Goal: Task Accomplishment & Management: Manage account settings

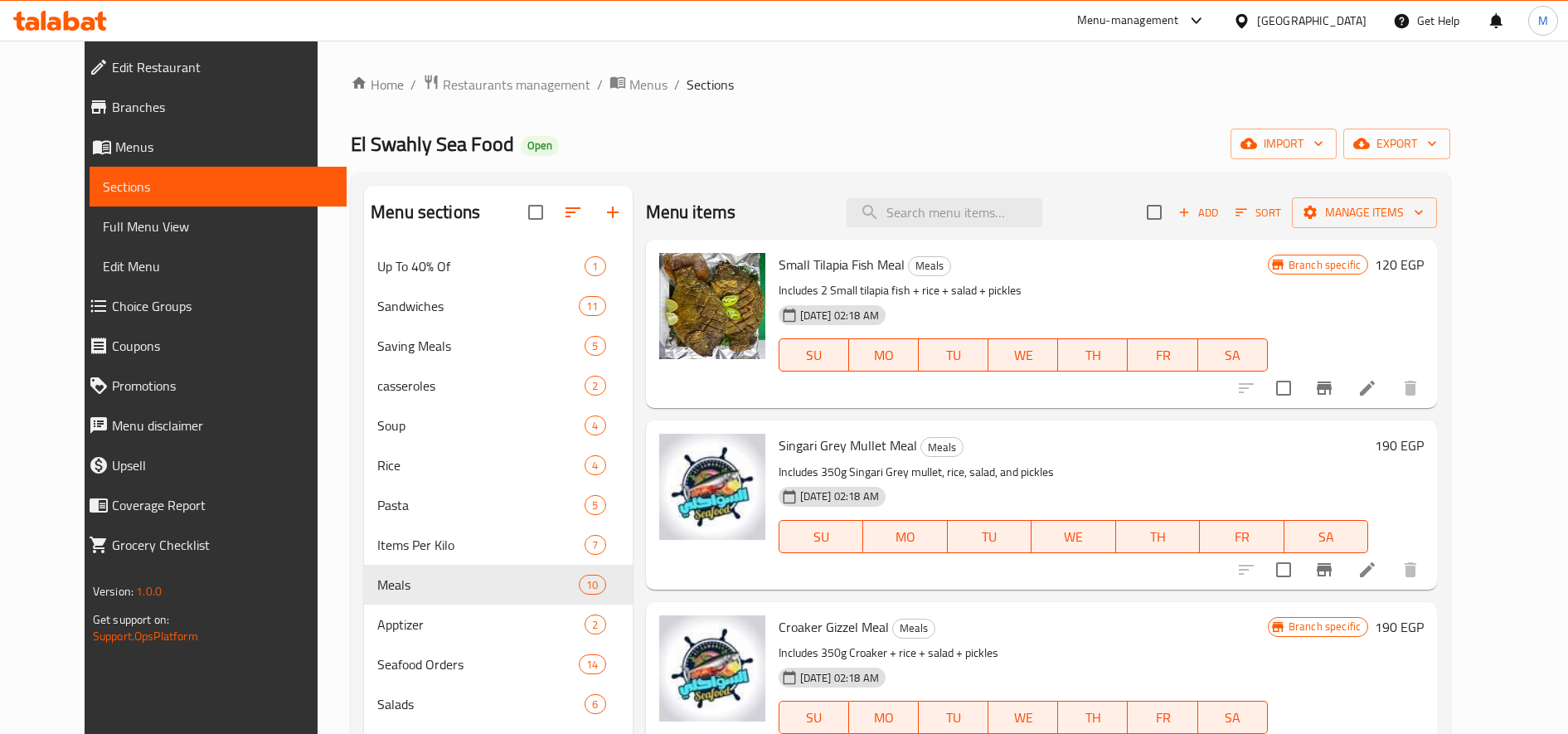
scroll to position [1105, 0]
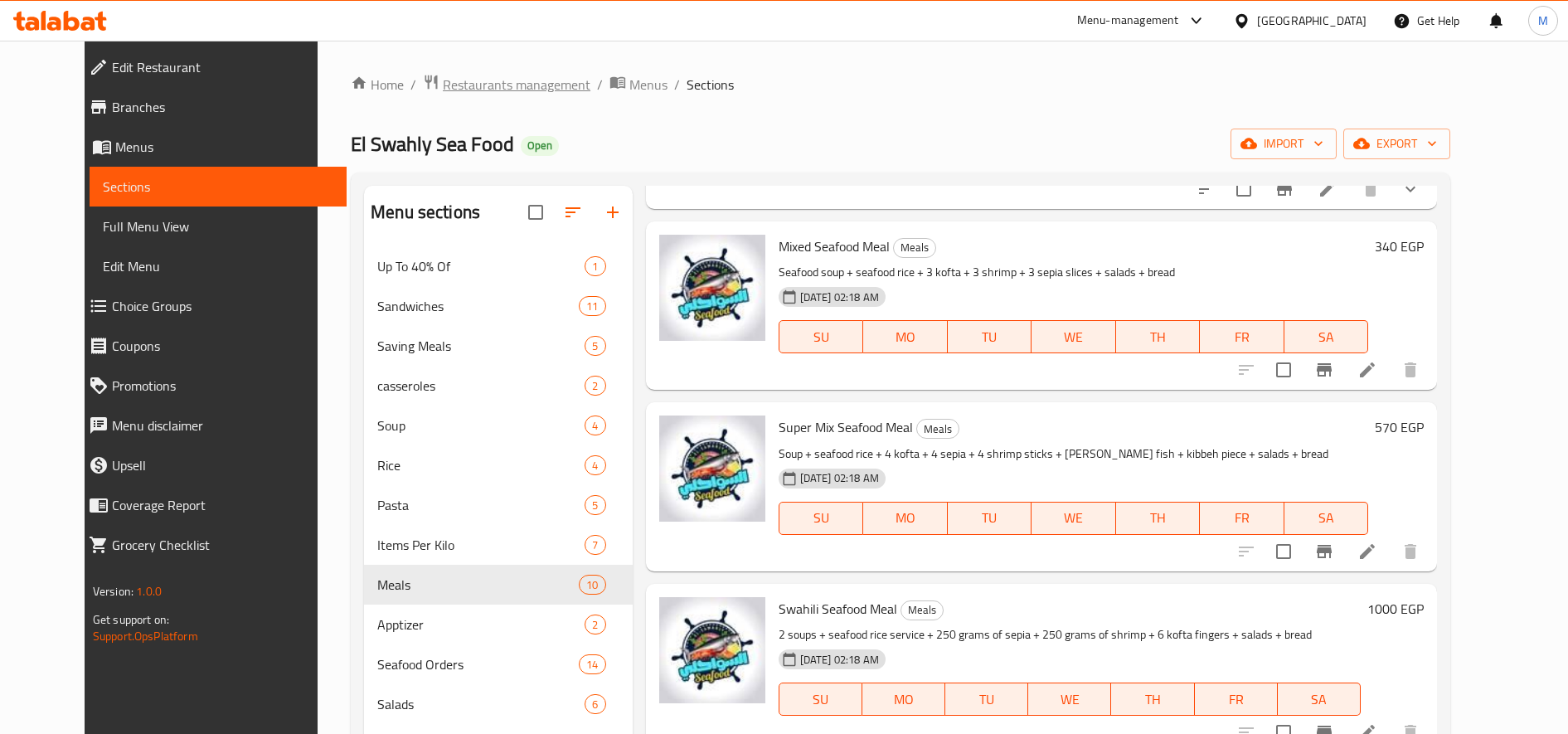
click at [507, 81] on span "Restaurants management" at bounding box center [516, 84] width 148 height 20
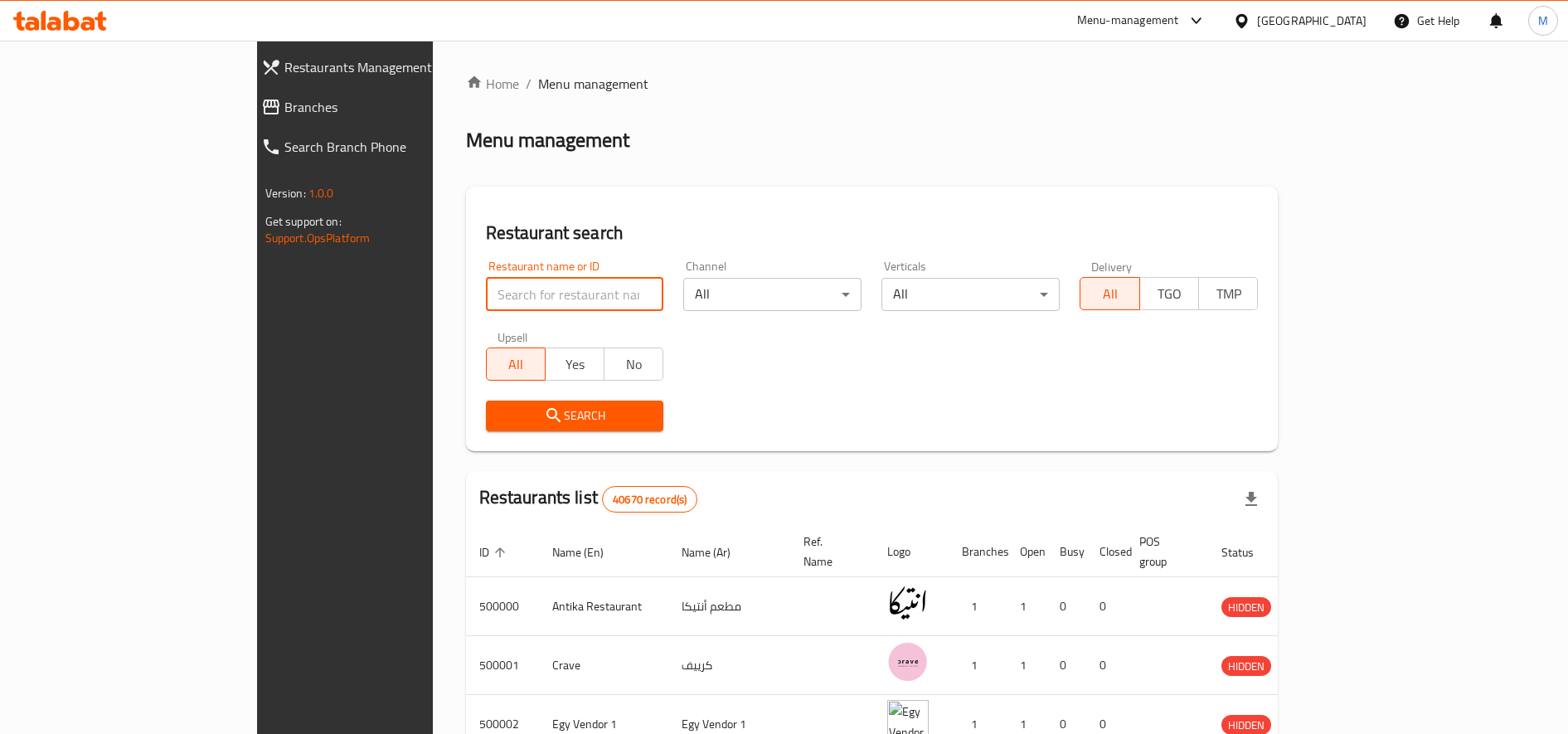
click at [486, 300] on input "search" at bounding box center [575, 294] width 178 height 33
type input "ب"
type input "food station"
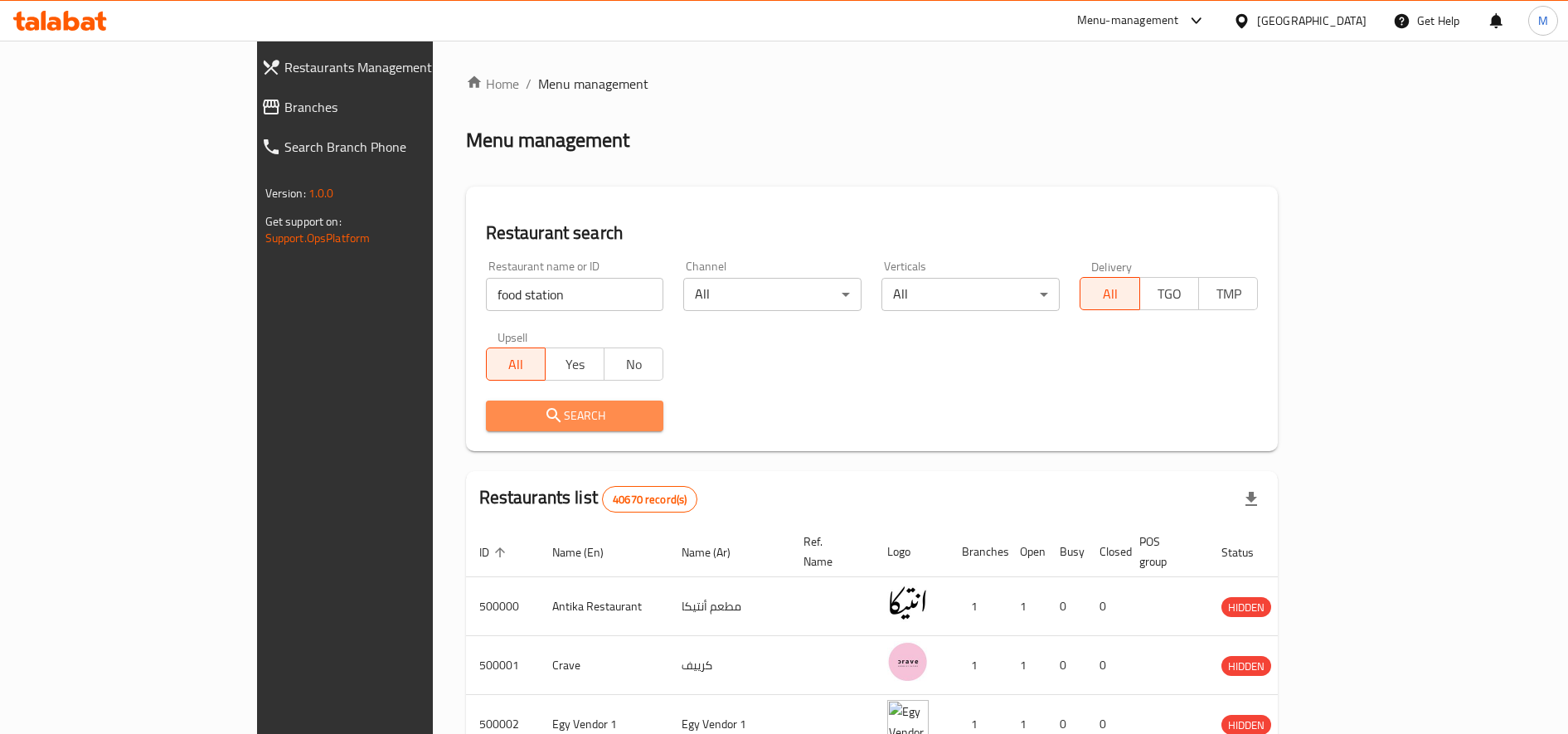
click at [500, 415] on span "Search" at bounding box center [576, 416] width 152 height 21
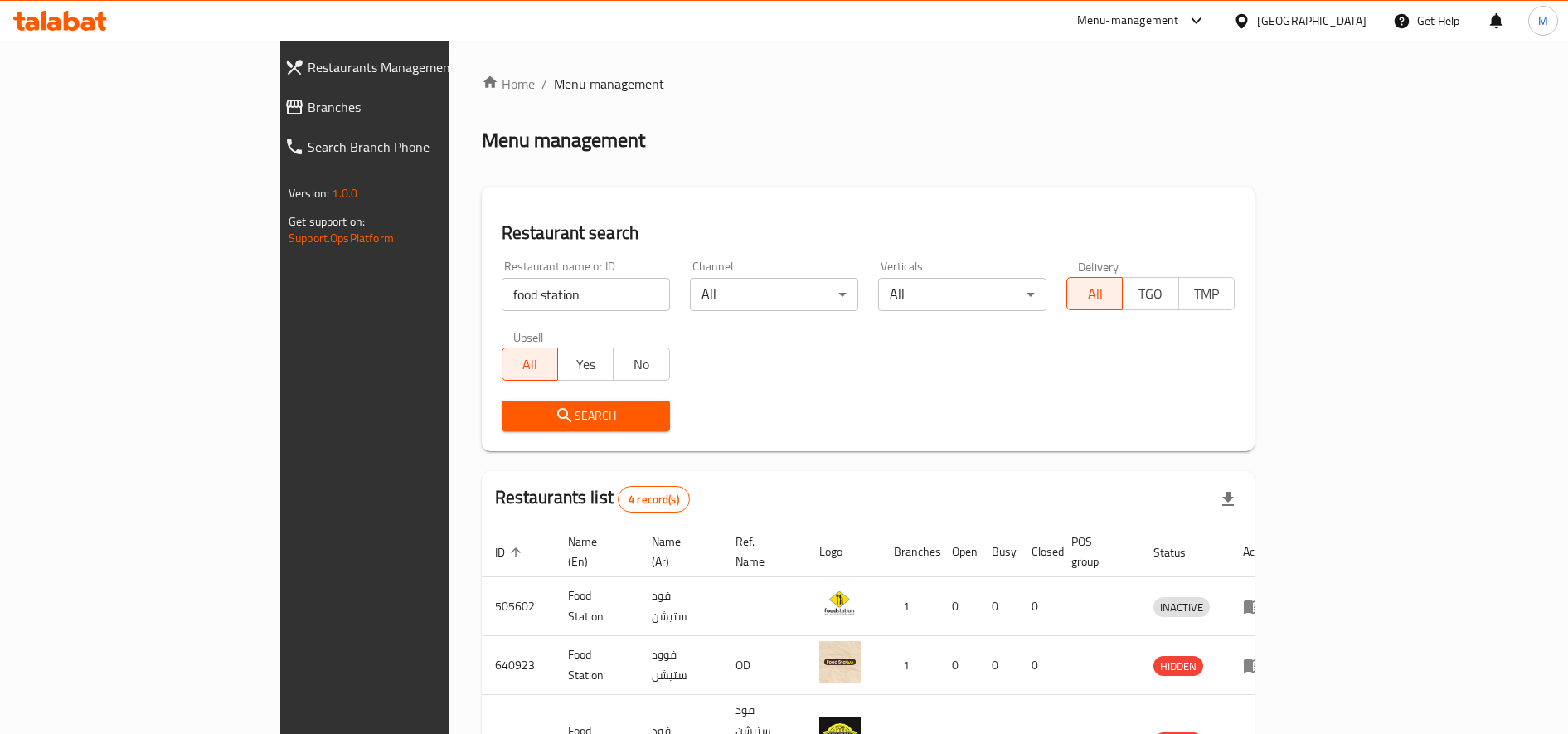
scroll to position [150, 0]
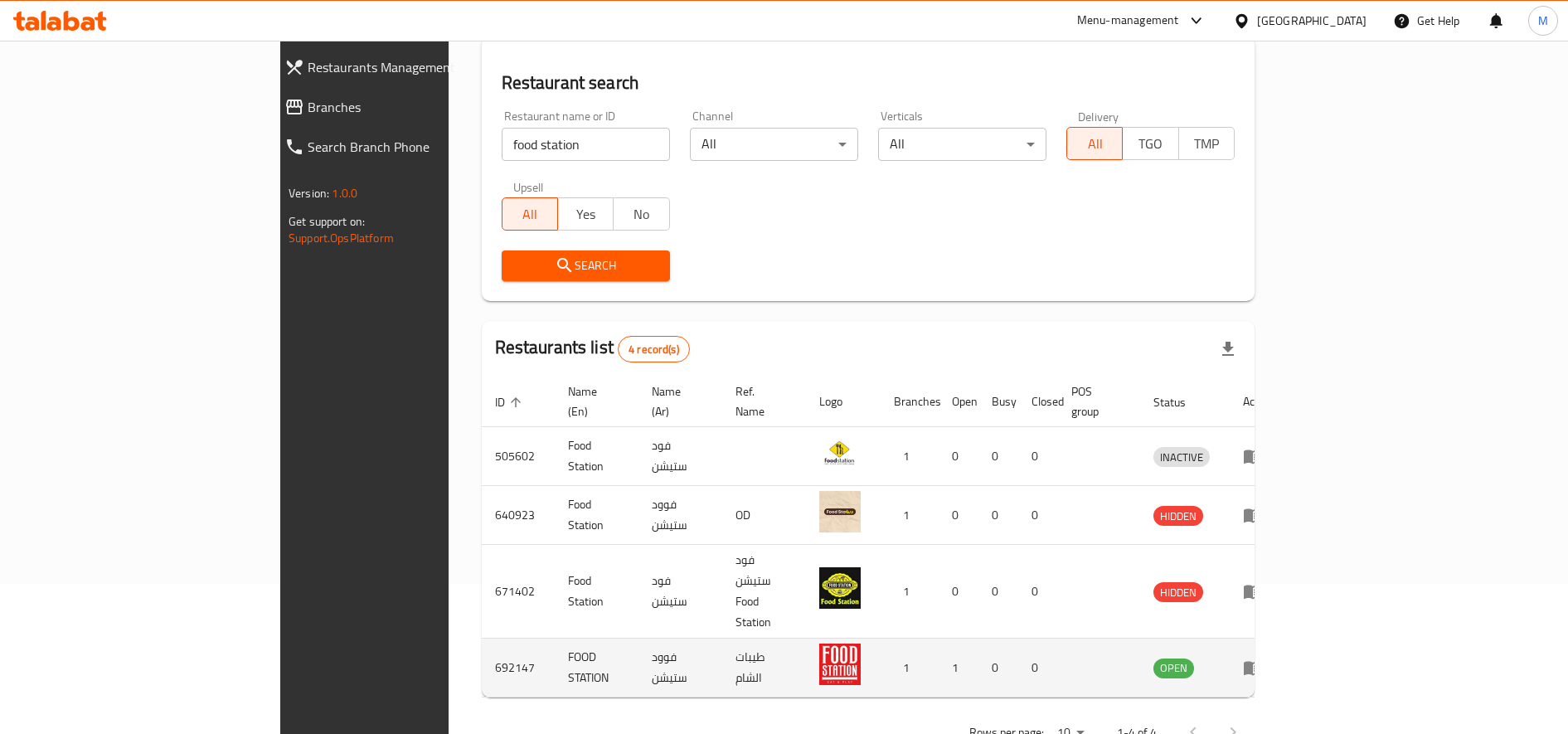
click at [1287, 639] on td "enhanced table" at bounding box center [1259, 668] width 57 height 59
click at [1263, 657] on icon "enhanced table" at bounding box center [1253, 667] width 20 height 20
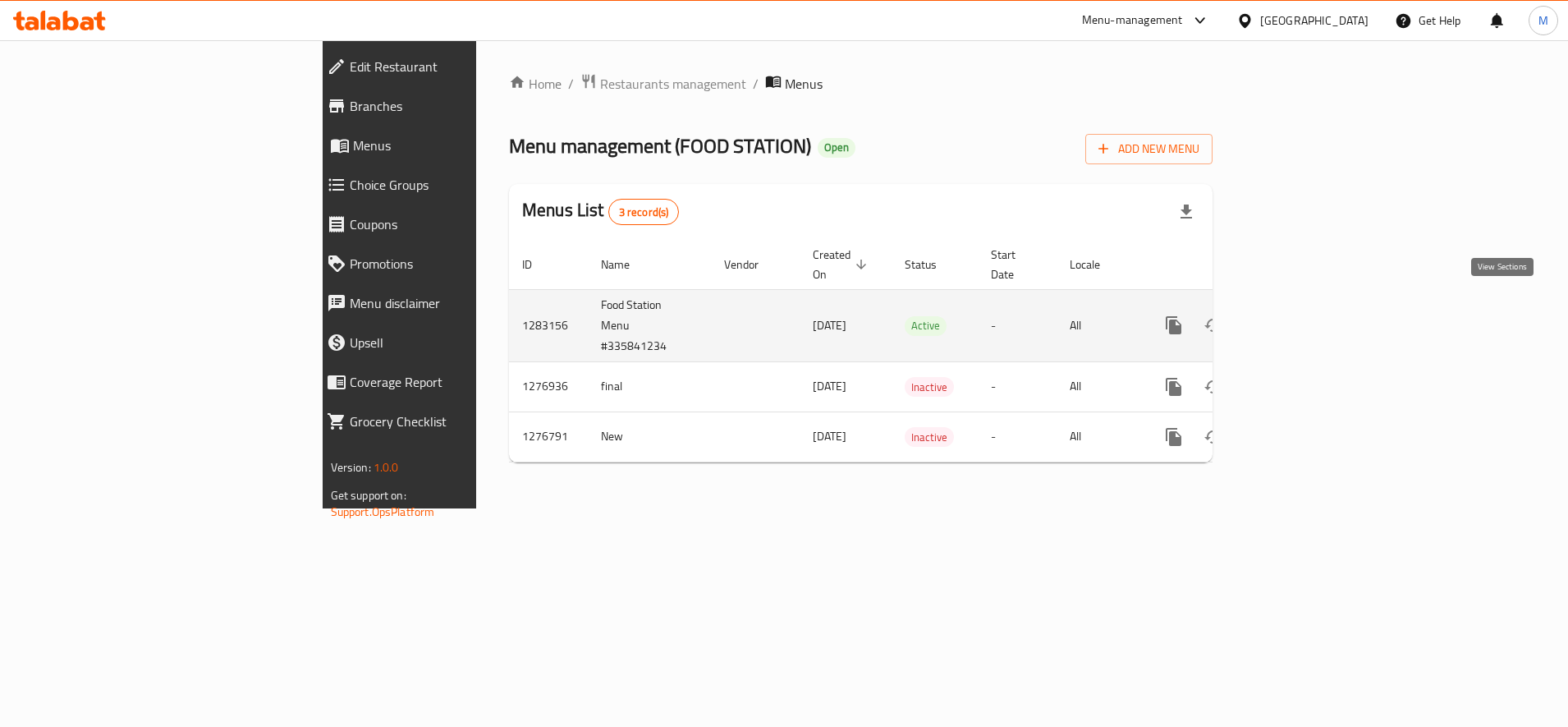
click at [1312, 310] on link "enhanced table" at bounding box center [1291, 325] width 39 height 39
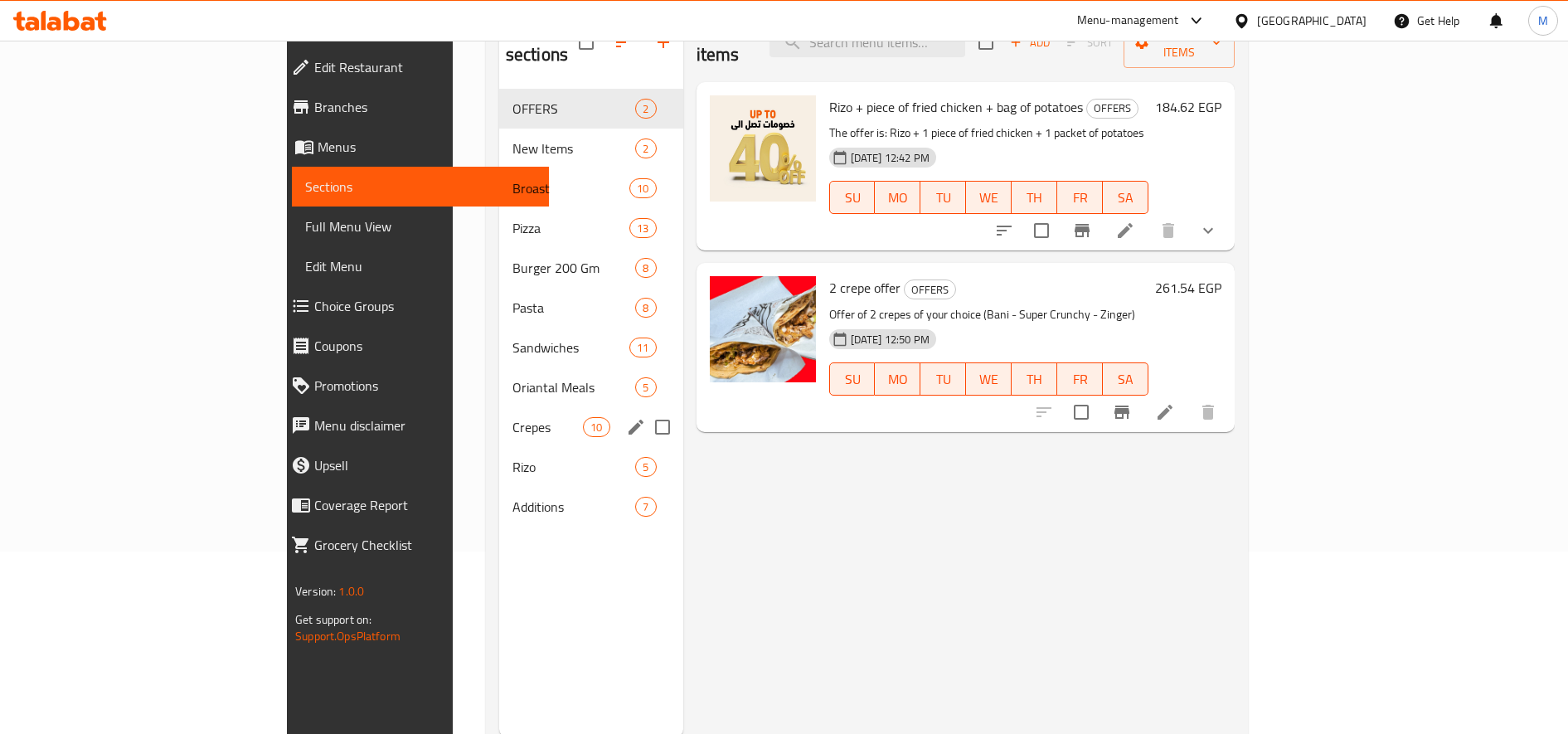
scroll to position [191, 0]
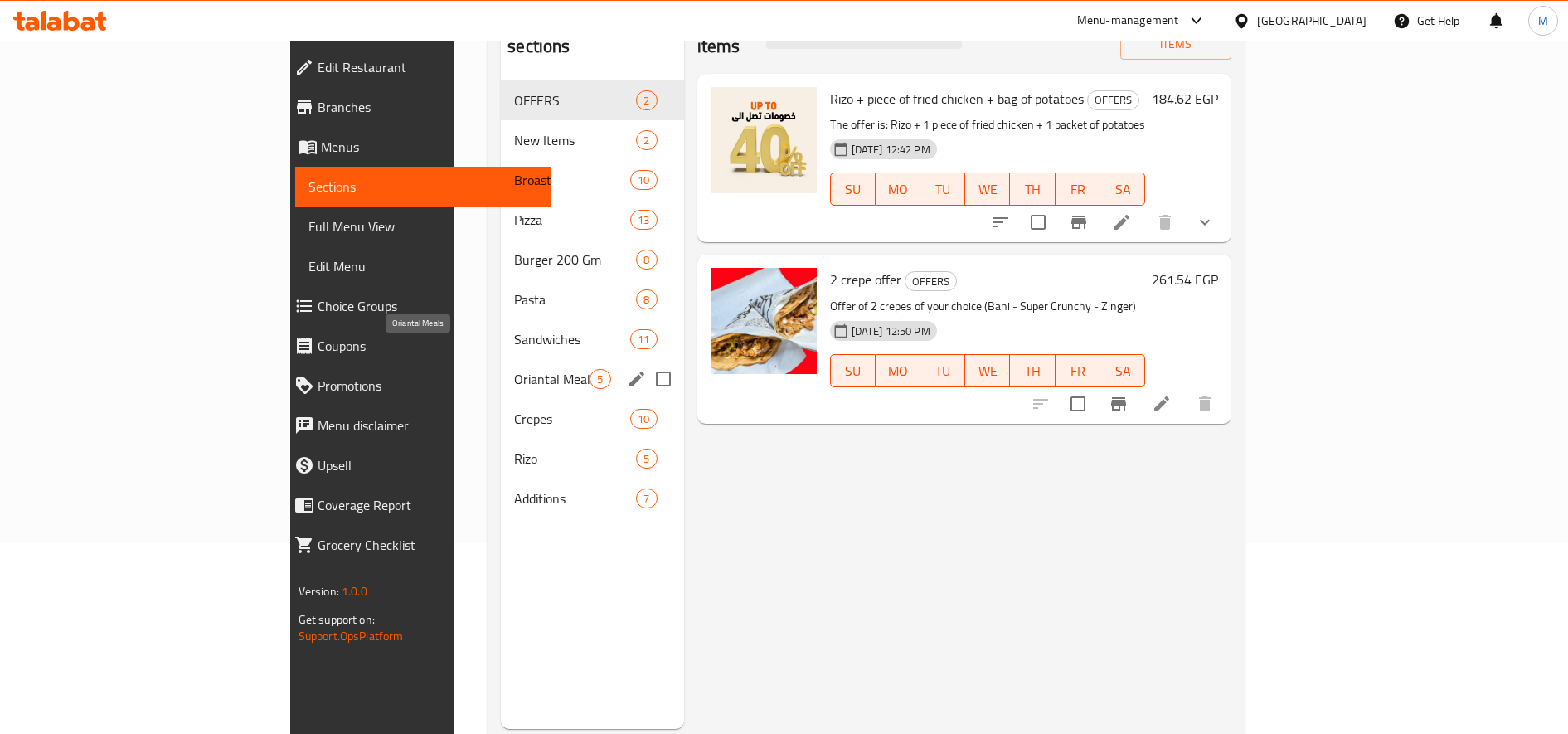
click at [514, 369] on span "Oriantal Meals" at bounding box center [551, 379] width 75 height 20
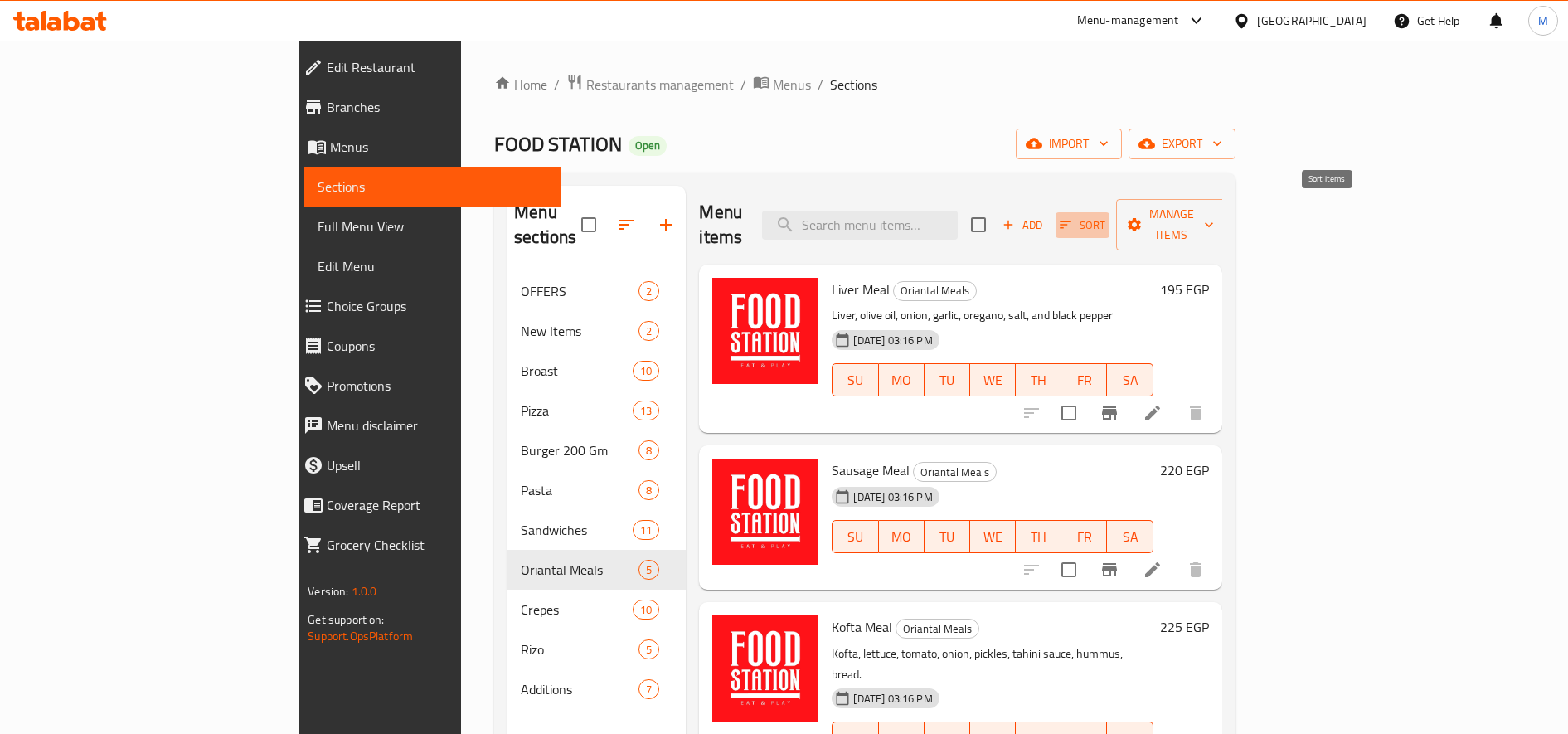
click at [1106, 216] on span "Sort" at bounding box center [1083, 225] width 46 height 19
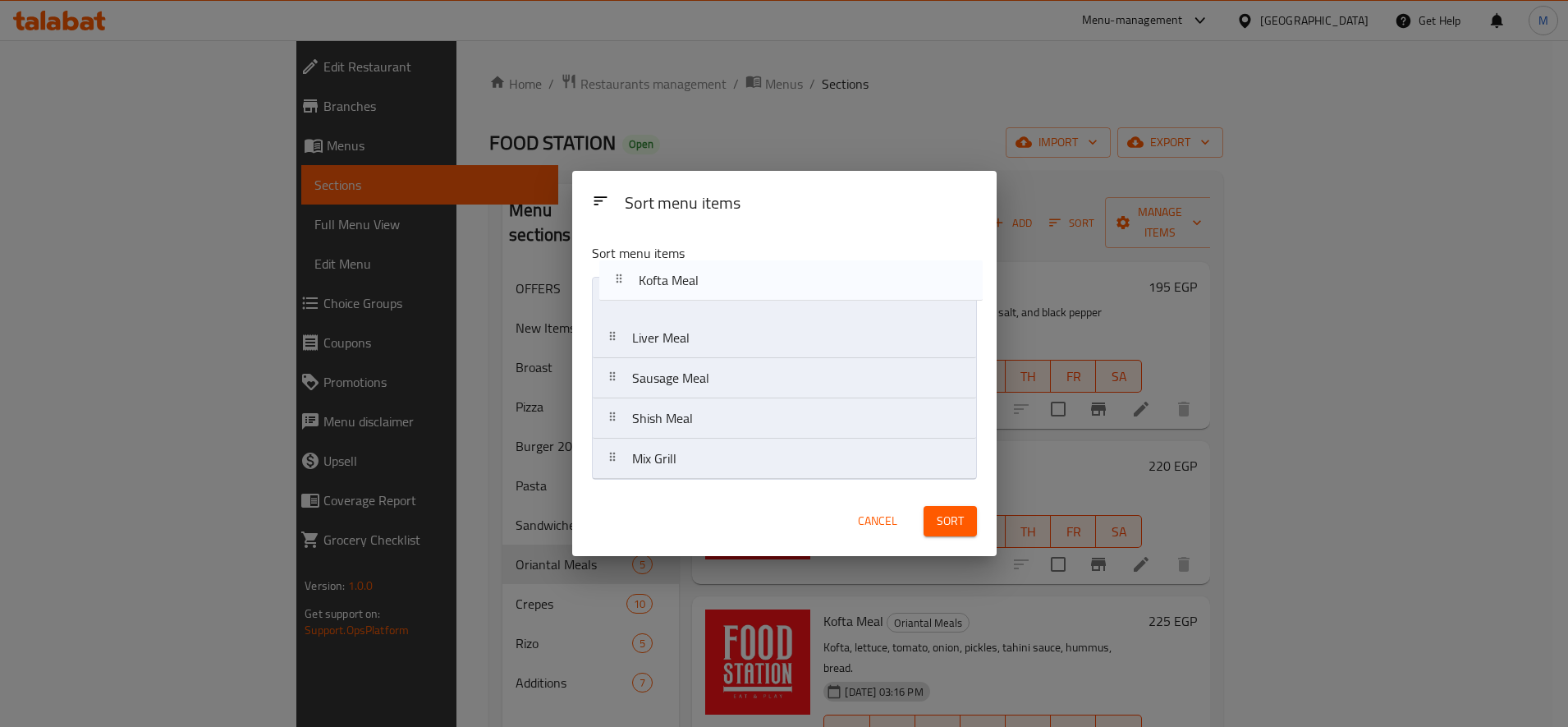
drag, startPoint x: 607, startPoint y: 379, endPoint x: 617, endPoint y: 276, distance: 103.5
click at [617, 276] on div "Sort menu items Liver Meal Sausage Meal Kofta Meal Shish Meal Mix Grill" at bounding box center [784, 358] width 424 height 257
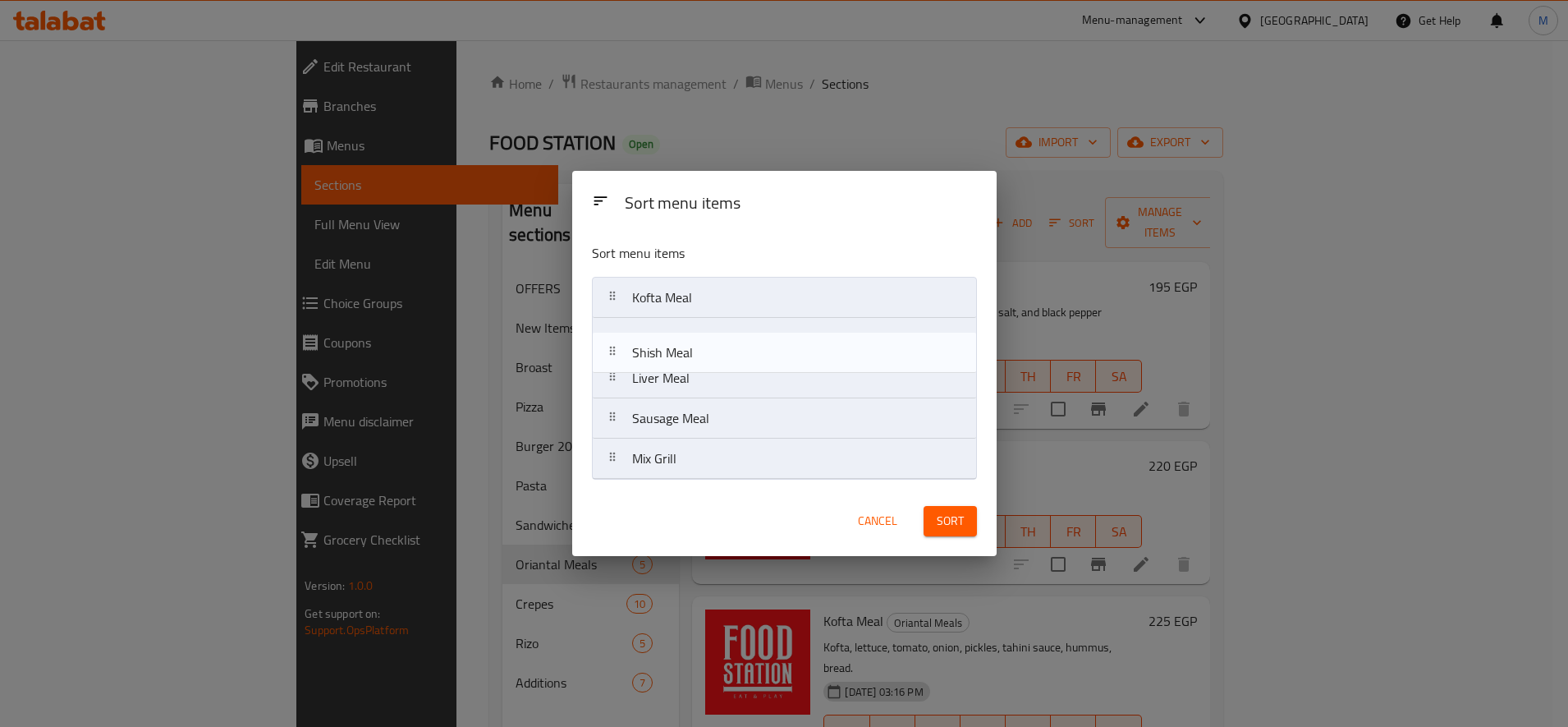
drag, startPoint x: 616, startPoint y: 416, endPoint x: 614, endPoint y: 341, distance: 75.0
click at [614, 341] on nav "Kofta Meal Liver Meal Sausage Meal Shish Meal Mix Grill" at bounding box center [784, 378] width 385 height 203
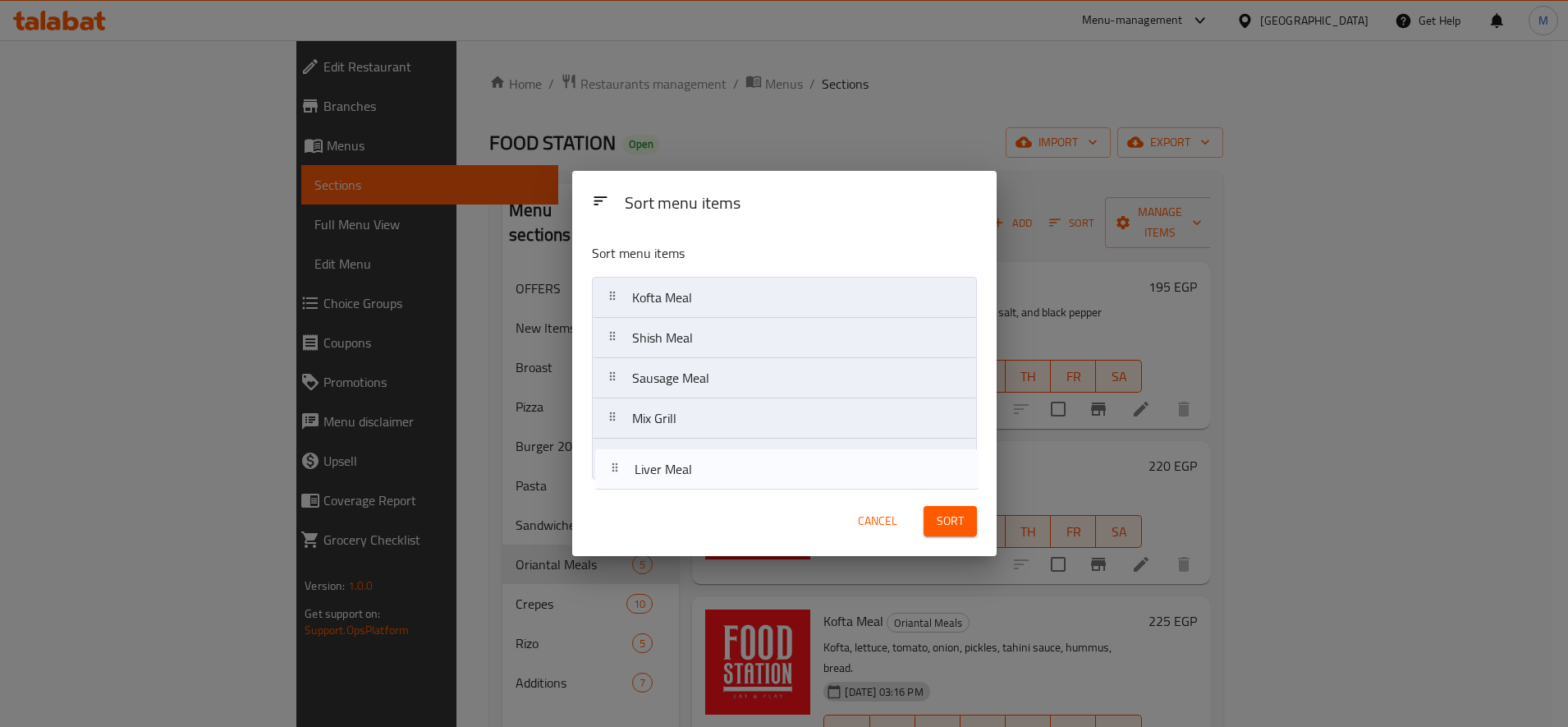
drag, startPoint x: 613, startPoint y: 413, endPoint x: 615, endPoint y: 483, distance: 70.0
click at [615, 483] on div "Sort menu items Kofta Meal Shish Meal Liver Meal Sausage Meal Mix Grill" at bounding box center [784, 358] width 424 height 257
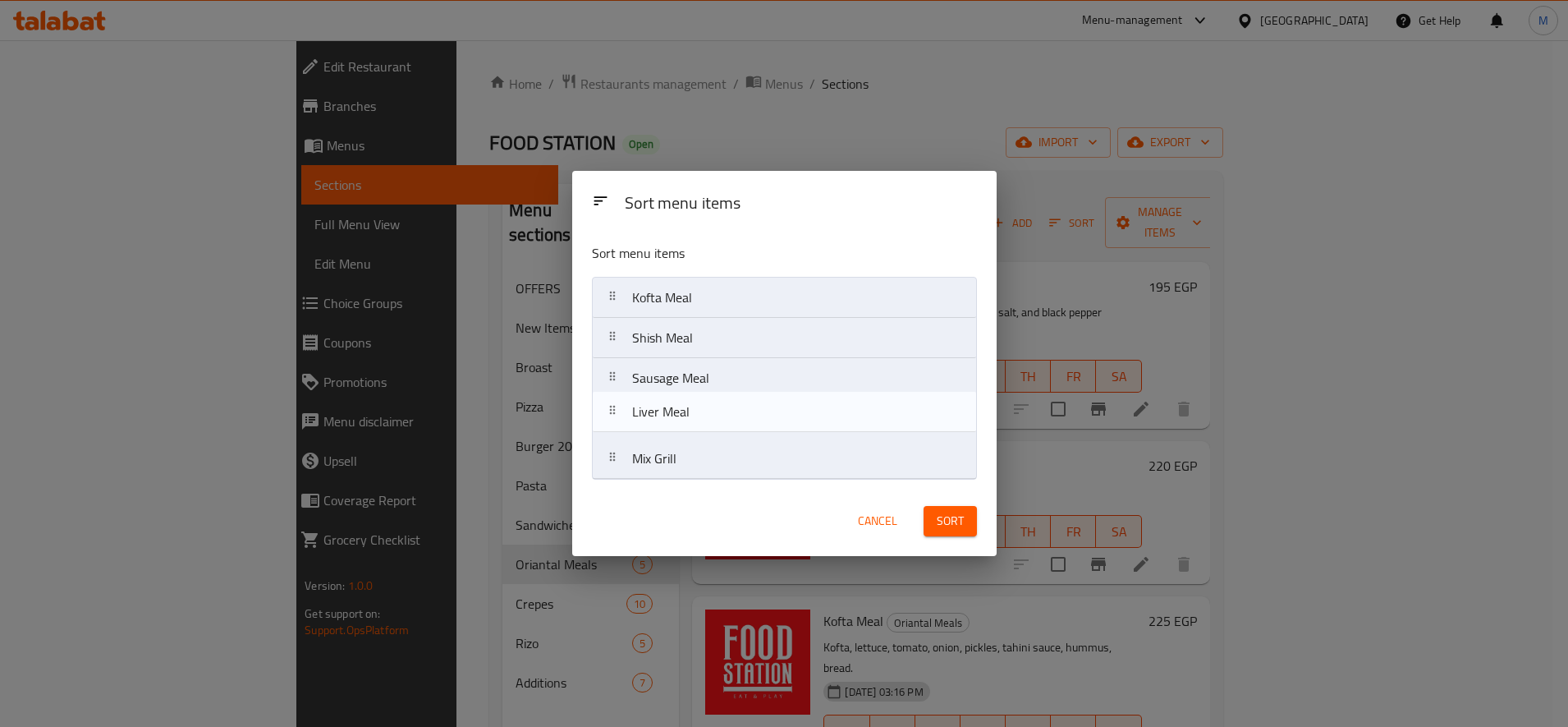
drag, startPoint x: 616, startPoint y: 461, endPoint x: 615, endPoint y: 409, distance: 52.0
click at [615, 409] on nav "Kofta Meal Shish Meal Sausage Meal Mix Grill Liver Meal" at bounding box center [784, 378] width 385 height 203
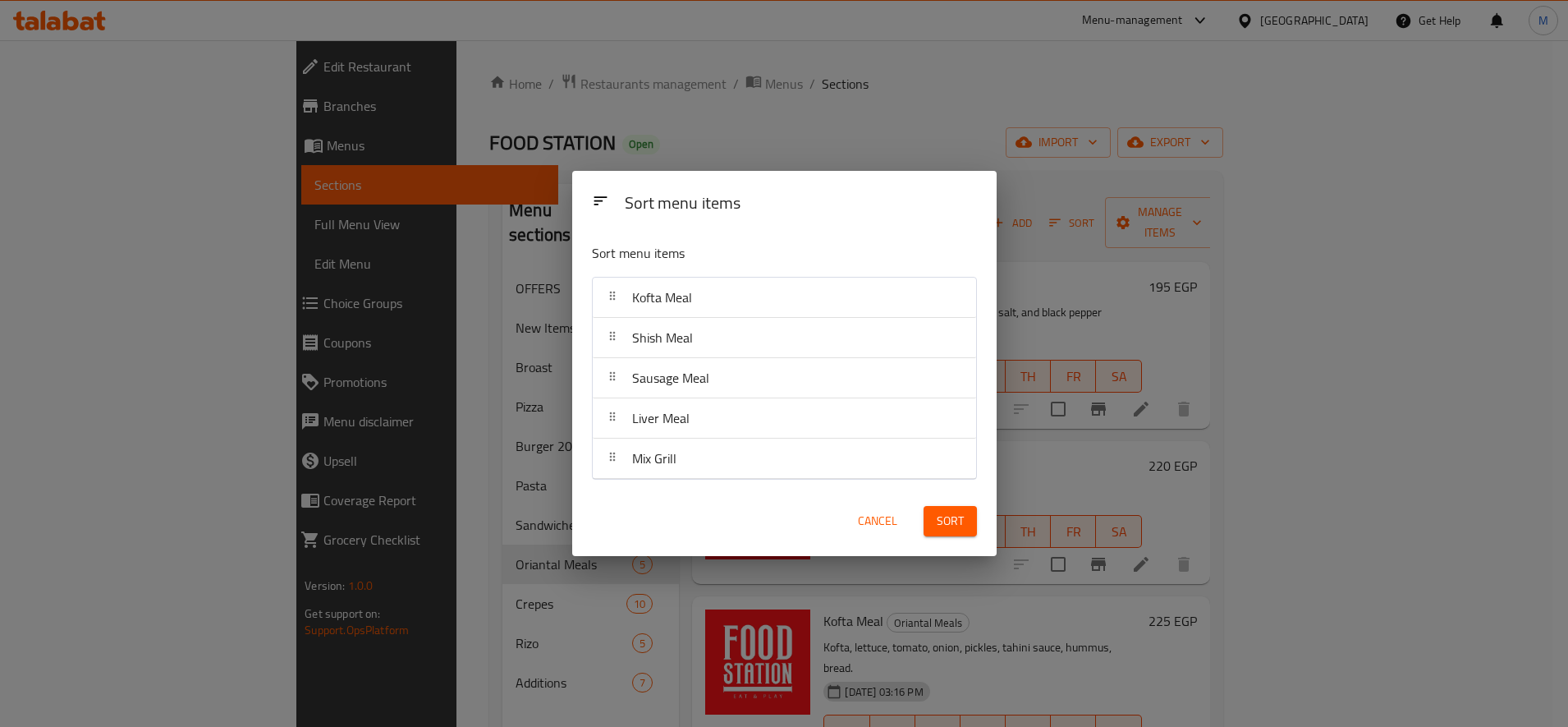
click at [943, 511] on span "Sort" at bounding box center [950, 521] width 27 height 21
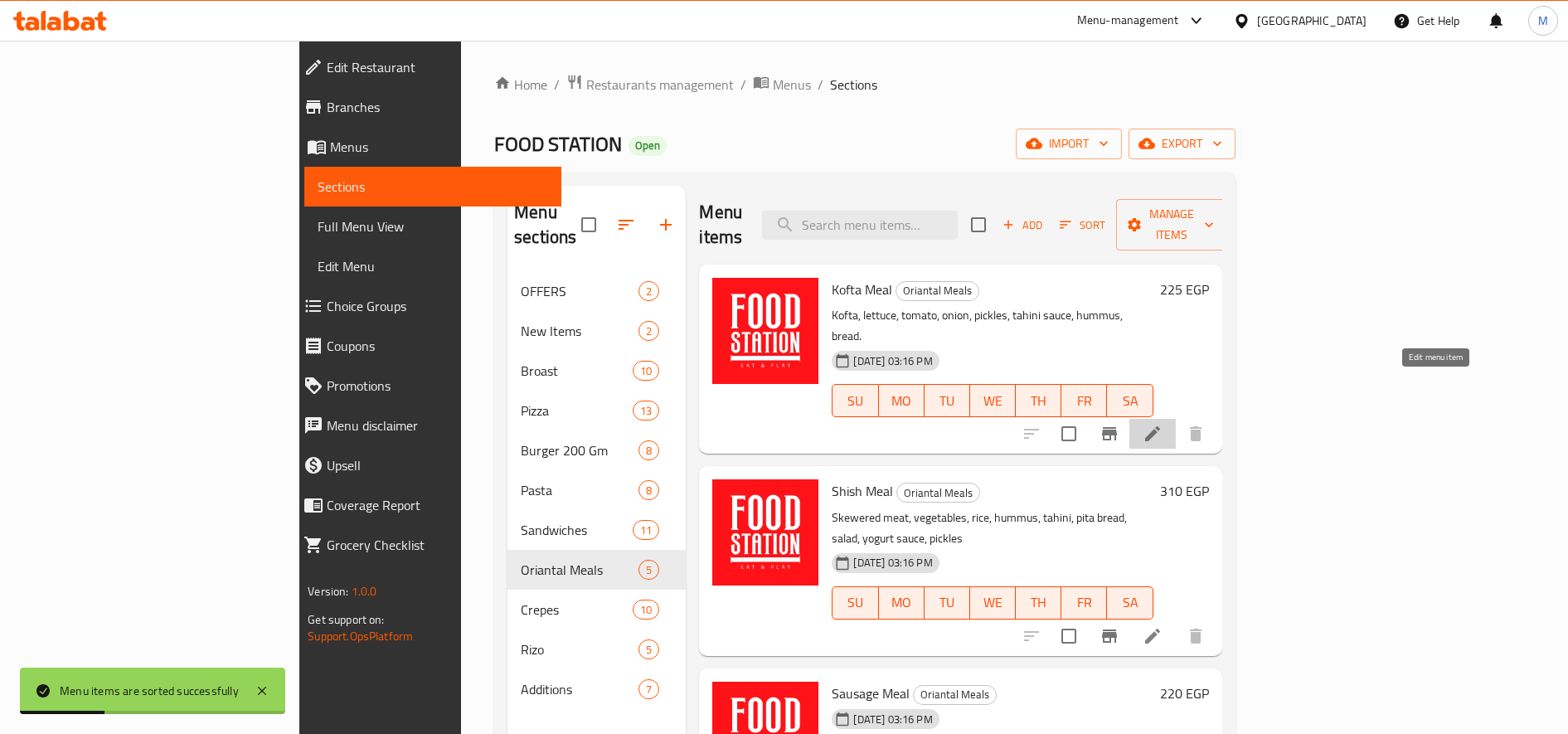
click at [1160, 426] on icon at bounding box center [1153, 434] width 15 height 15
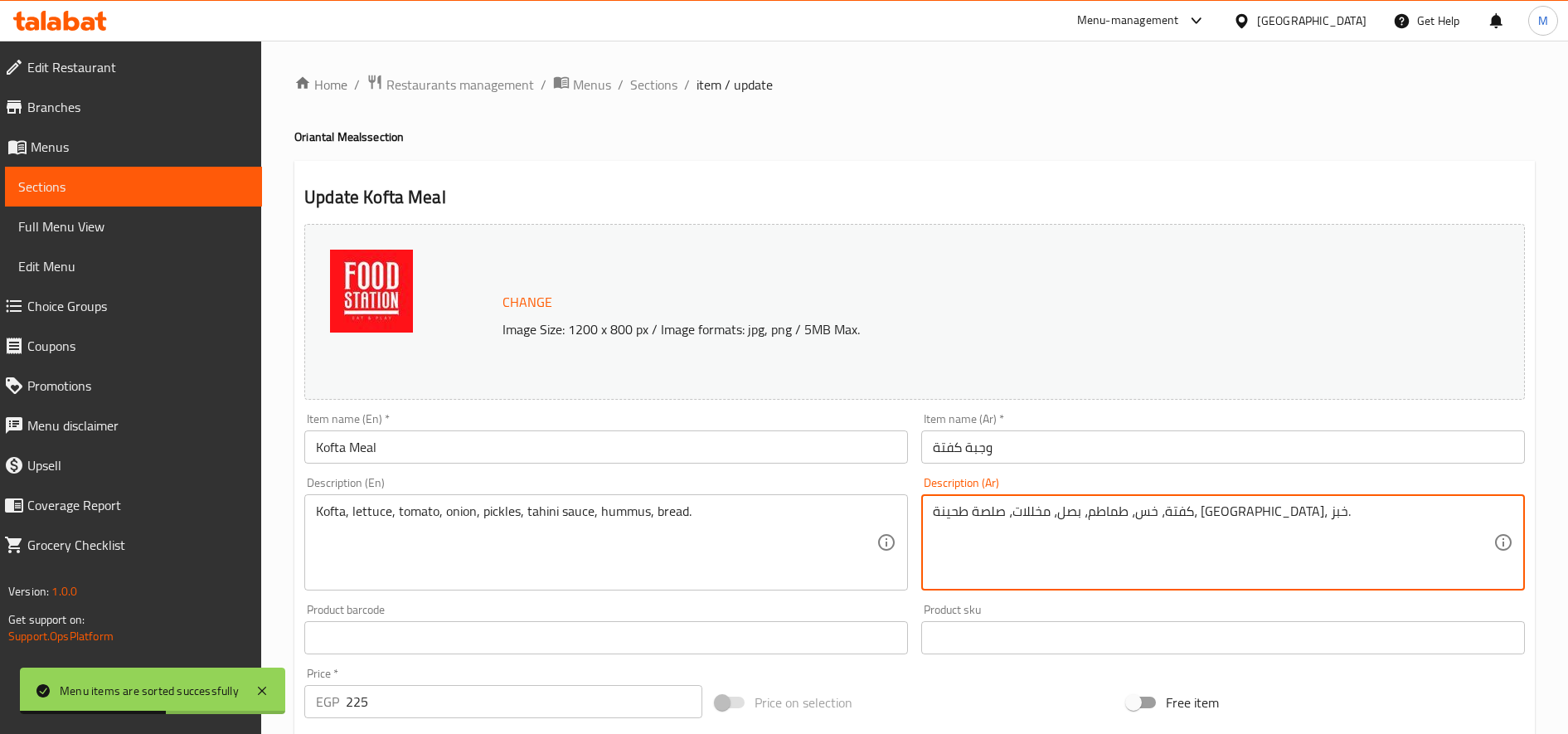
click at [1250, 520] on textarea "كفتة، خس، طماطم، بصل، مخللات، صلصة طحينة، [GEOGRAPHIC_DATA]، خبز." at bounding box center [1214, 542] width 560 height 78
click at [1250, 520] on textarea at bounding box center [1214, 542] width 560 height 78
paste textarea "٤ صوابع كفته و رز بسمتى و مخلل و سلطه"
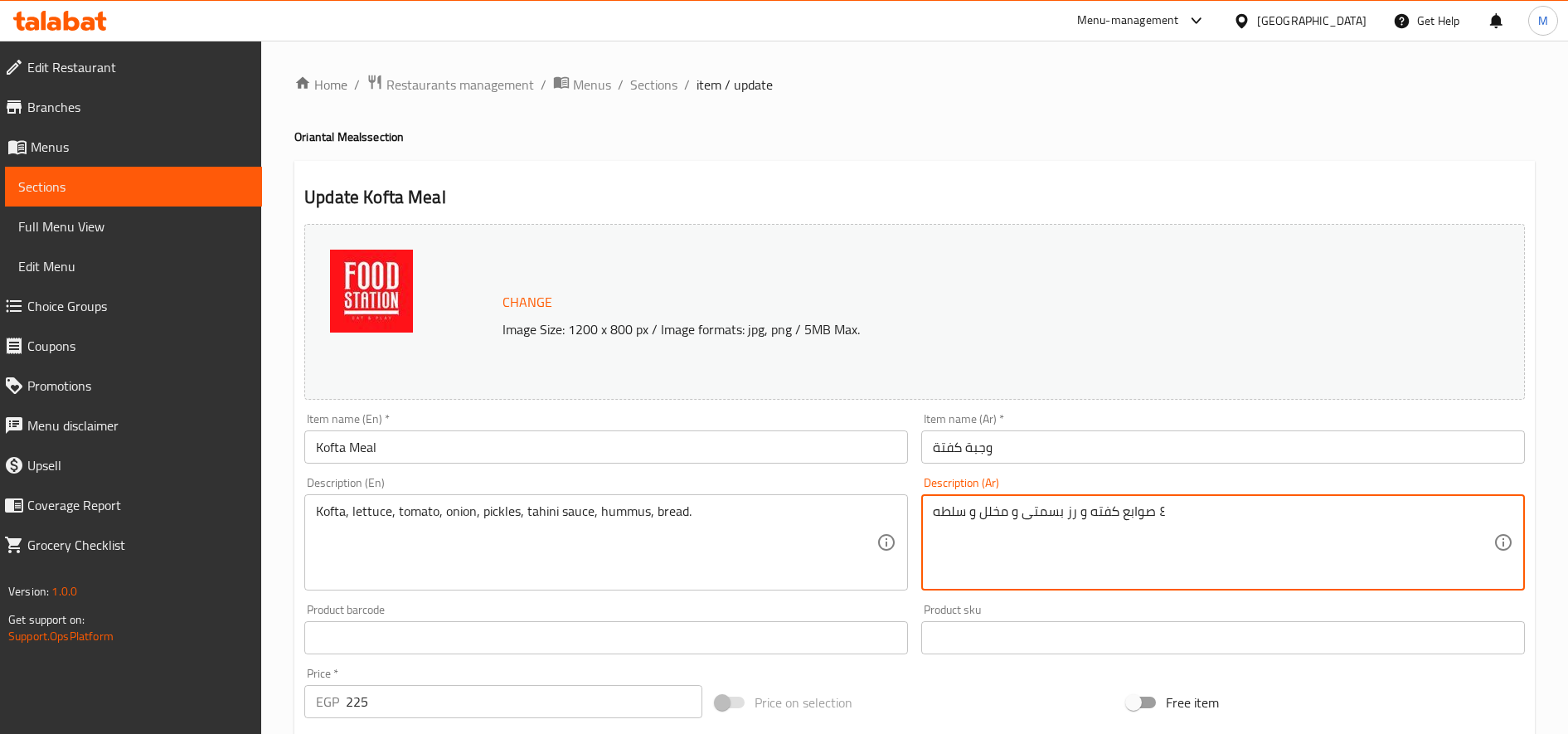
paste textarea "و بطاطس"
click at [1057, 510] on textarea "٤ صوابع كفته و رز بسمتى و مخلل و سلطه و بطاطس" at bounding box center [1214, 542] width 560 height 78
type textarea "٤ صوابع كفته و رز بسمتى و مخلل و سلطه و بطاطس"
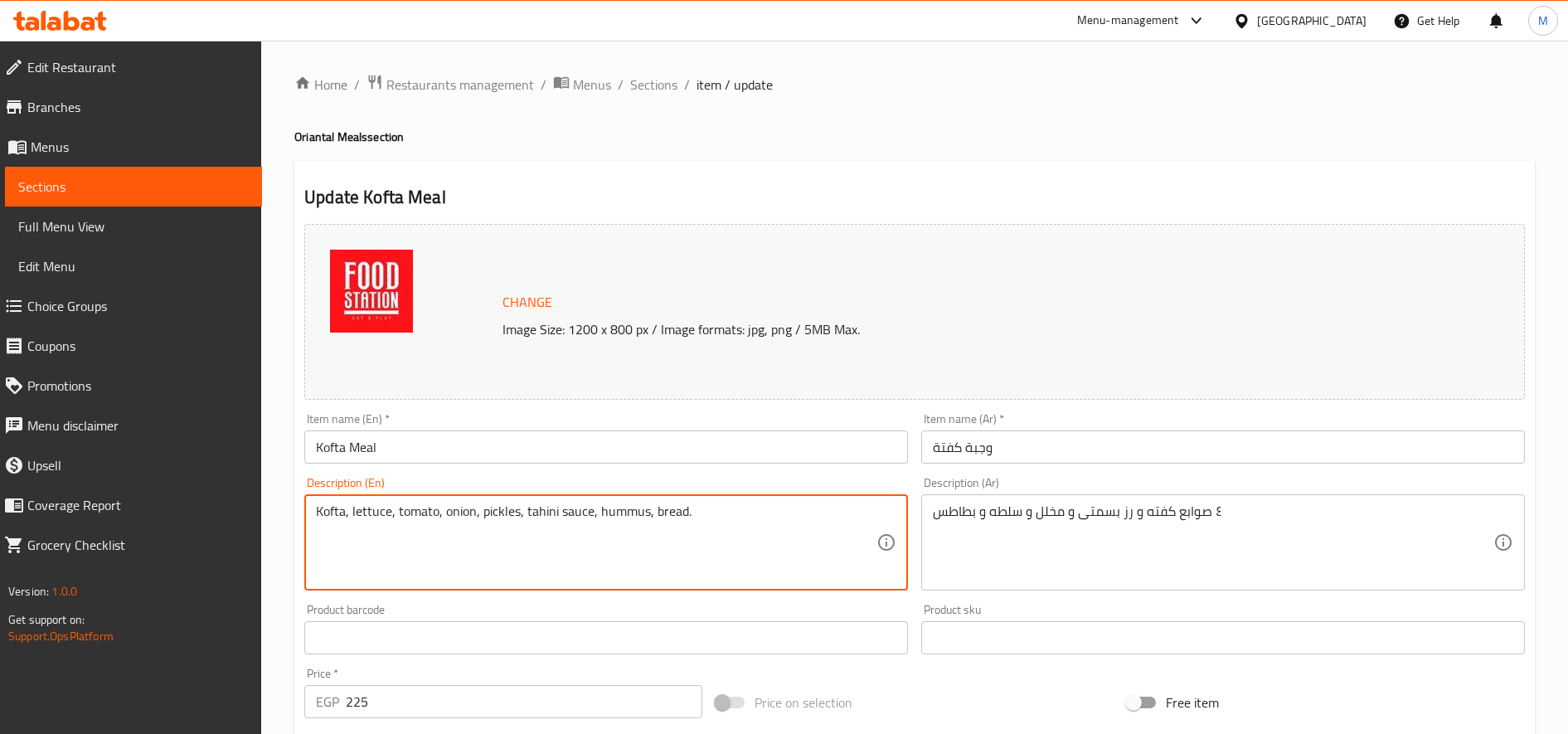
click at [495, 534] on textarea "Kofta, lettuce, tomato, onion, pickles, tahini sauce, hummus, bread." at bounding box center [596, 542] width 560 height 78
paste textarea "4 kofta fingers, basmati rice, pickles, salad and potatoes"
type textarea "4 kofta fingers, basmati rice, pickles, salad and potatoes"
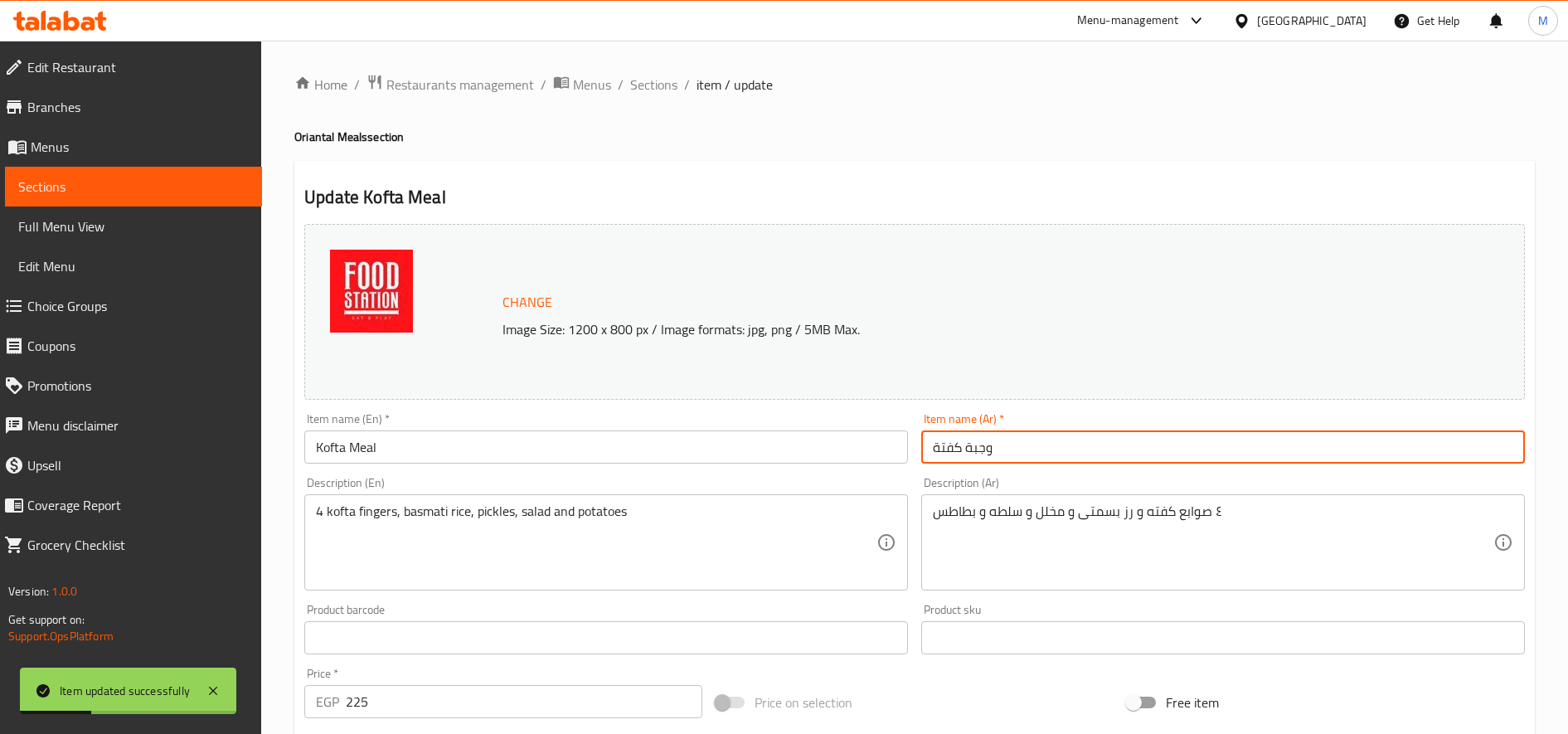
click at [956, 438] on input "وجبة كفتة" at bounding box center [1223, 446] width 603 height 33
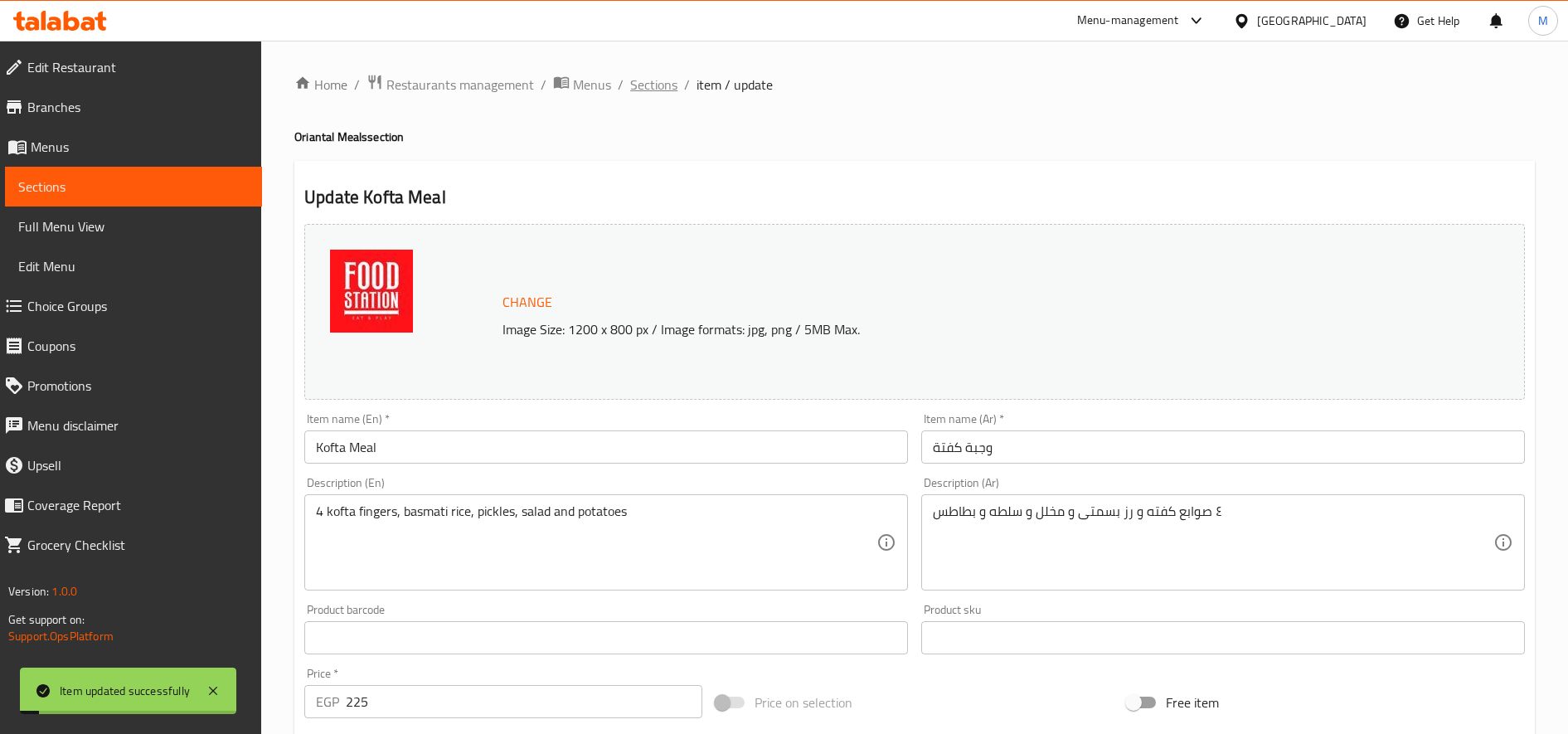
click at [649, 80] on span "Sections" at bounding box center [654, 84] width 47 height 20
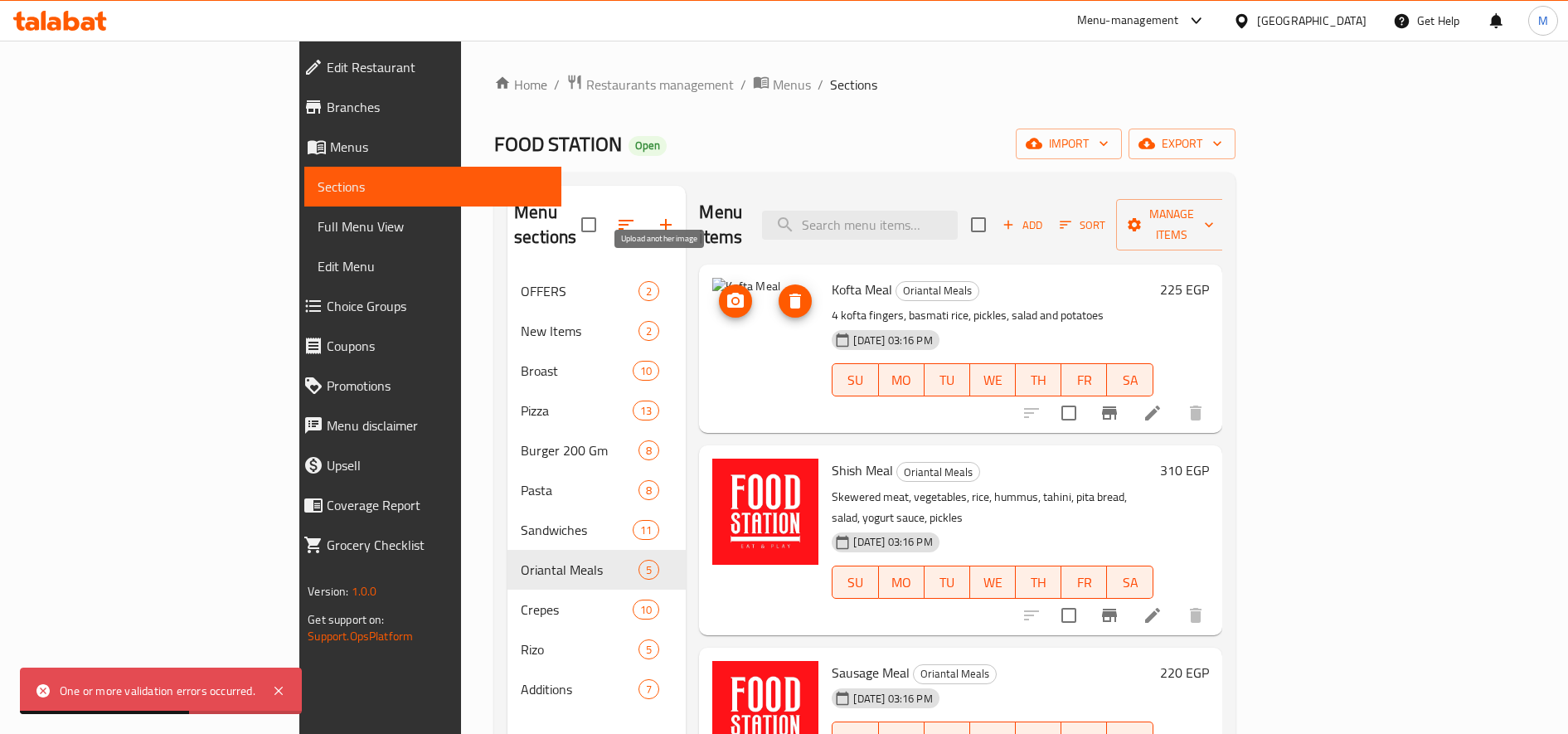
click at [727, 293] on icon "upload picture" at bounding box center [736, 300] width 17 height 15
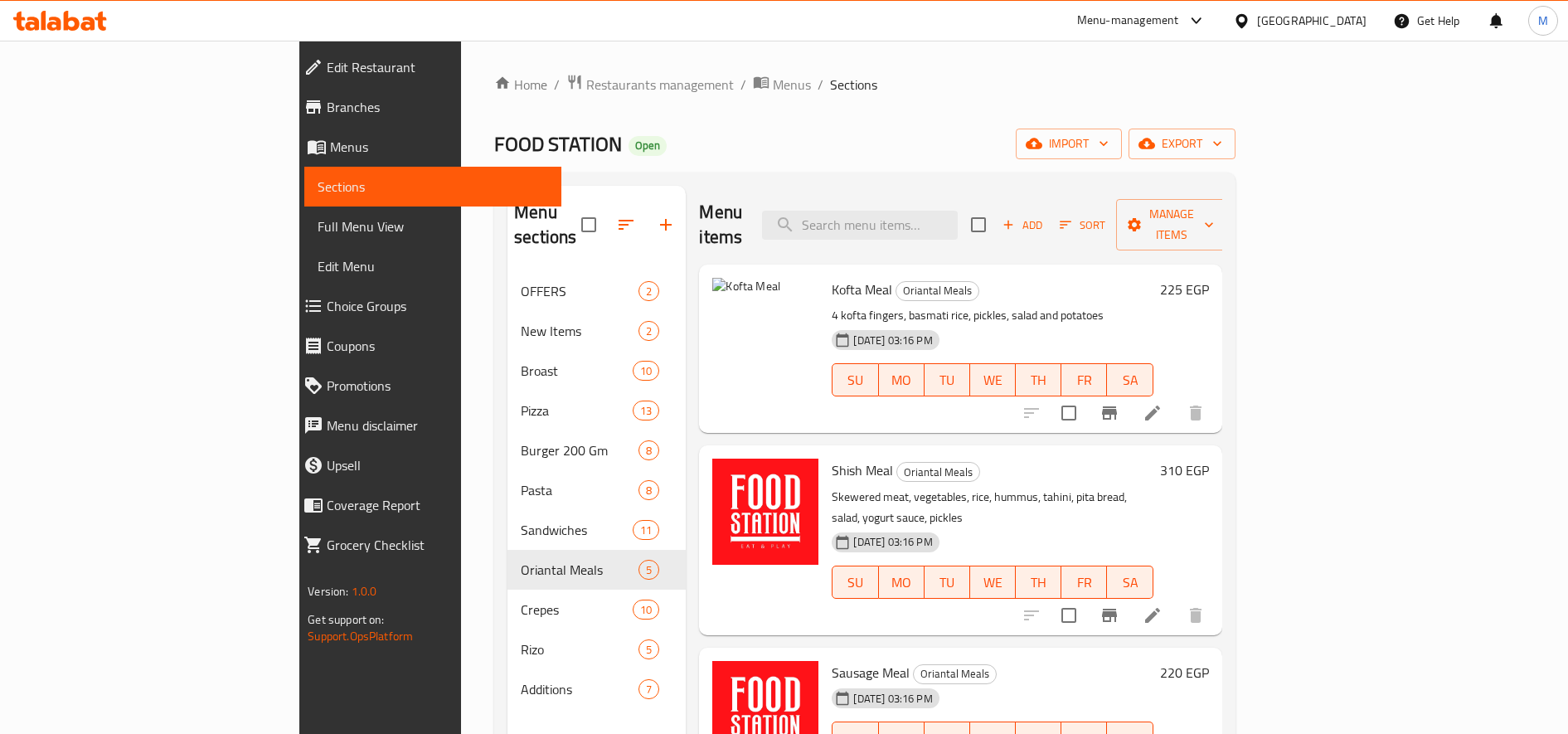
click at [1163, 605] on icon at bounding box center [1153, 615] width 20 height 20
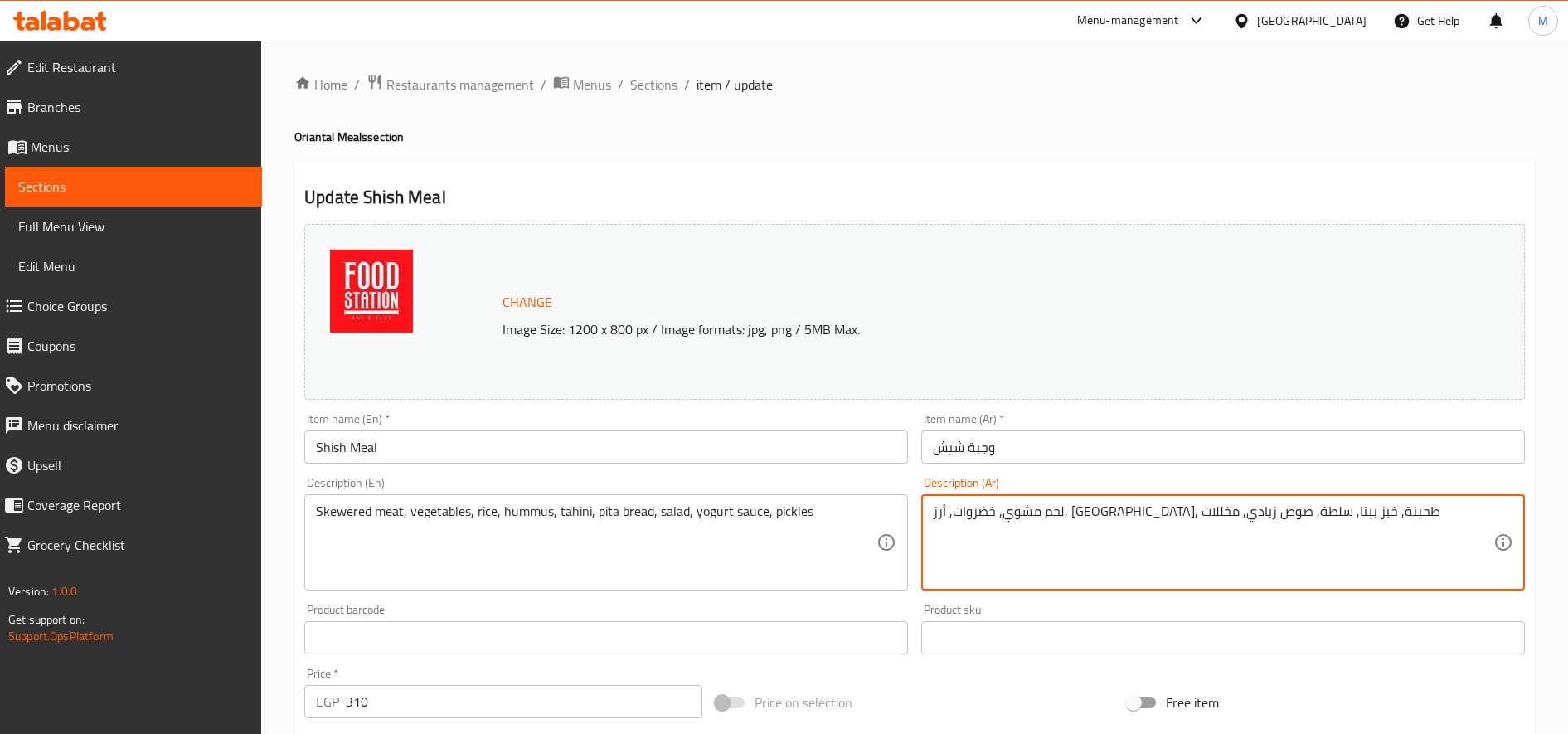
click at [1126, 505] on textarea "لحم مشوي, خضروات, أرز, [GEOGRAPHIC_DATA], طحينة, خبز بيتا, سلطة, صوص زبادي, مخل…" at bounding box center [1214, 542] width 560 height 78
paste textarea "٤ صوابع شيش و رز بسمتى و مخلل و سلطه و بطاطس"
type textarea "٤ صوابع شيش و رز بسمتى و مخلل و سلطه و بطاطس"
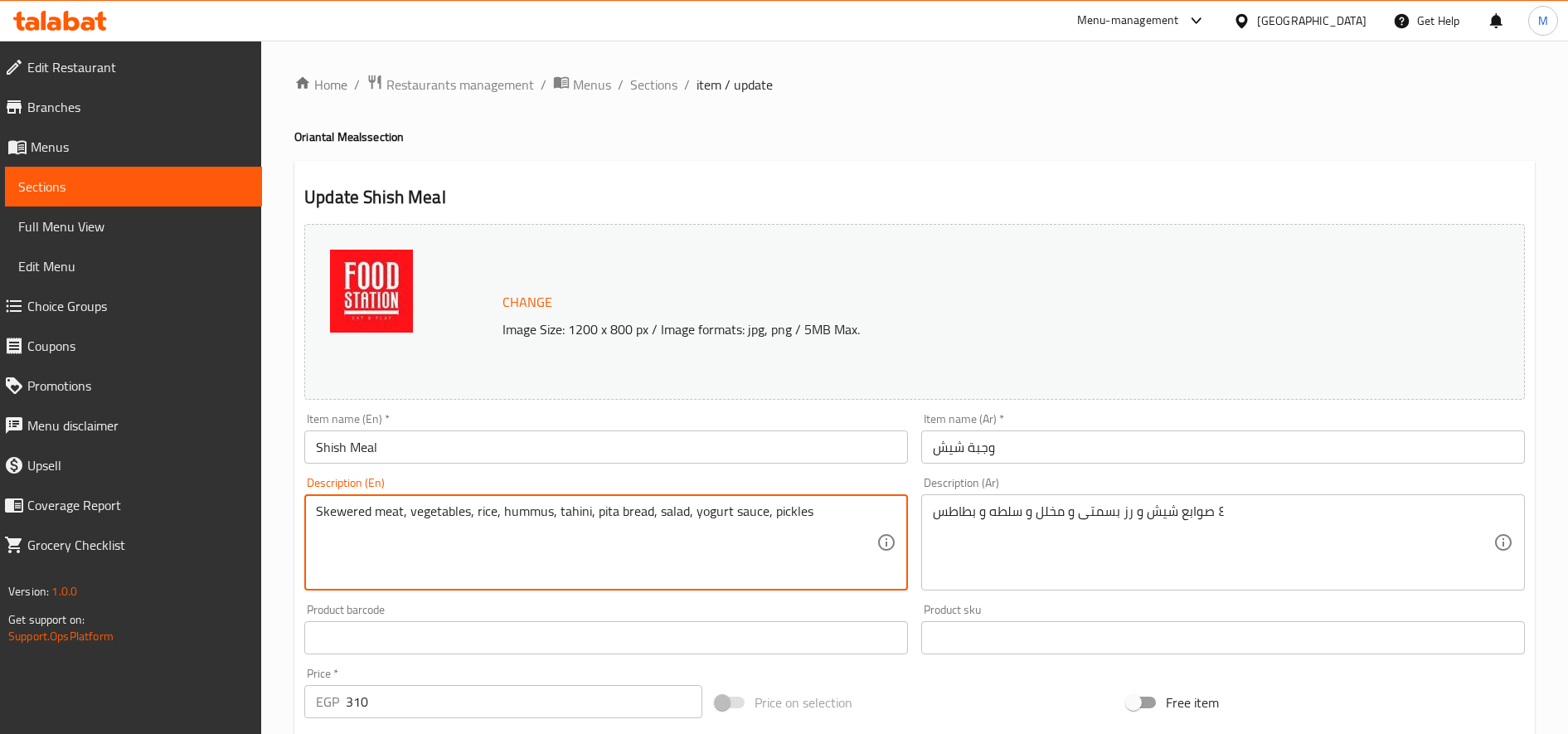
click at [508, 518] on textarea "Skewered meat, vegetables, rice, hummus, tahini, pita bread, salad, yogurt sauc…" at bounding box center [596, 542] width 560 height 78
paste textarea "4 pieces of shish, basmati rice, pickles, salad and potato"
type textarea "4 pieces of shish, basmati rice, pickles, salad and potatoes"
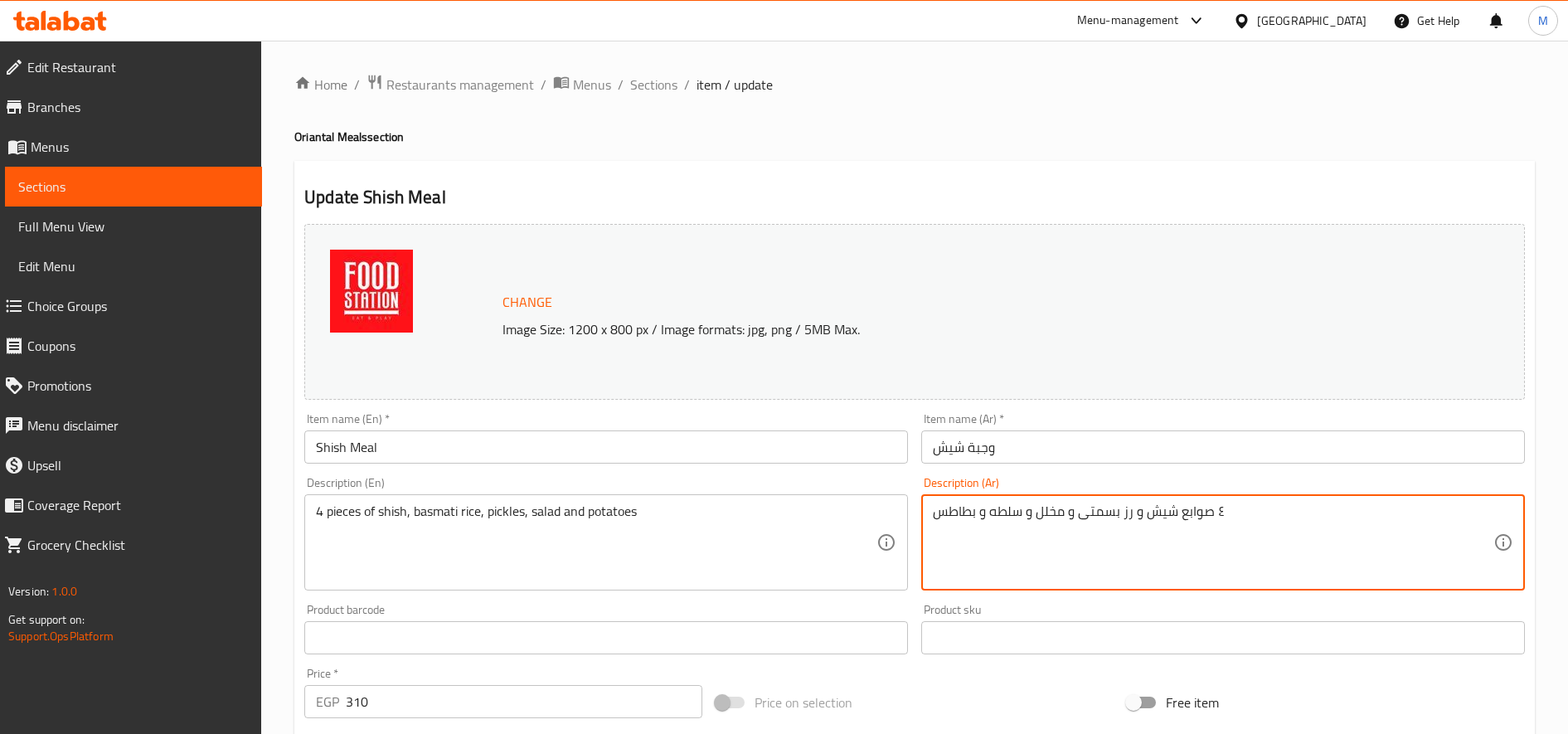
paste textarea "قط"
type textarea "٤ قطع شيش و رز بسمتى و مخلل و سلطه و بطاطس"
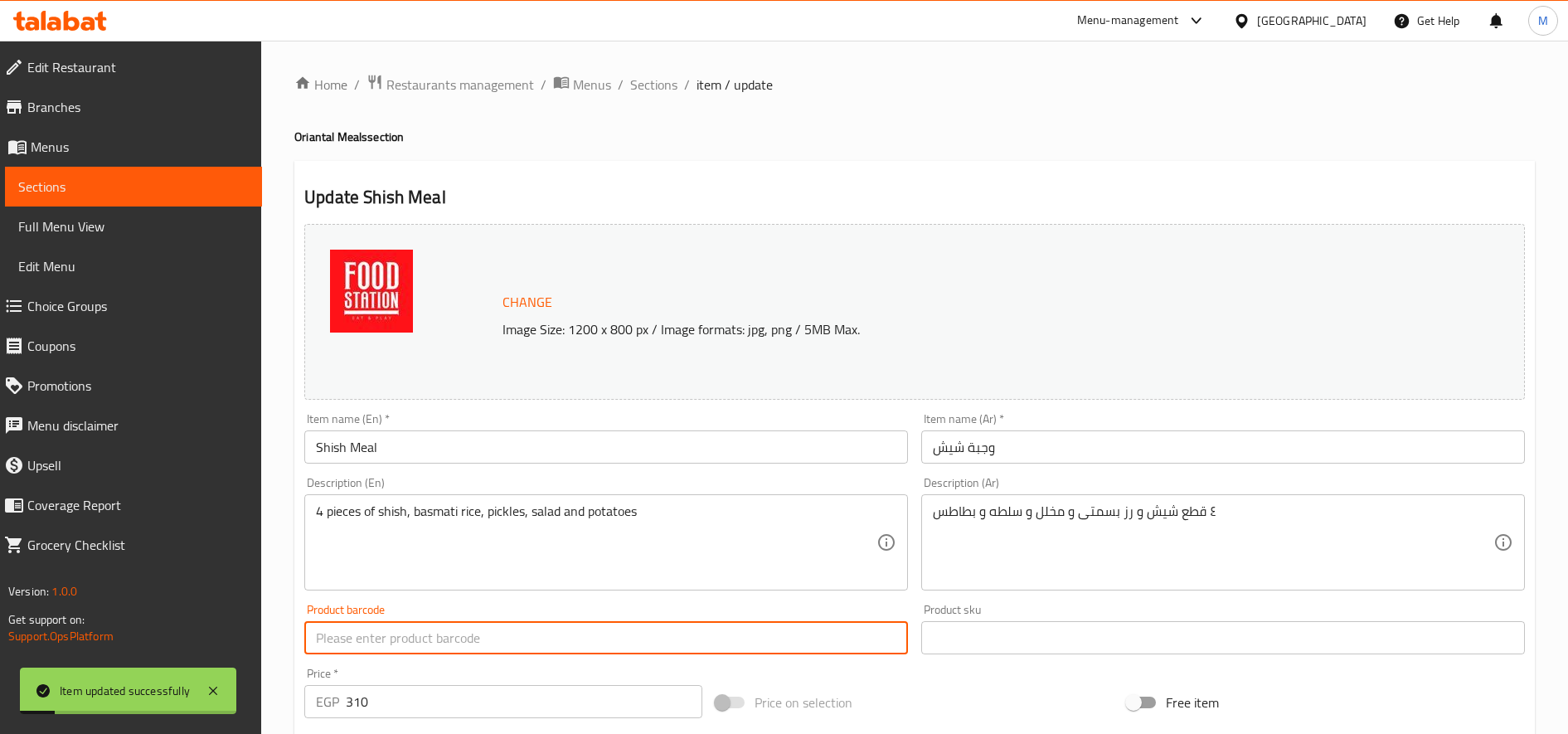
click at [662, 71] on div "Home / Restaurants management / Menus / Sections / item / update Oriantal Meals…" at bounding box center [915, 618] width 1307 height 1155
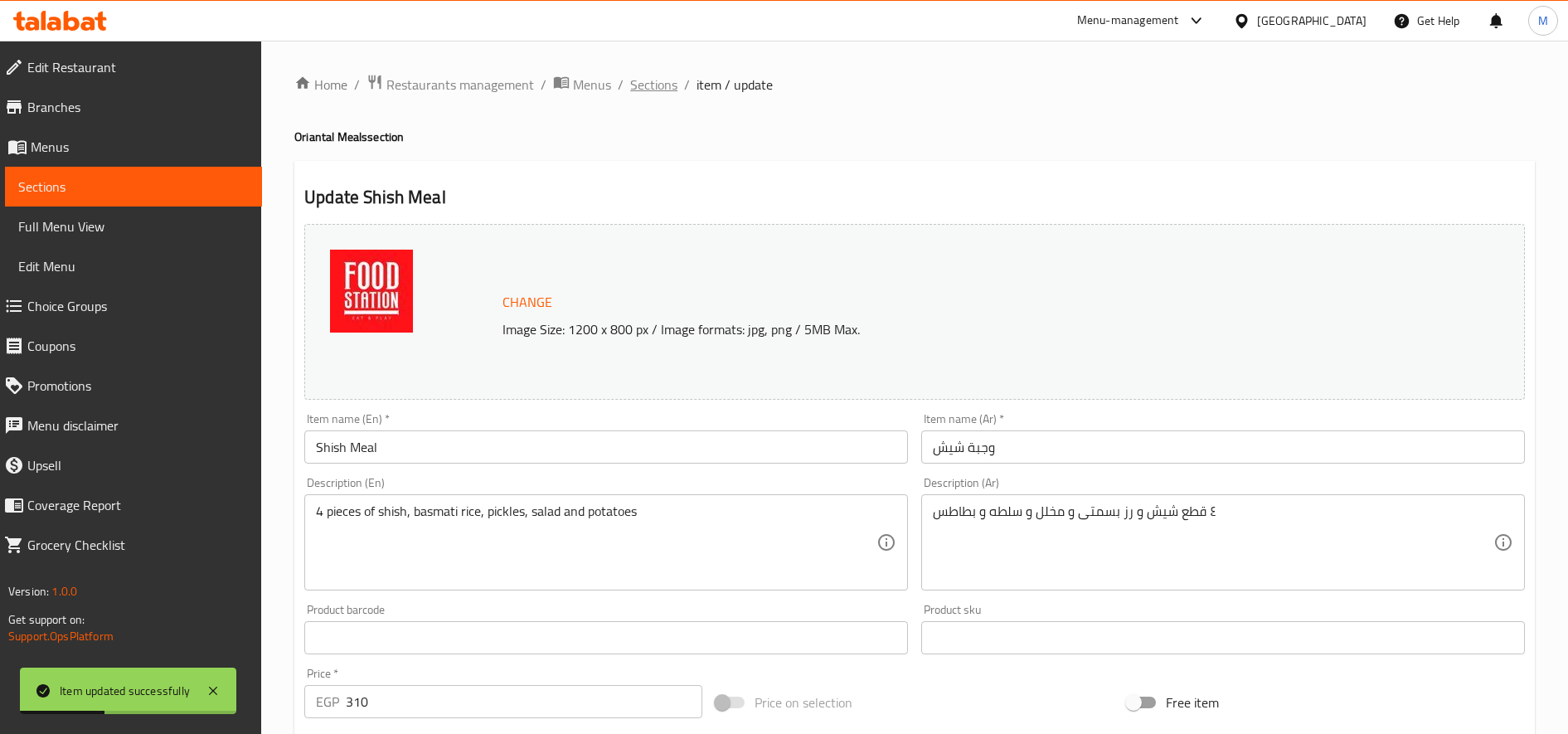
click at [652, 82] on span "Sections" at bounding box center [654, 84] width 47 height 20
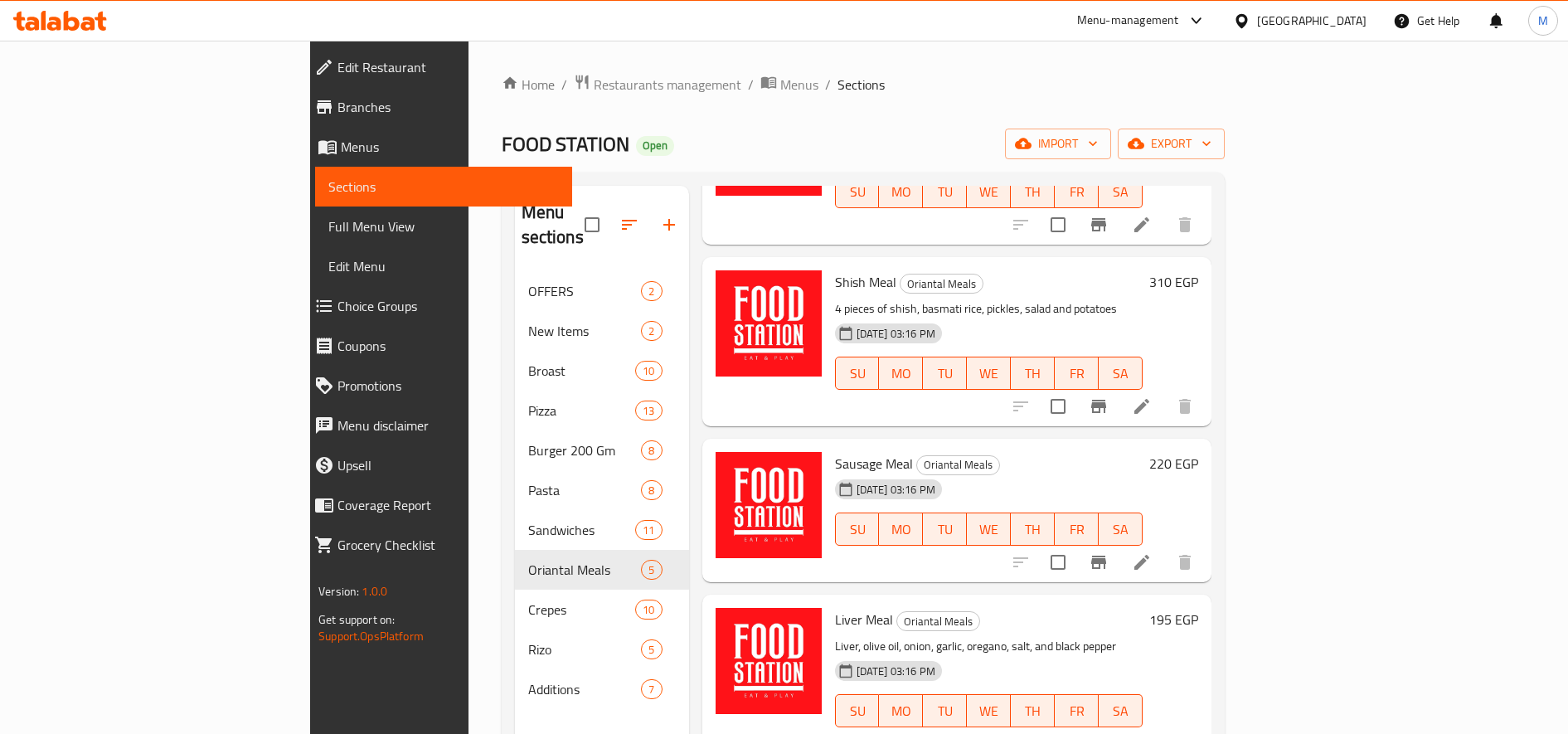
scroll to position [232, 0]
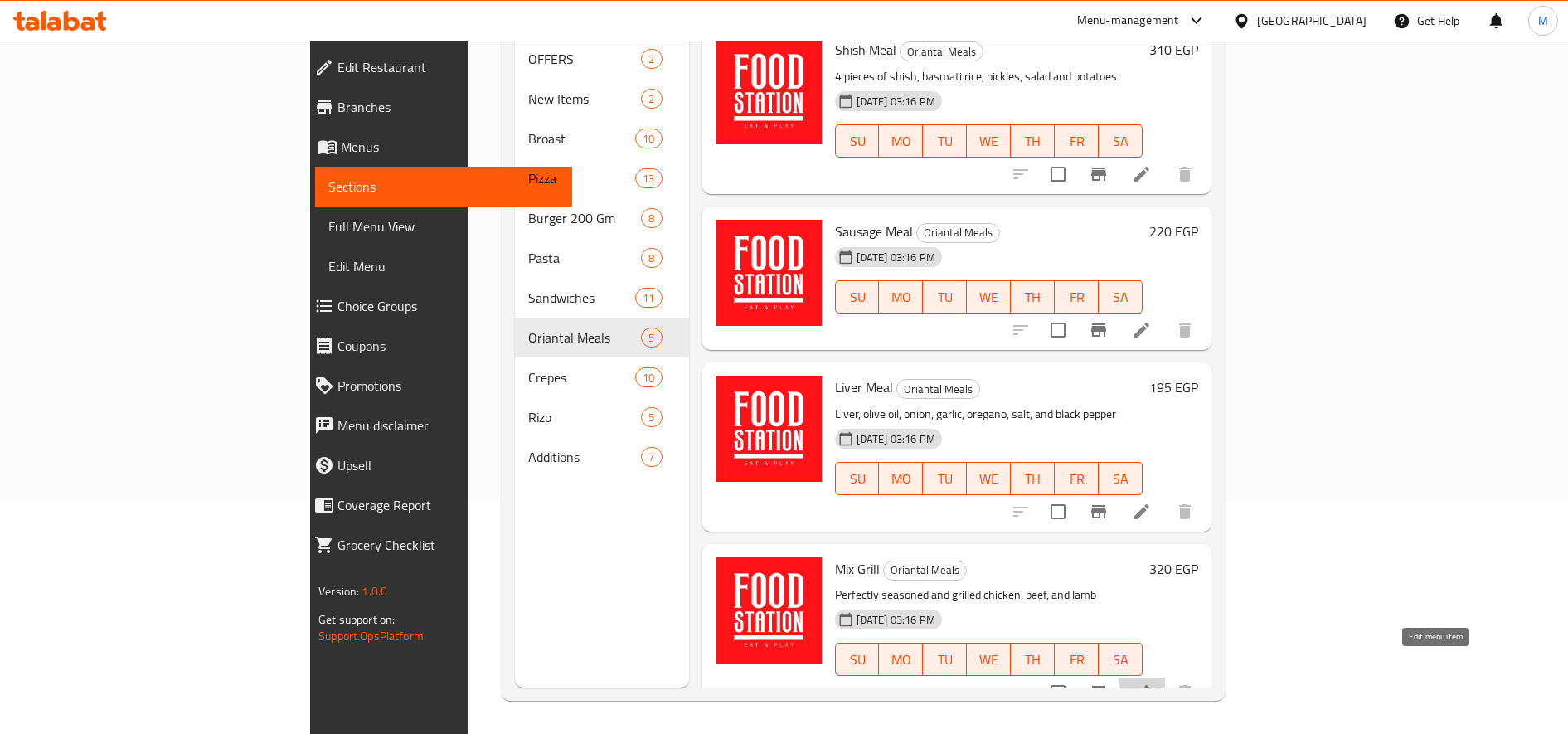
click at [1152, 683] on icon at bounding box center [1143, 693] width 20 height 20
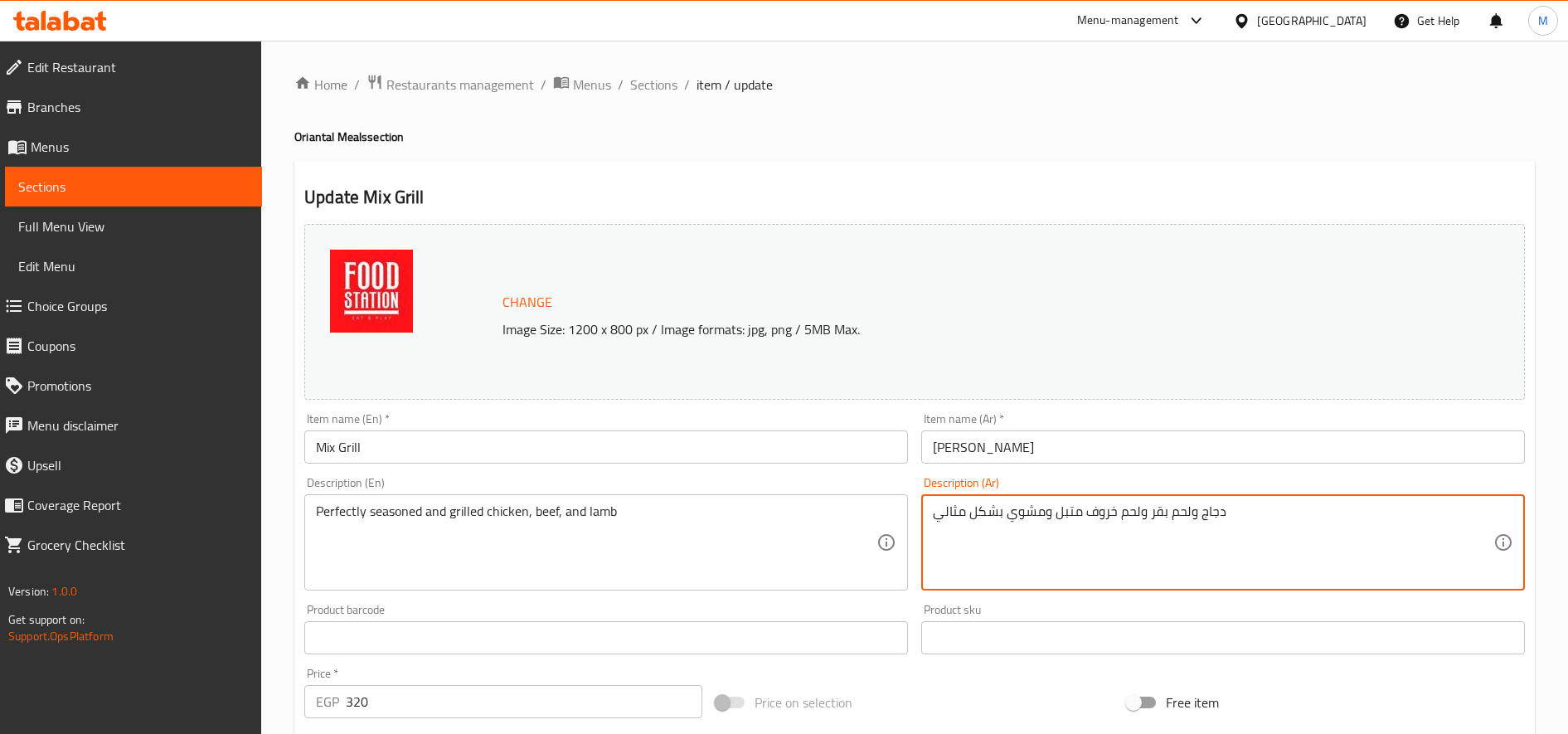
click at [1250, 515] on textarea "دجاج ولحم بقر ولحم خروف متبل ومشوي بشكل مثالي" at bounding box center [1214, 542] width 560 height 78
paste textarea "٢ كفته ٢ شيش واحد كبده ٢ سجق و رز بسمتى و مخلل و سلطه و بطاطس"
type textarea "٢ كفته ٢ شيش واحد كبده ٢ سجق و رز بسمتى و مخلل و سلطه و بطاطس"
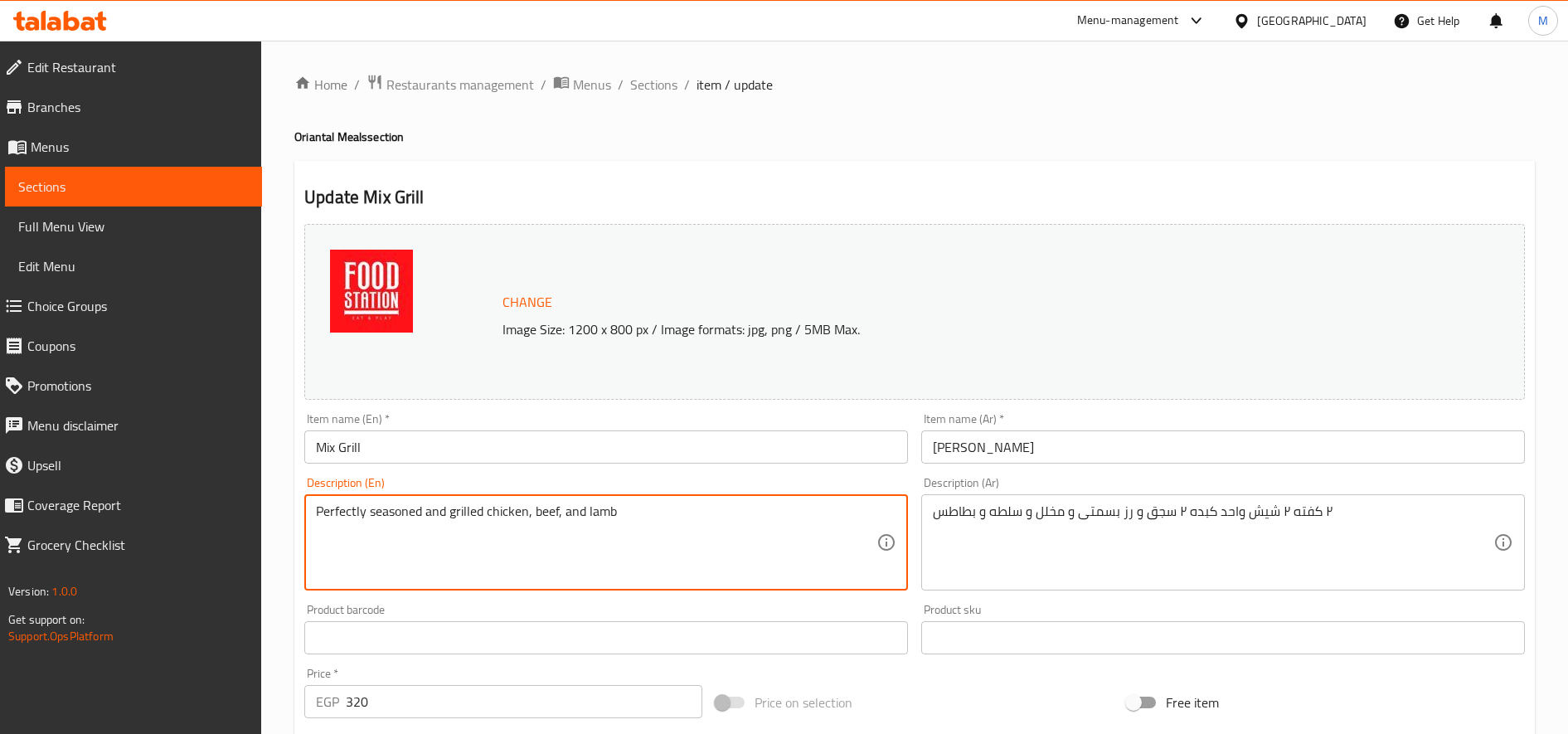
paste textarea "2 kofta, 2 shish, 1 liver, 2 sausages, basmati rice, pickles, salad, and potato…"
type textarea "2 kofta, 2 shish, 1 liver, 2 sausages, basmati rice, pickles, salad, and potato…"
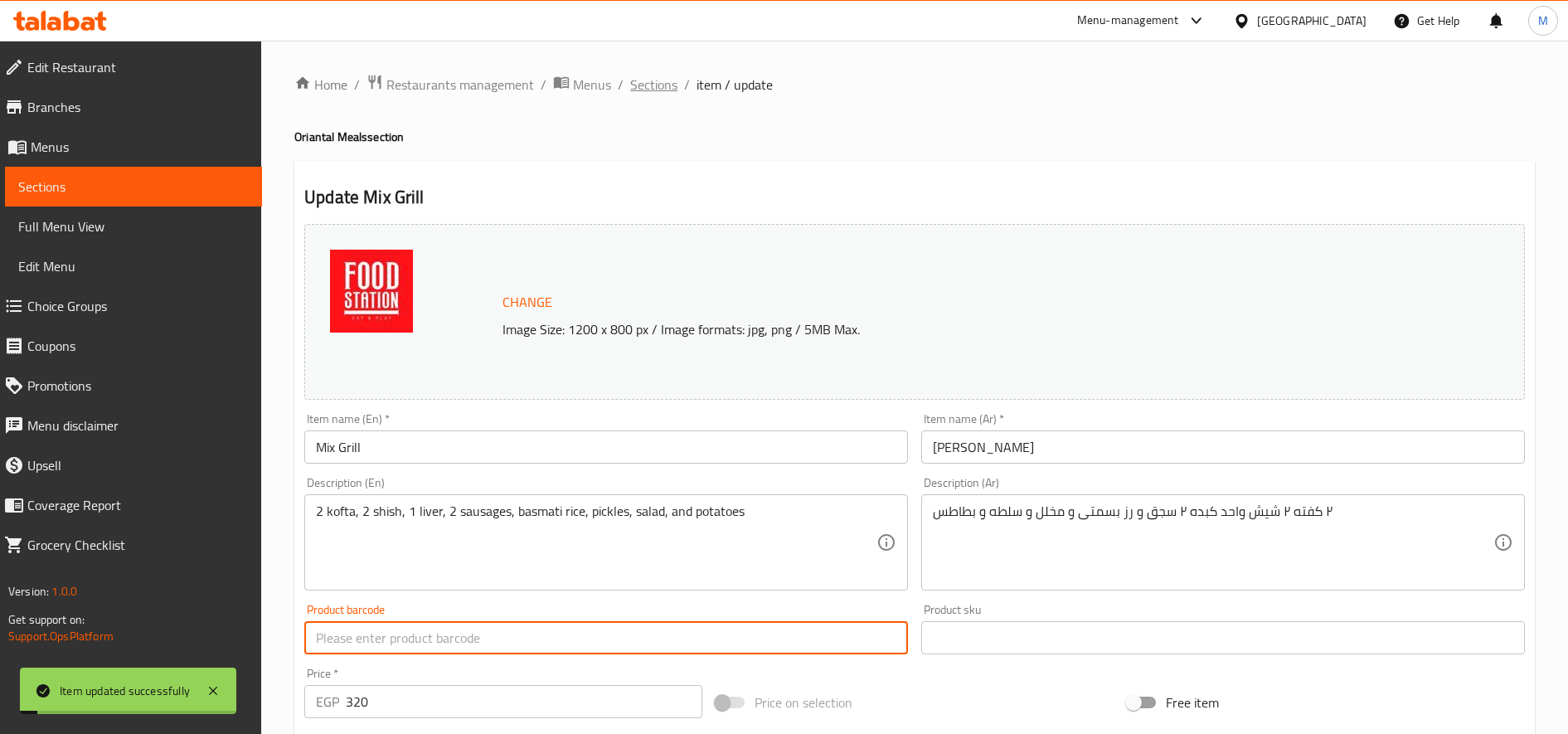
click at [648, 82] on span "Sections" at bounding box center [654, 84] width 47 height 20
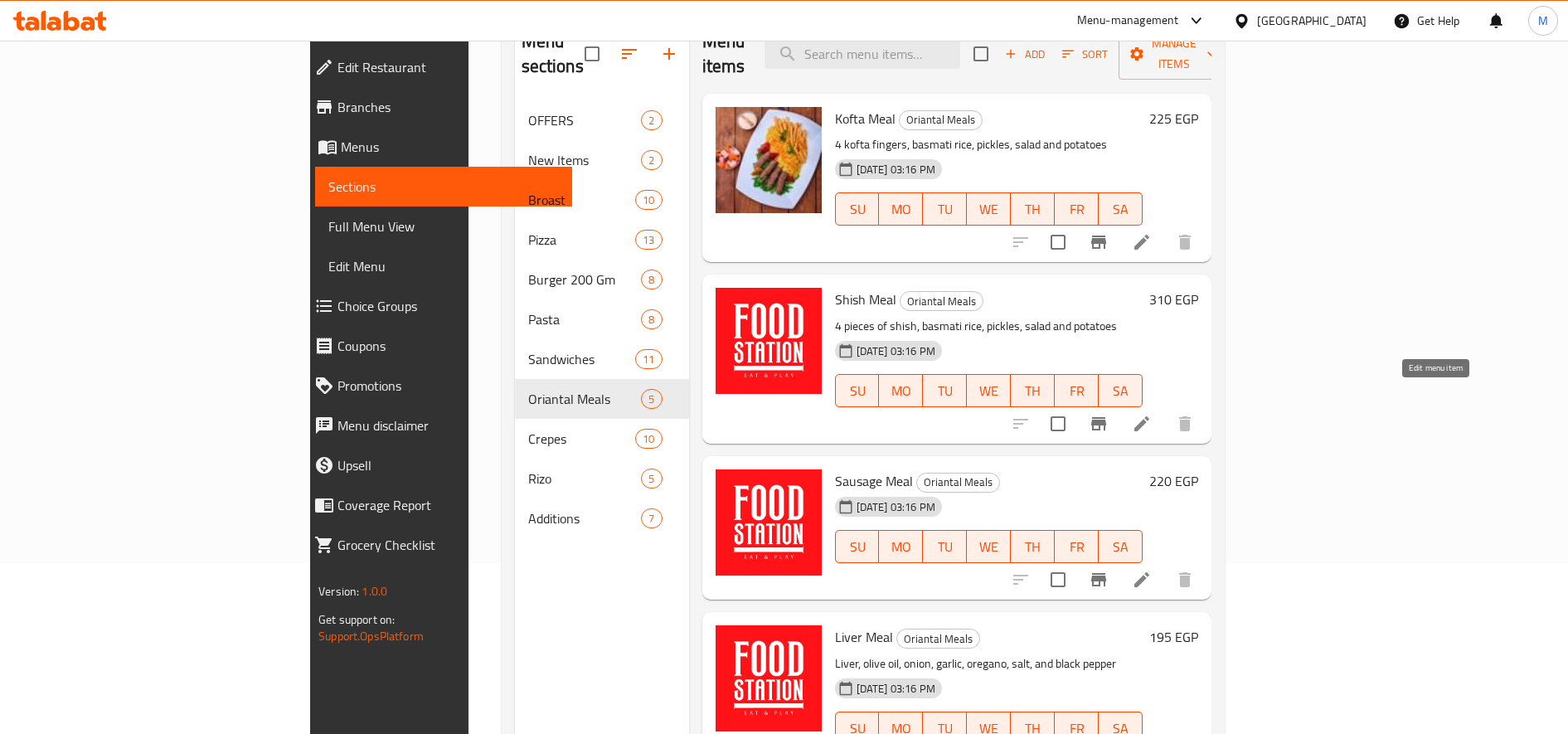
click at [1149, 416] on icon at bounding box center [1142, 424] width 15 height 15
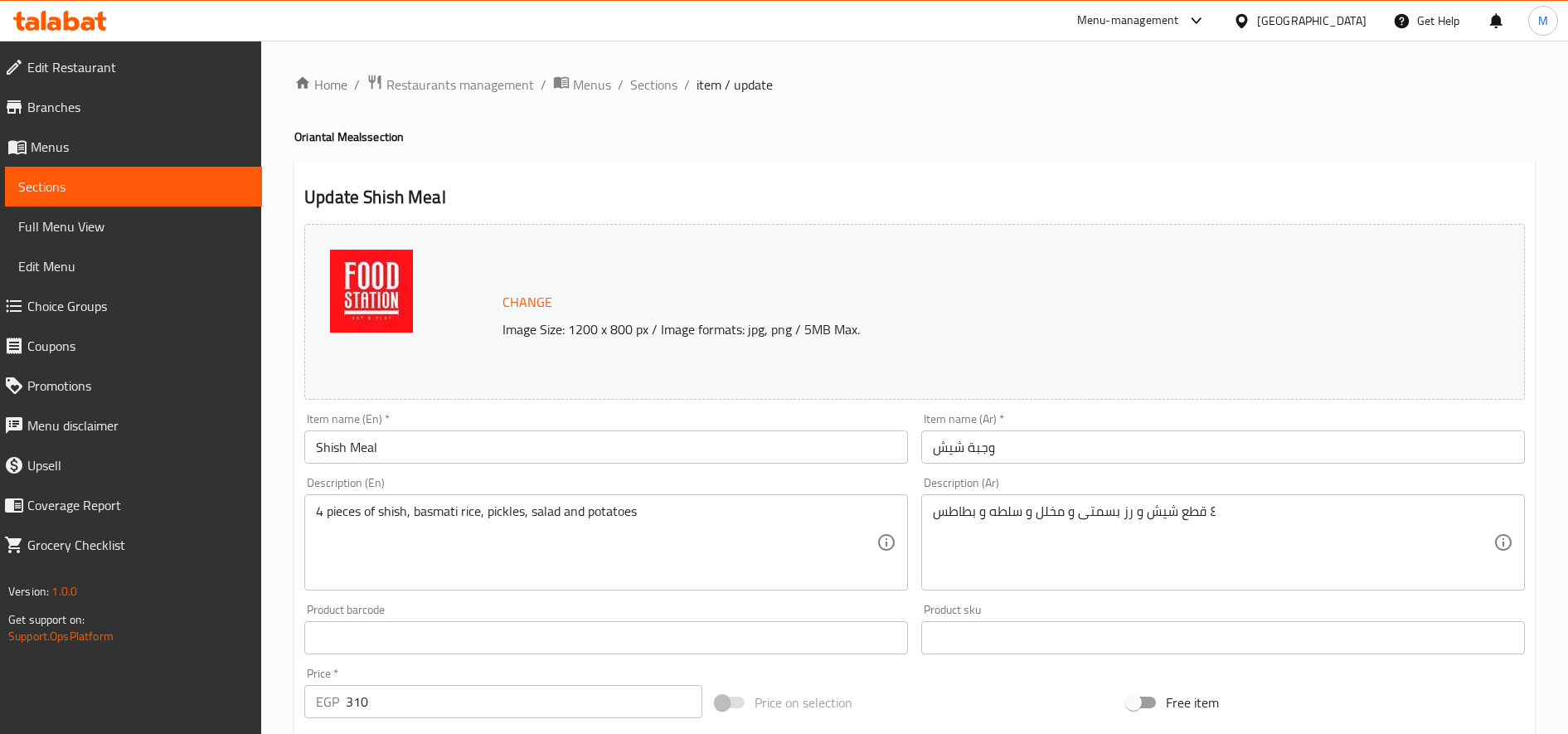
click at [669, 60] on div "Home / Restaurants management / Menus / Sections / item / update Oriantal Meals…" at bounding box center [915, 618] width 1307 height 1155
click at [658, 77] on span "Sections" at bounding box center [654, 84] width 47 height 20
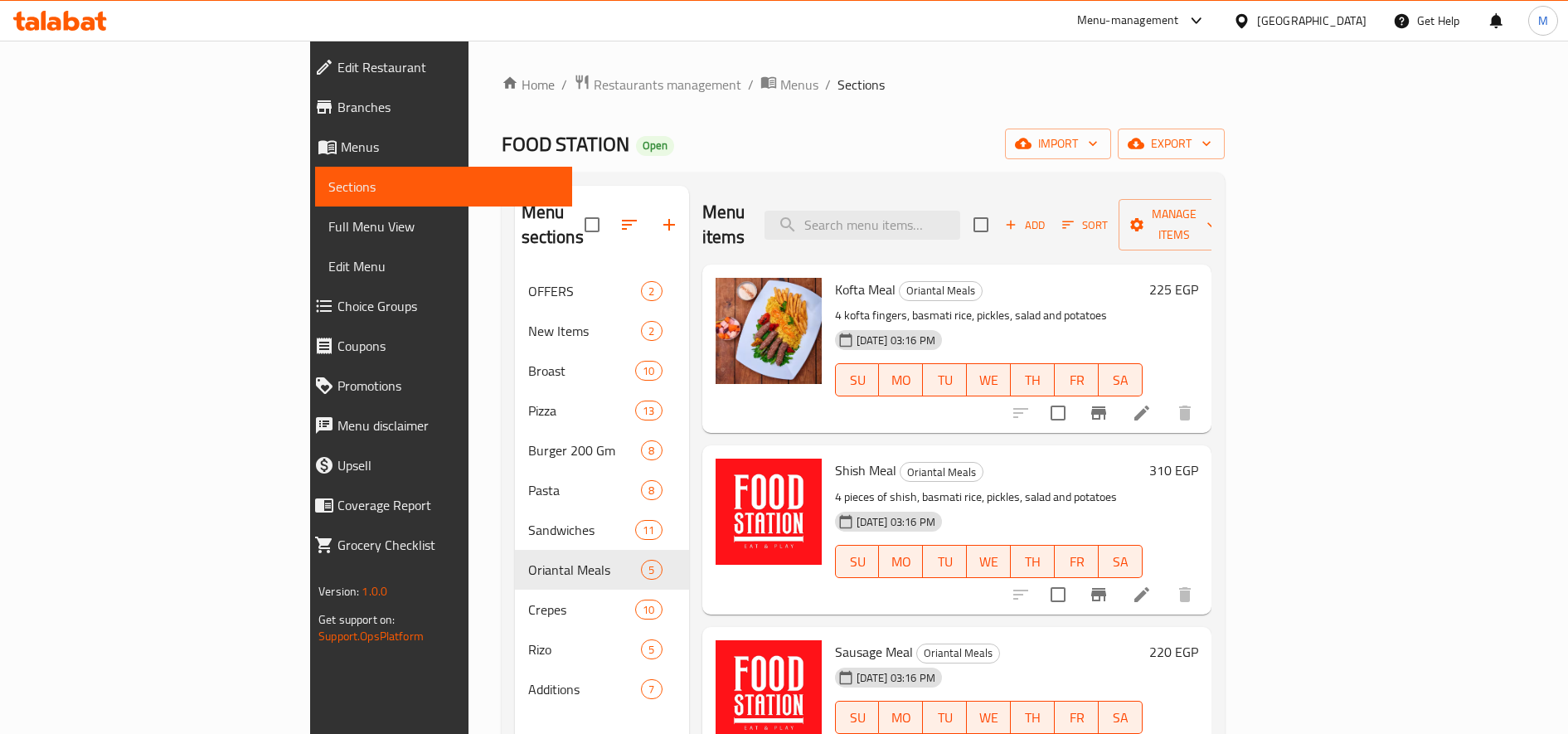
scroll to position [188, 0]
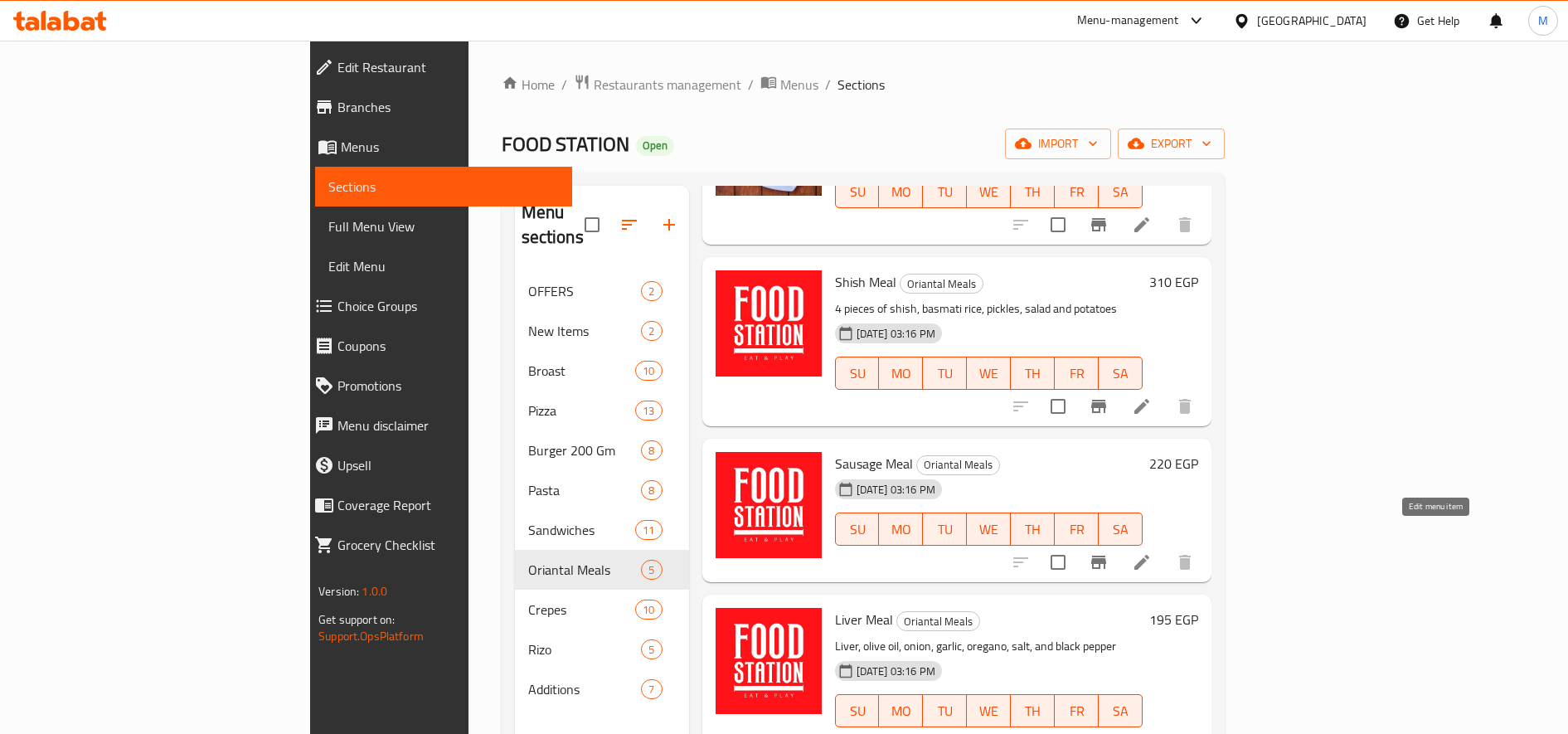
click at [1152, 553] on icon at bounding box center [1143, 563] width 20 height 20
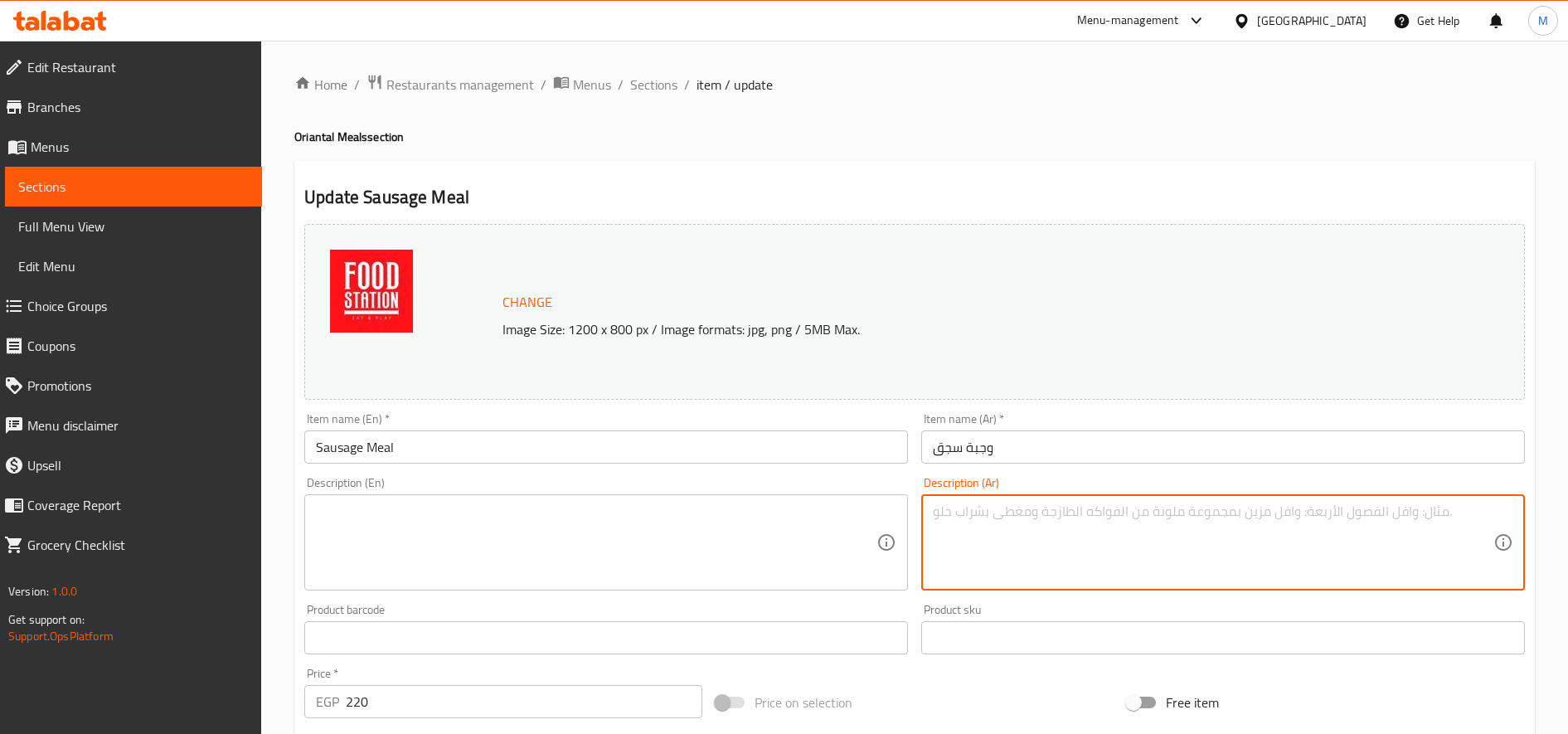
paste textarea "٤ قطع سجق و رز بسمتى و مخلل و سلطه و بطاطس"
type textarea "٤ قطع سجق و رز بسمتى و مخلل و سلطه و بطاطس"
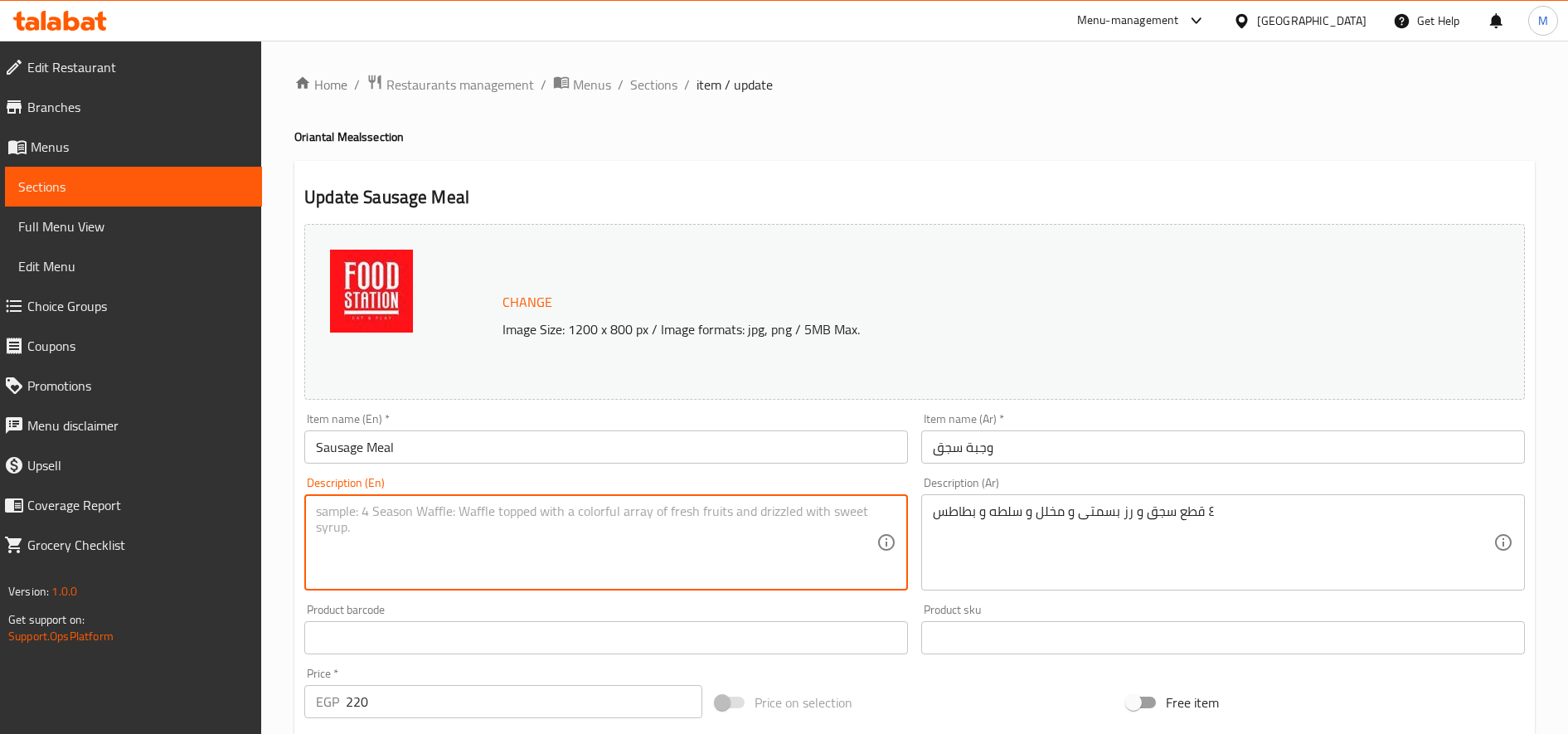
paste textarea "4 pieces of sausage, basmati rice, pickles, salad and potatoes"
type textarea "4 pieces of sausage, basmati rice, pickles, salad and potatoes"
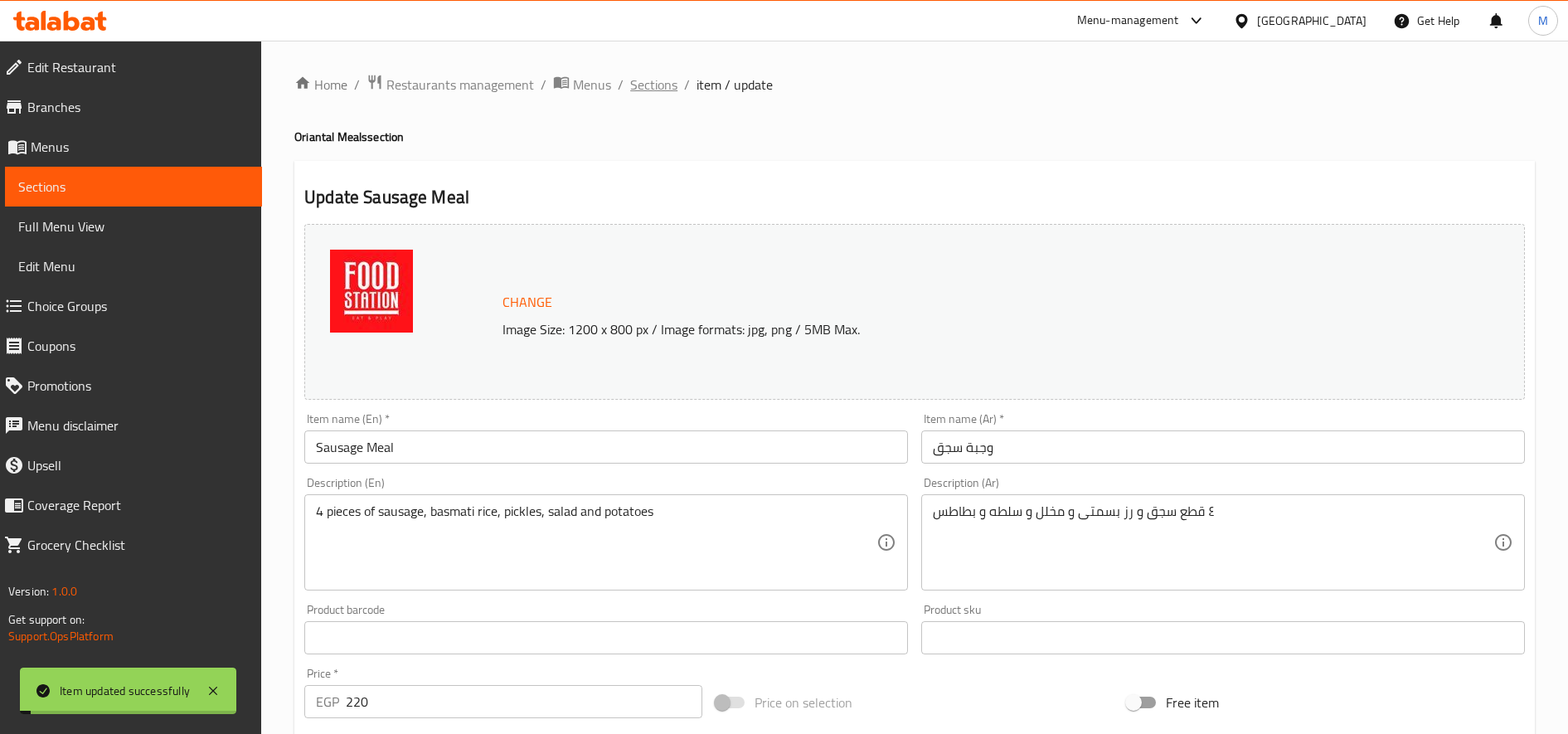
click at [652, 82] on span "Sections" at bounding box center [654, 84] width 47 height 20
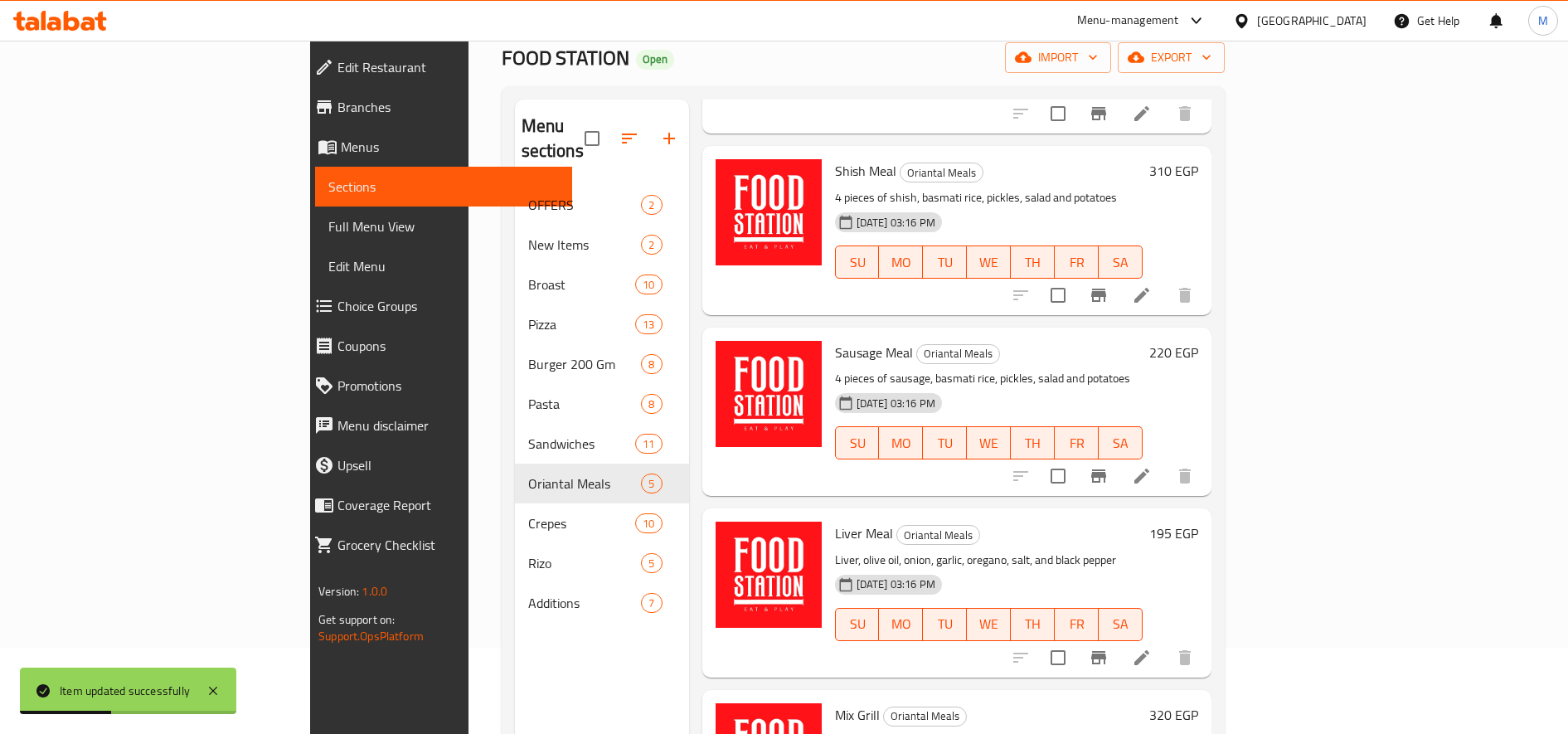
scroll to position [94, 0]
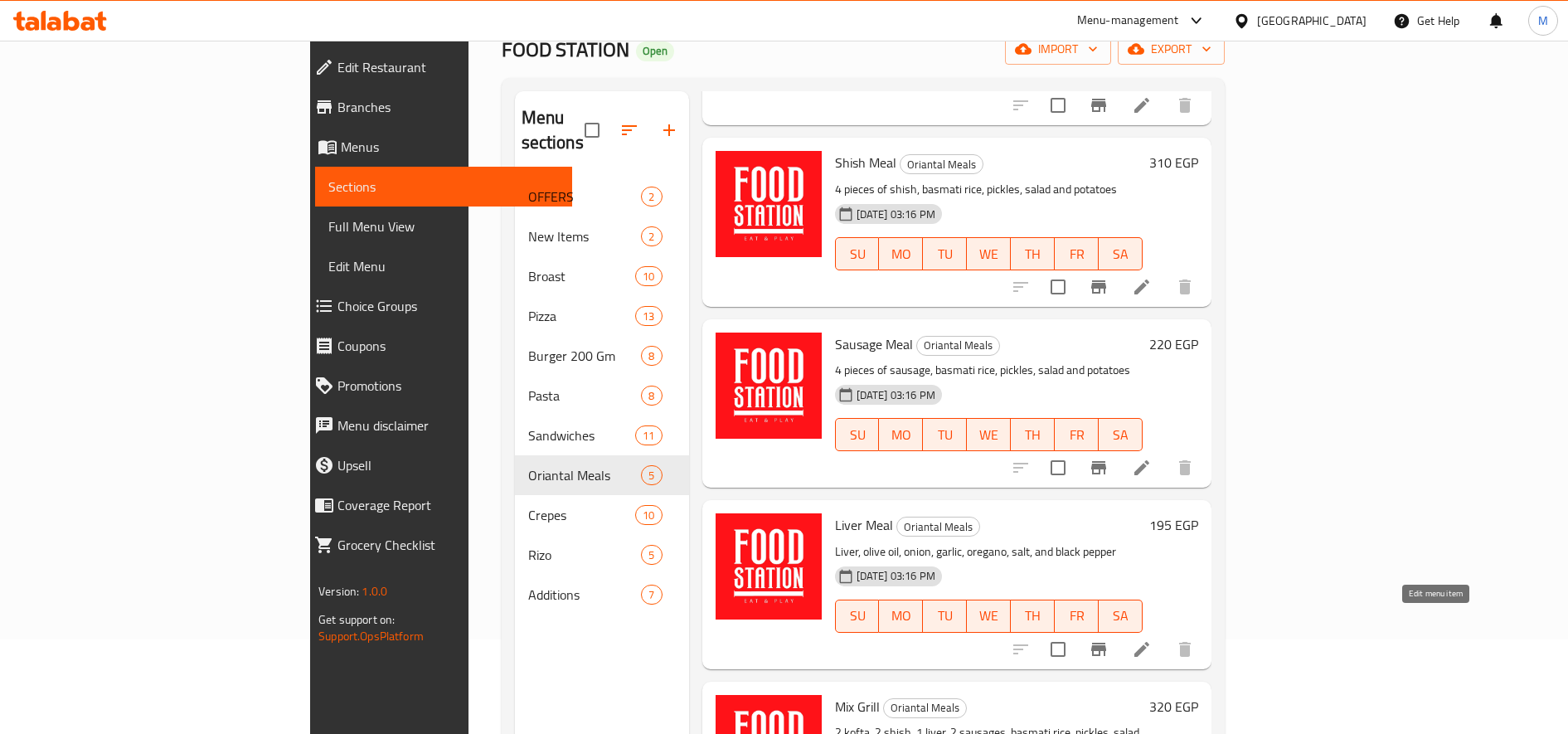
click at [1149, 642] on icon at bounding box center [1142, 650] width 15 height 15
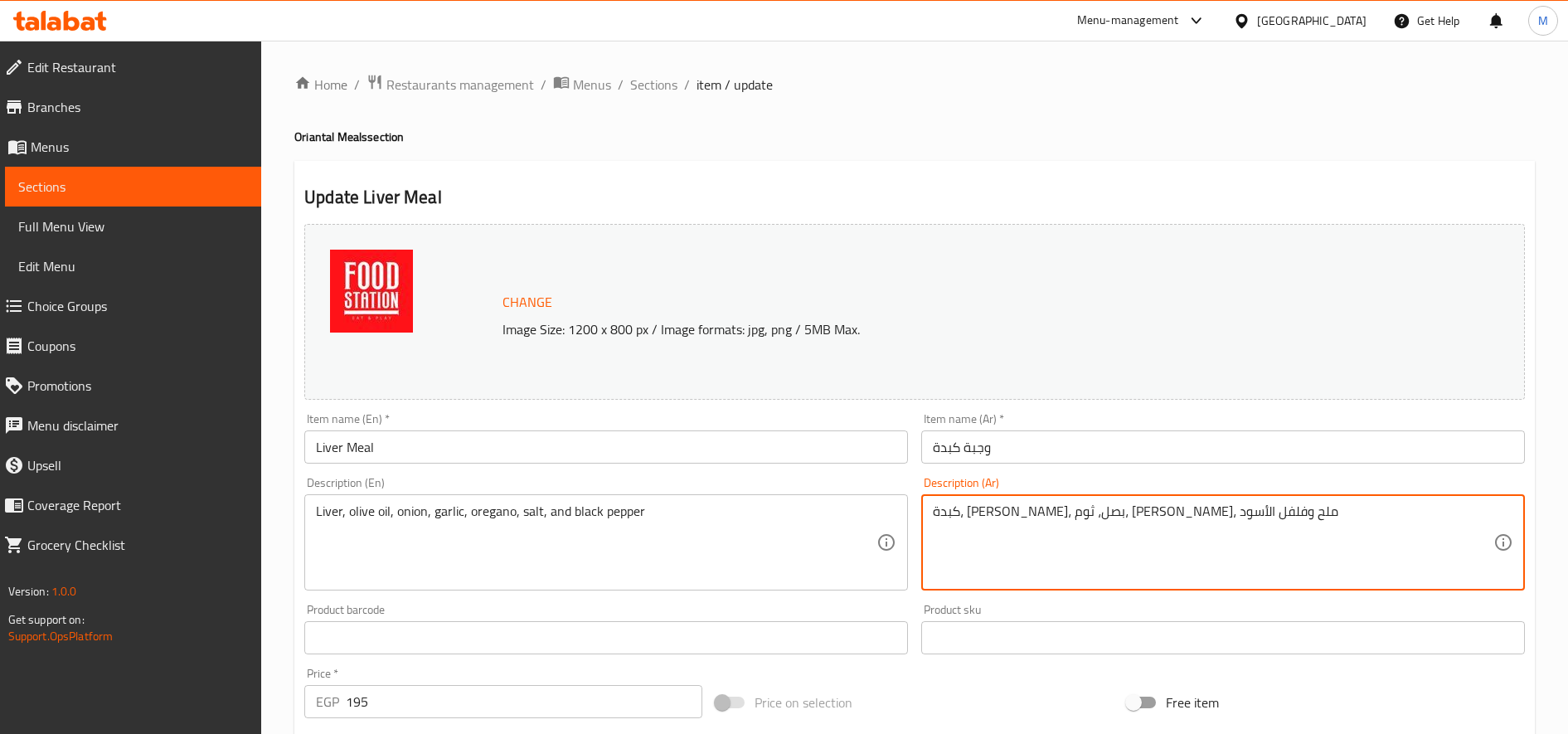
click at [1239, 555] on textarea "كبدة، [PERSON_NAME]، بصل، ثوم، [PERSON_NAME]، ملح وفلفل الأسود" at bounding box center [1214, 542] width 560 height 78
paste textarea "شريحتين كبار كبده ورز بسمتى و مخلل و سلطه و بطاطس"
type textarea "شريحتين كبار كبده ورز بسمتى و مخلل و سلطه و بطاطس"
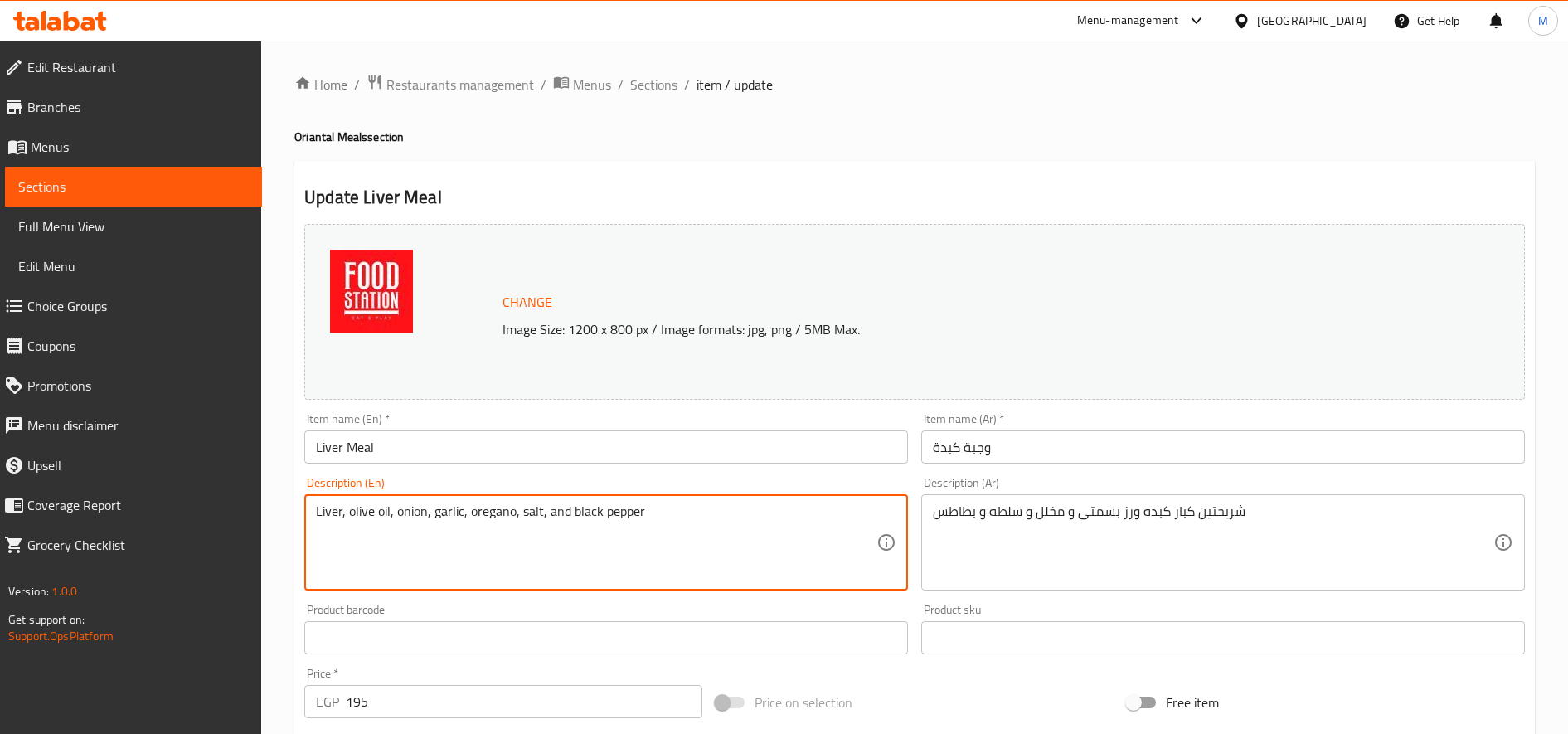
click at [618, 510] on textarea "Liver, olive oil, onion, garlic, oregano, salt, and black pepper" at bounding box center [596, 542] width 560 height 78
paste textarea "Two large slices of liver, basmati rice, pickles, salad and potatoes"
type textarea "Two large slices of liver, basmati rice, pickles, salad and potatoes"
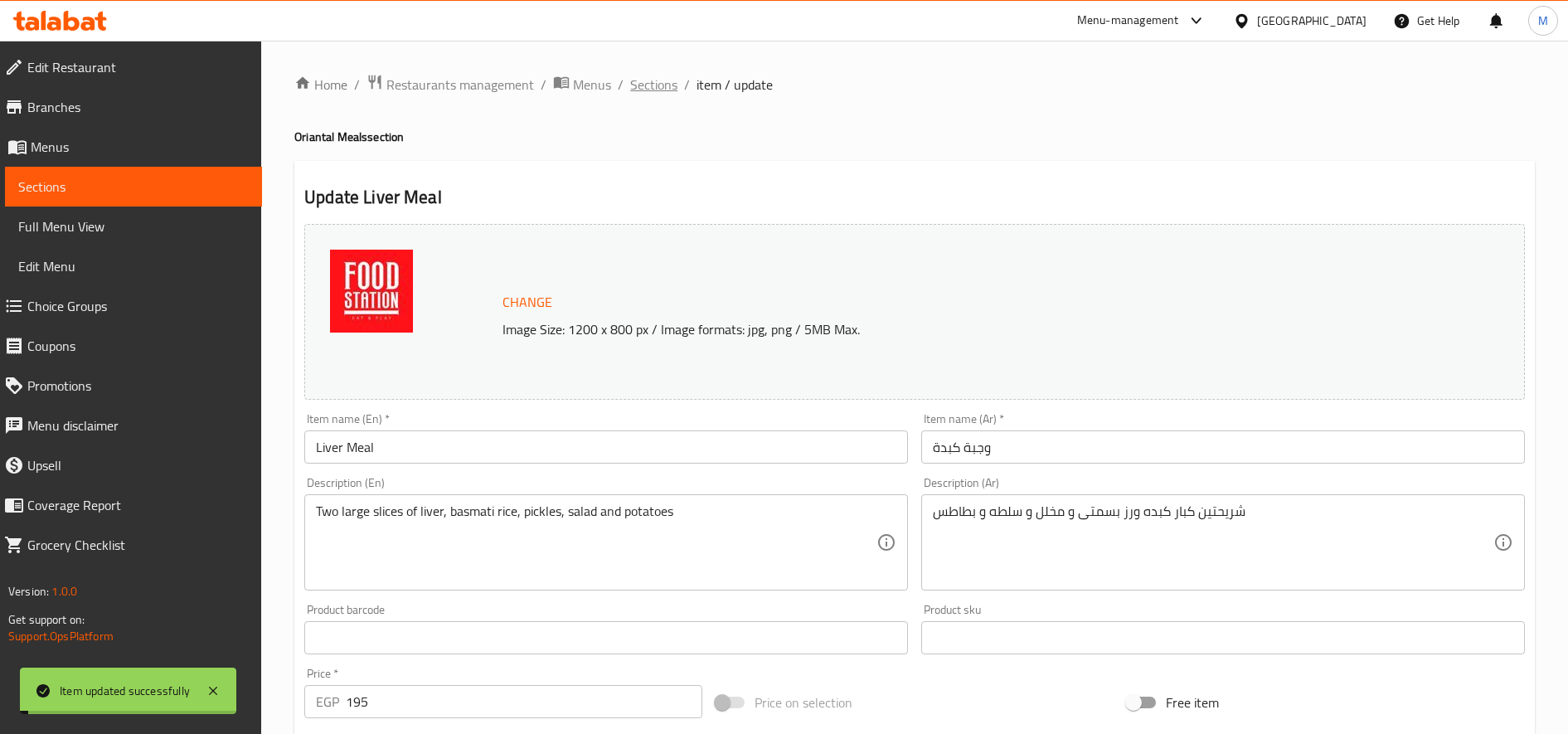
click at [641, 84] on span "Sections" at bounding box center [654, 84] width 47 height 20
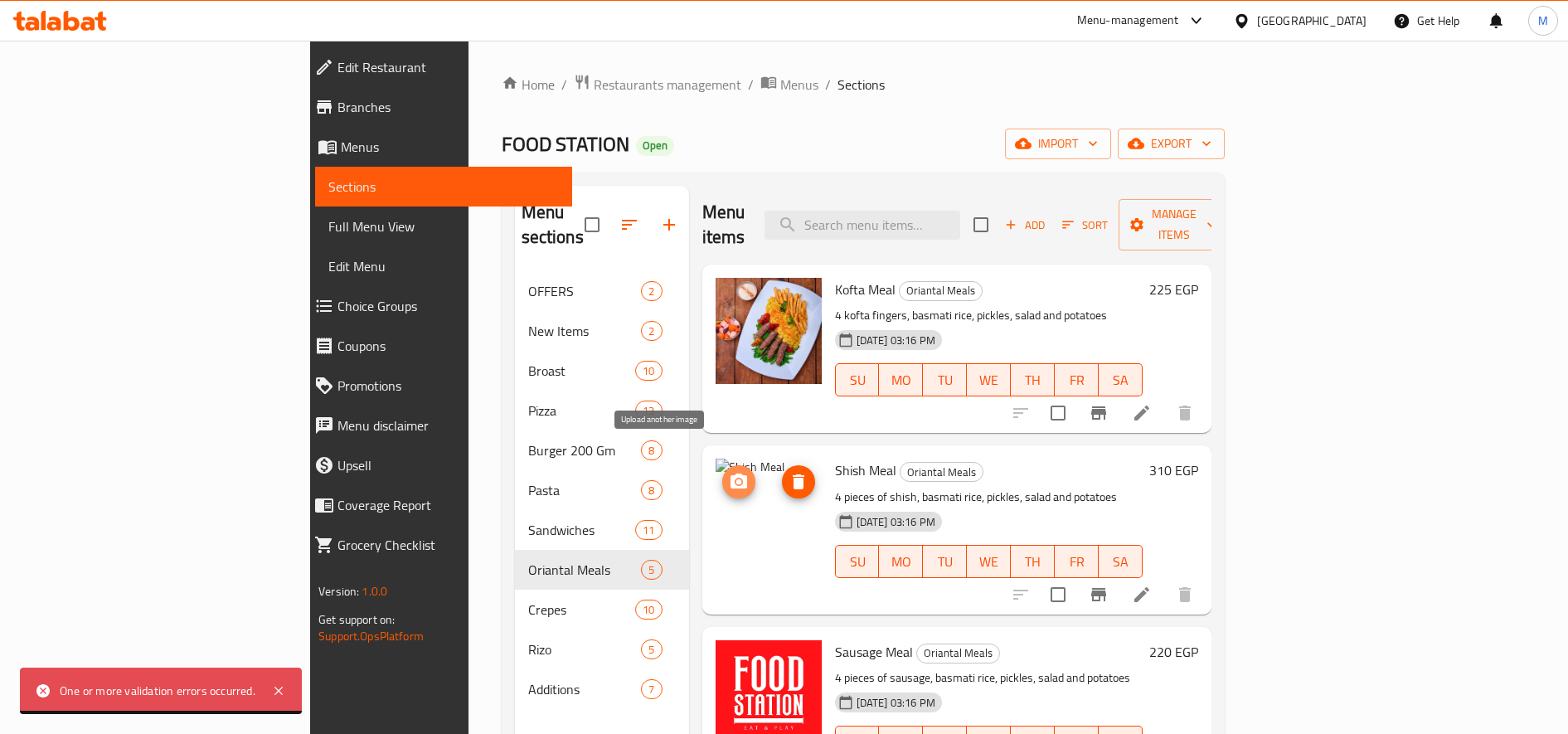
click at [729, 472] on icon "upload picture" at bounding box center [739, 482] width 20 height 20
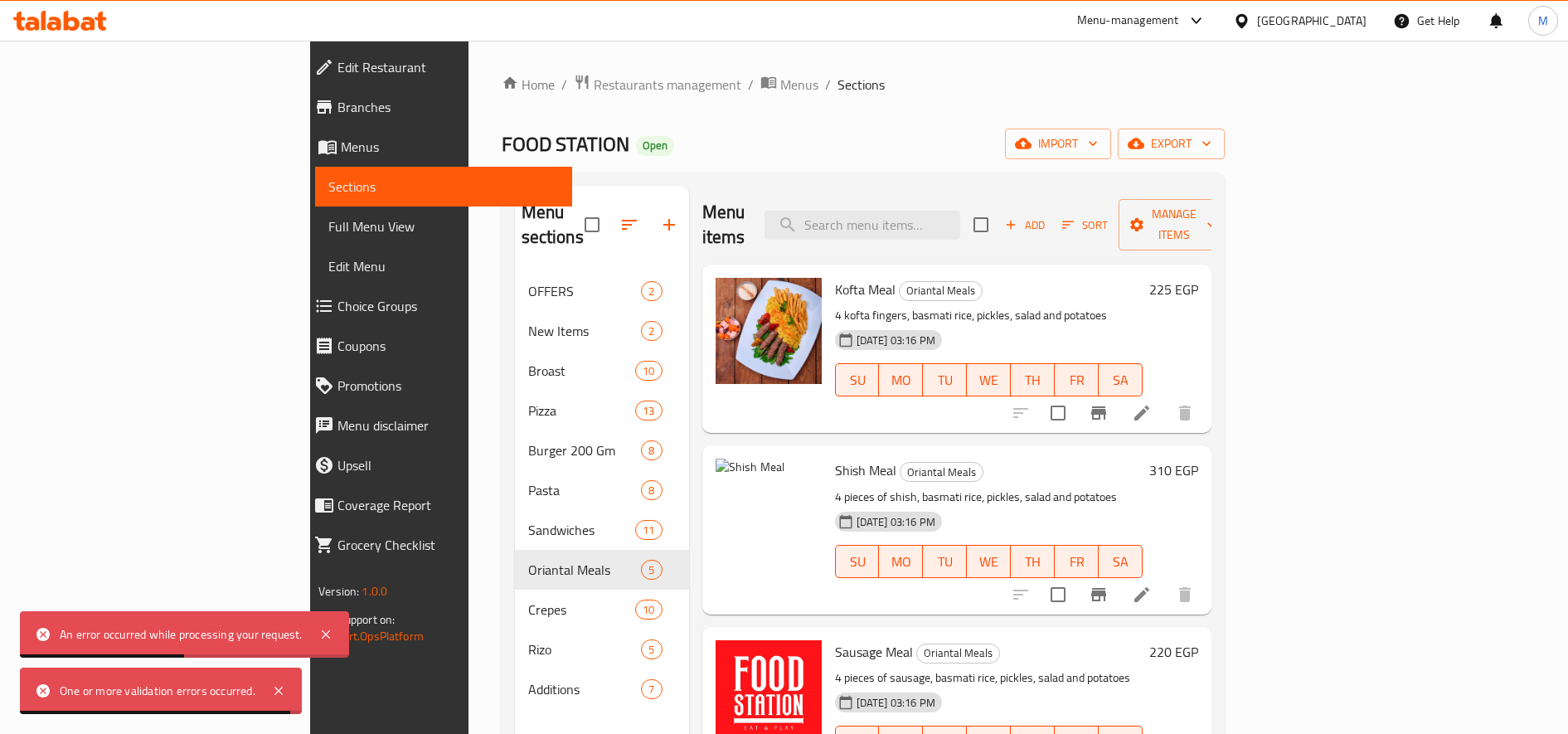
click at [1149, 587] on icon at bounding box center [1142, 595] width 15 height 15
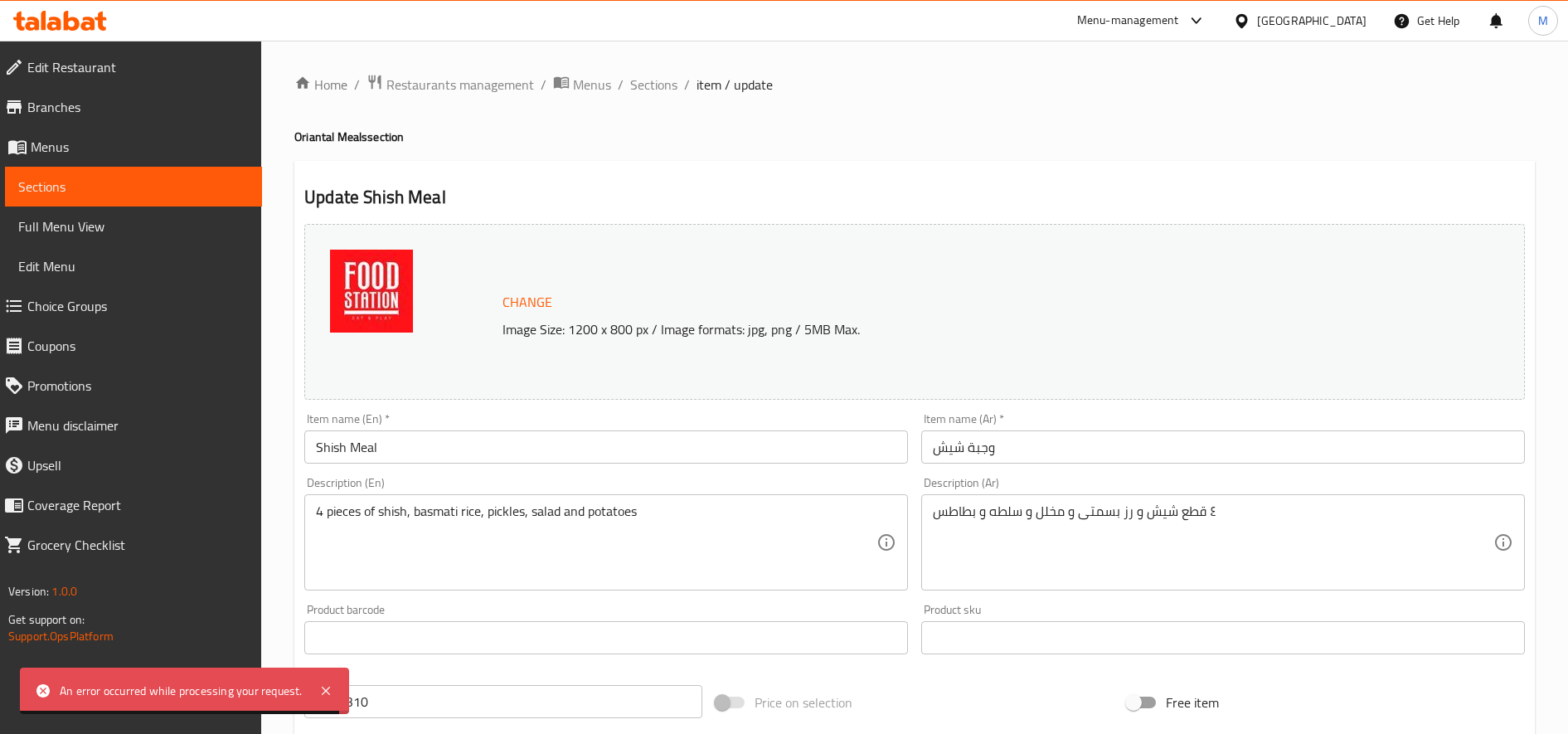
click at [391, 289] on img at bounding box center [371, 291] width 83 height 83
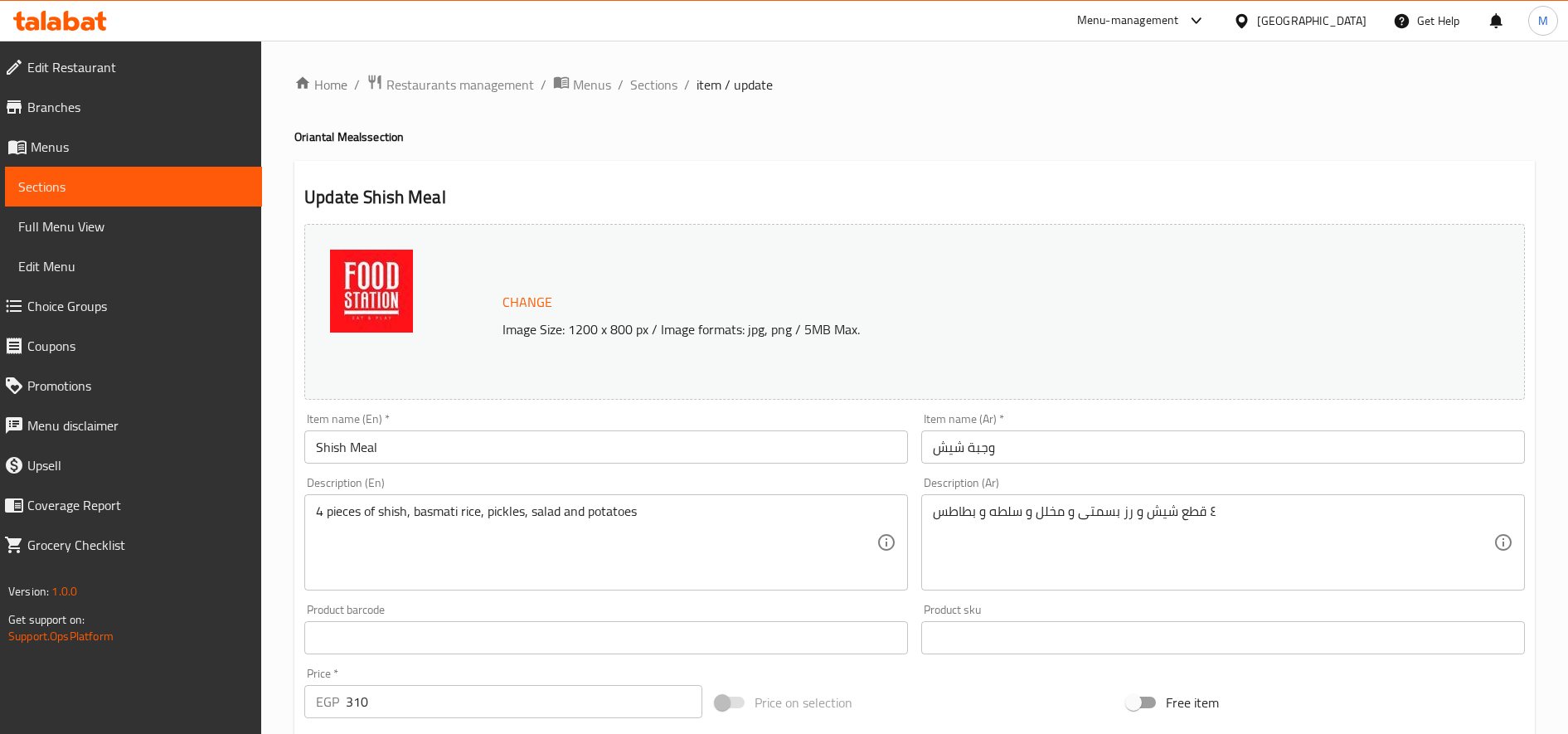
click at [544, 305] on span "Change" at bounding box center [527, 302] width 50 height 24
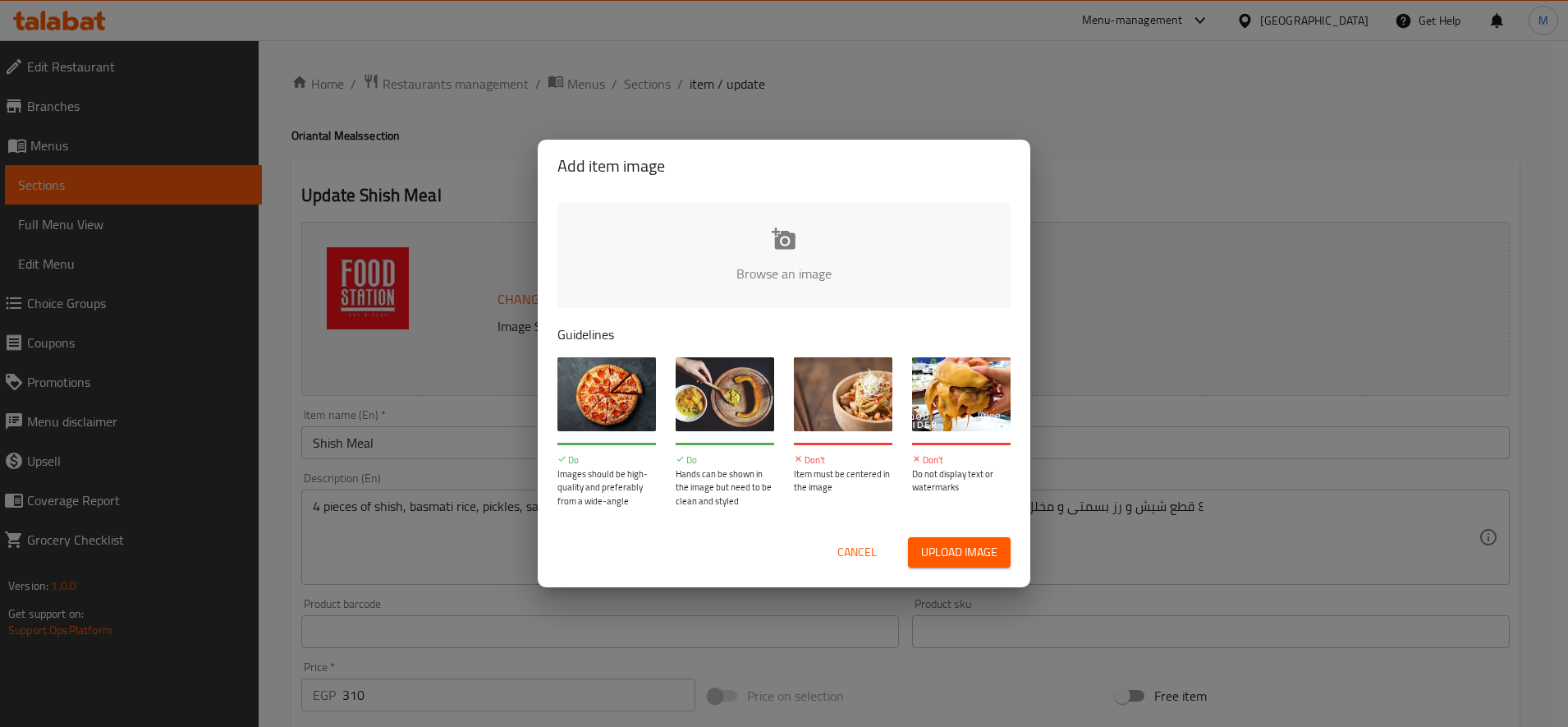
click at [754, 256] on input "file" at bounding box center [1338, 279] width 1563 height 154
type input "C:\fakepath\Screenshot [DATE] 183828.png"
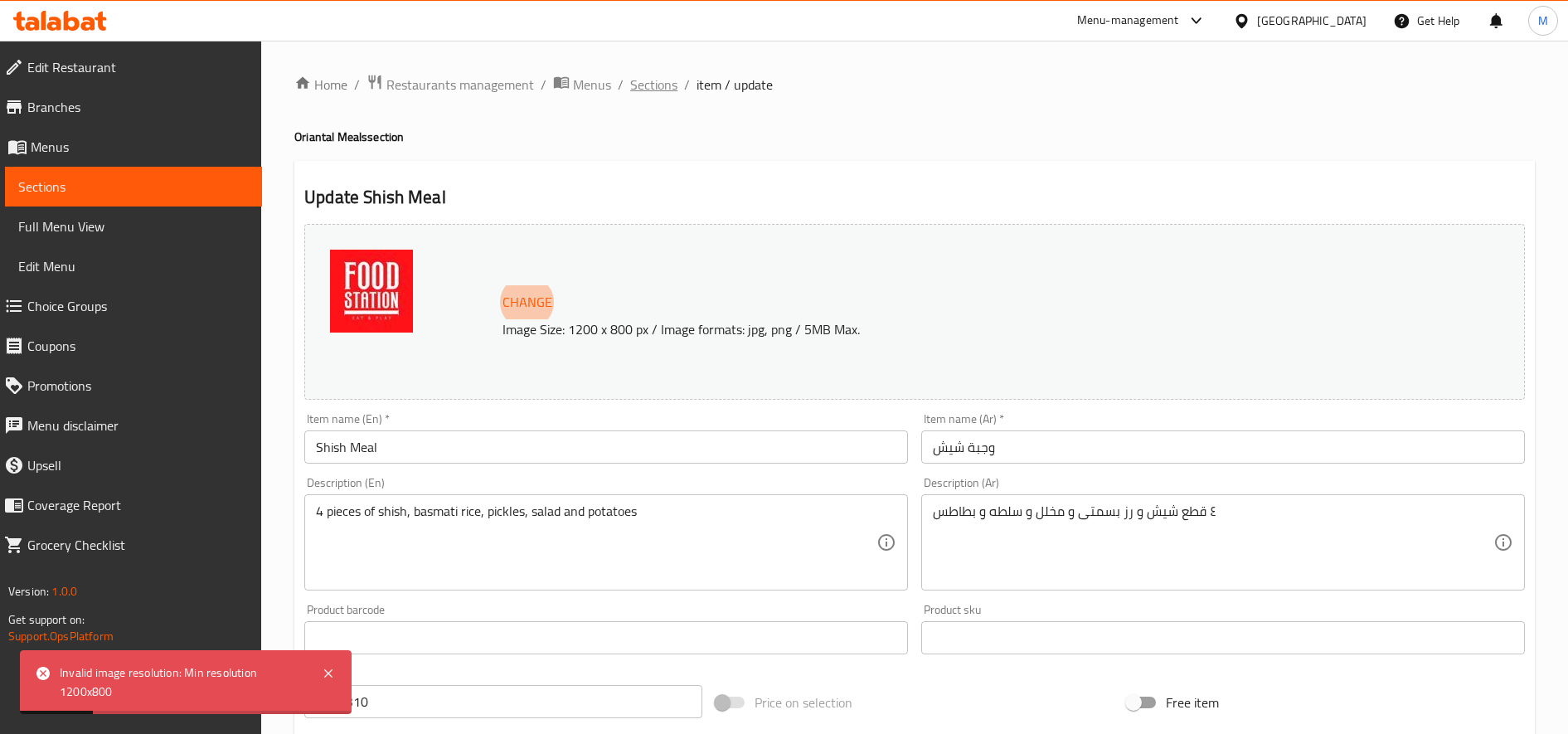
click at [658, 94] on span "Sections" at bounding box center [654, 84] width 47 height 20
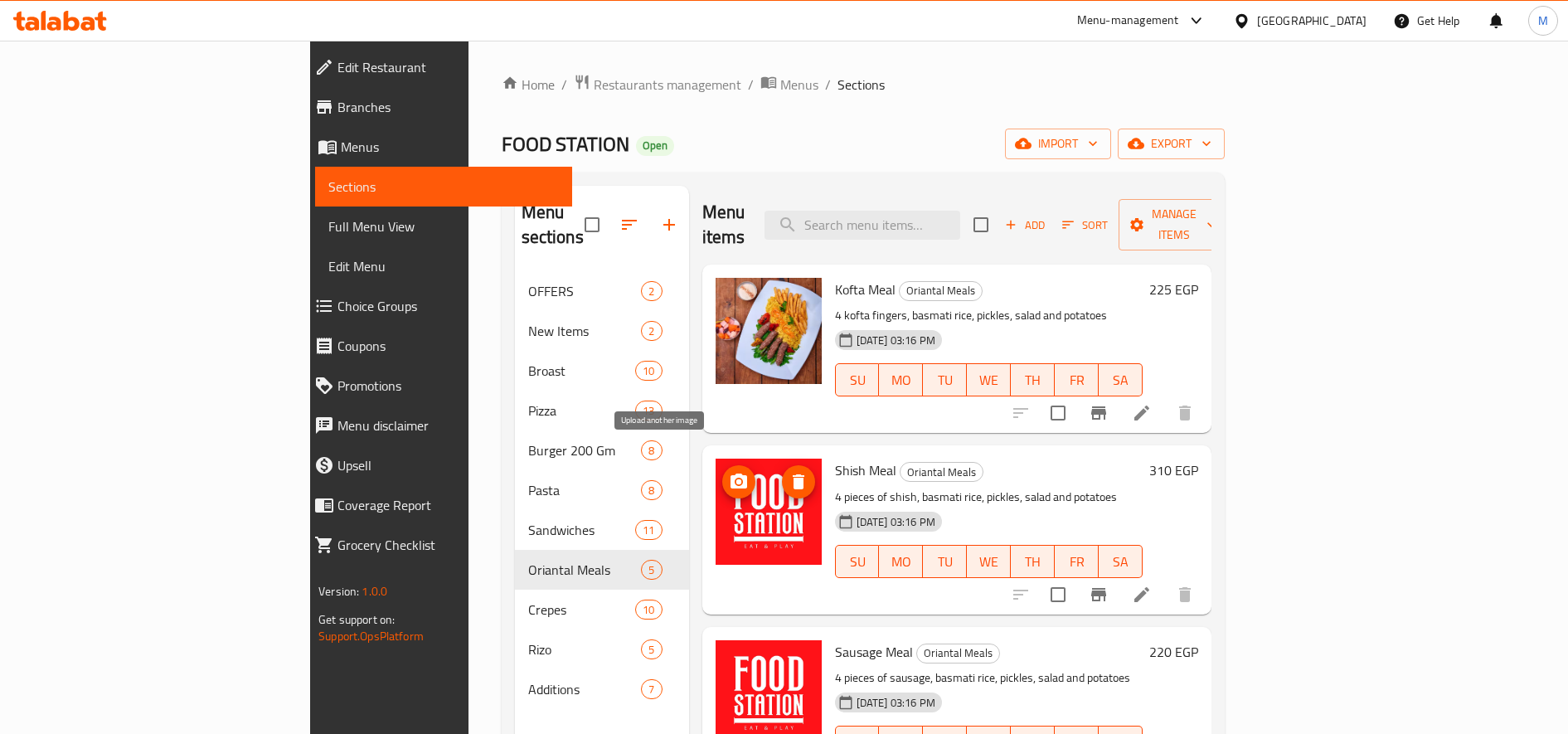
click at [722, 472] on span "upload picture" at bounding box center [738, 482] width 33 height 20
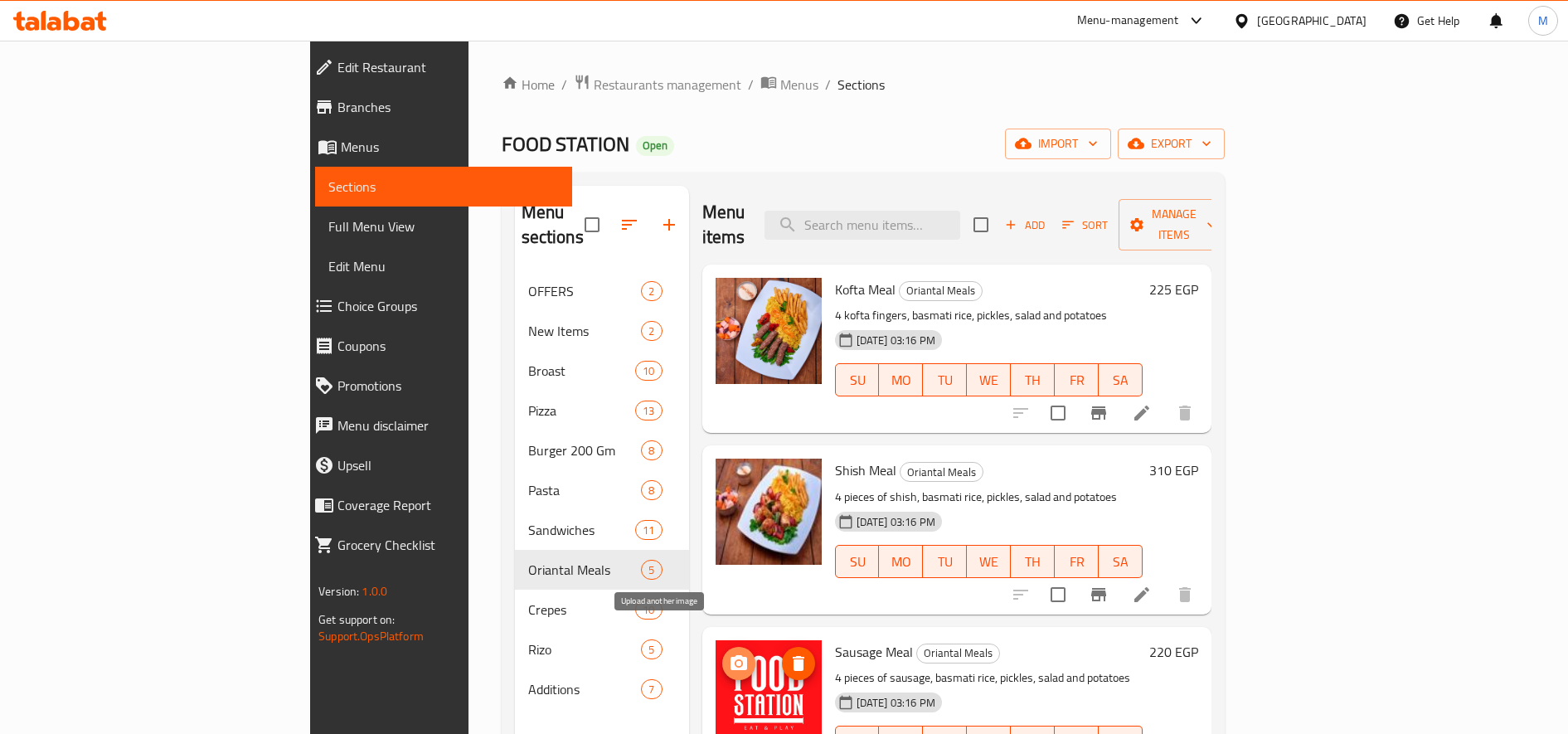
click at [722, 650] on button "upload picture" at bounding box center [738, 663] width 33 height 33
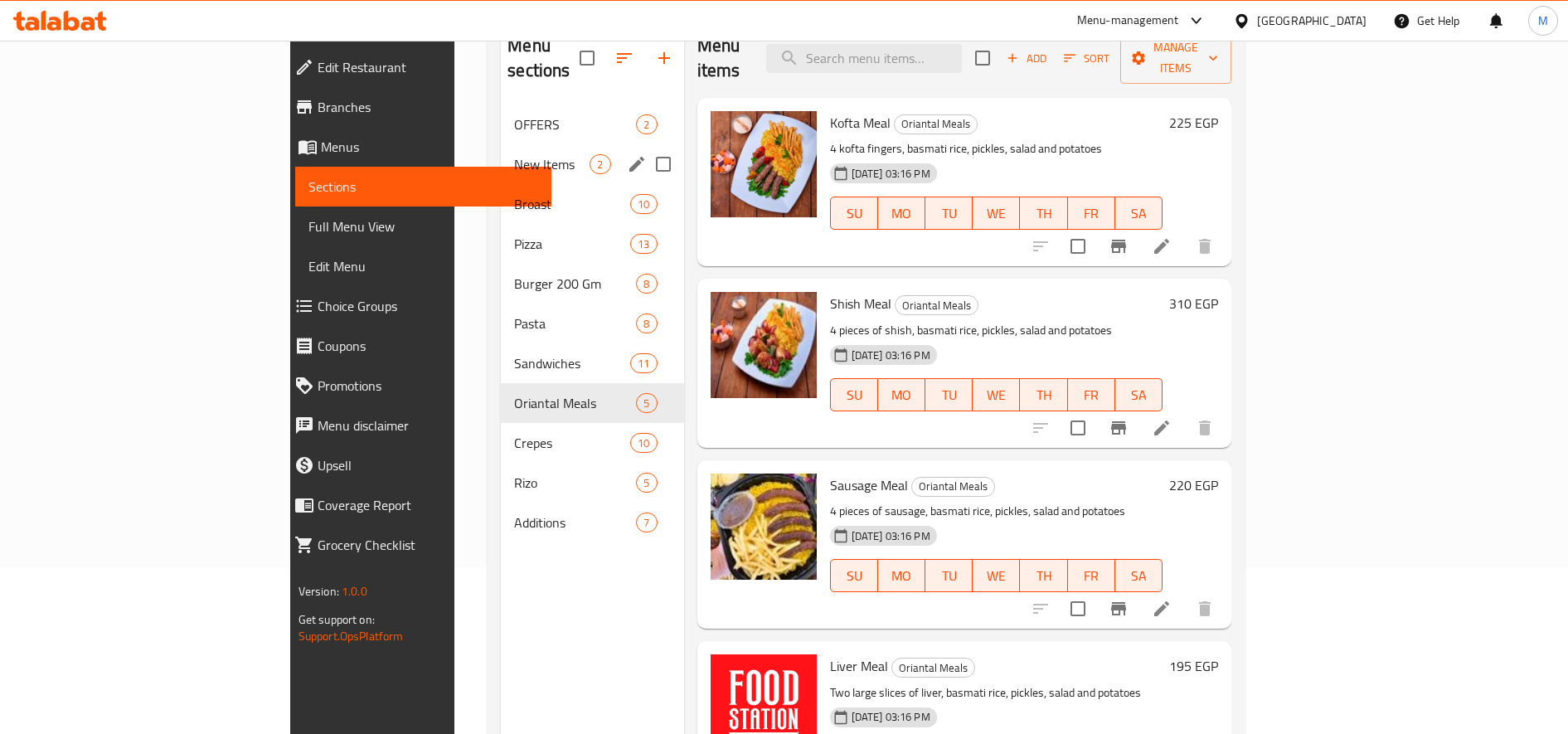
scroll to position [107, 0]
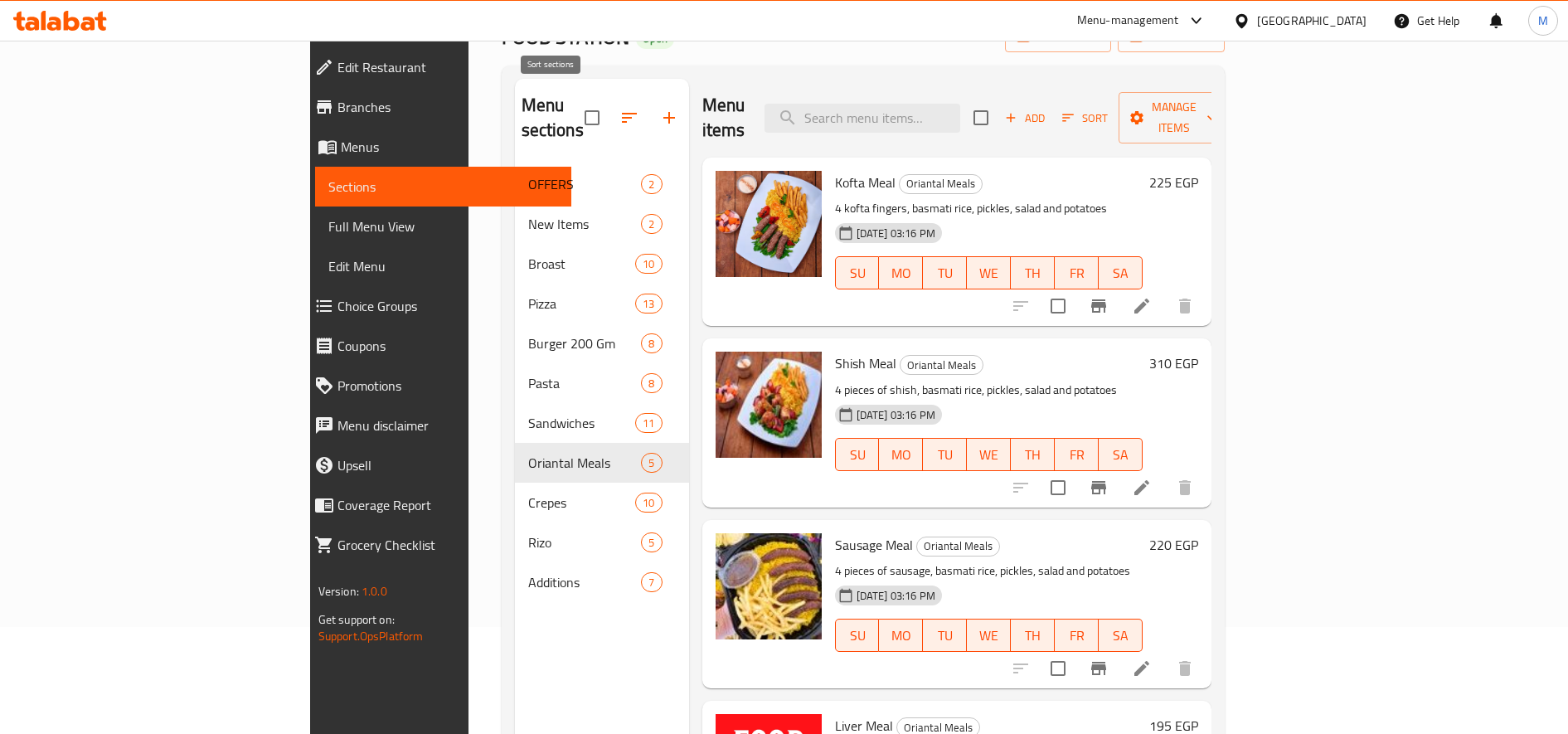
click at [609, 98] on button "button" at bounding box center [629, 117] width 40 height 40
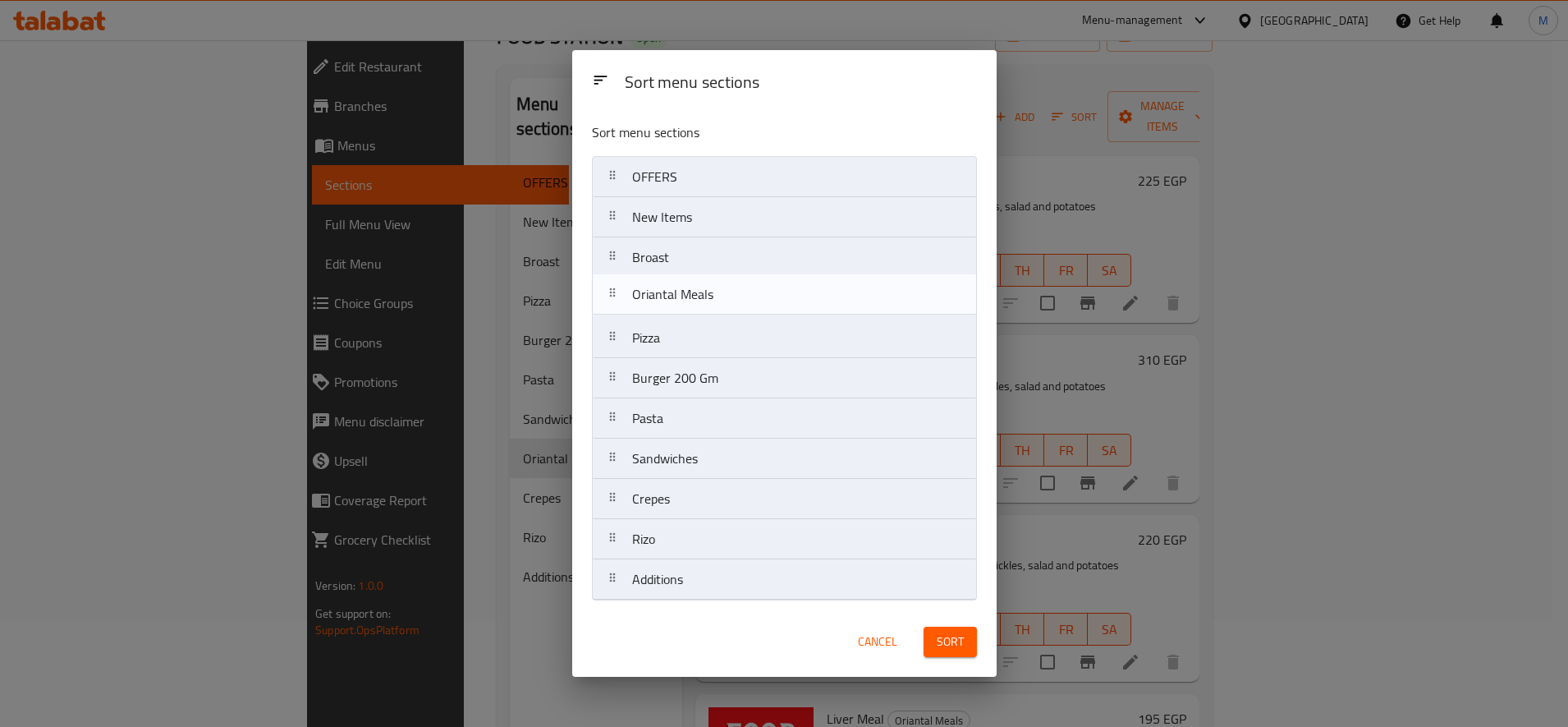
drag, startPoint x: 617, startPoint y: 455, endPoint x: 617, endPoint y: 283, distance: 172.0
click at [617, 283] on nav "OFFERS New Items Broast Pizza Burger 200 Gm Pasta Sandwiches Oriantal Meals Cre…" at bounding box center [784, 379] width 385 height 445
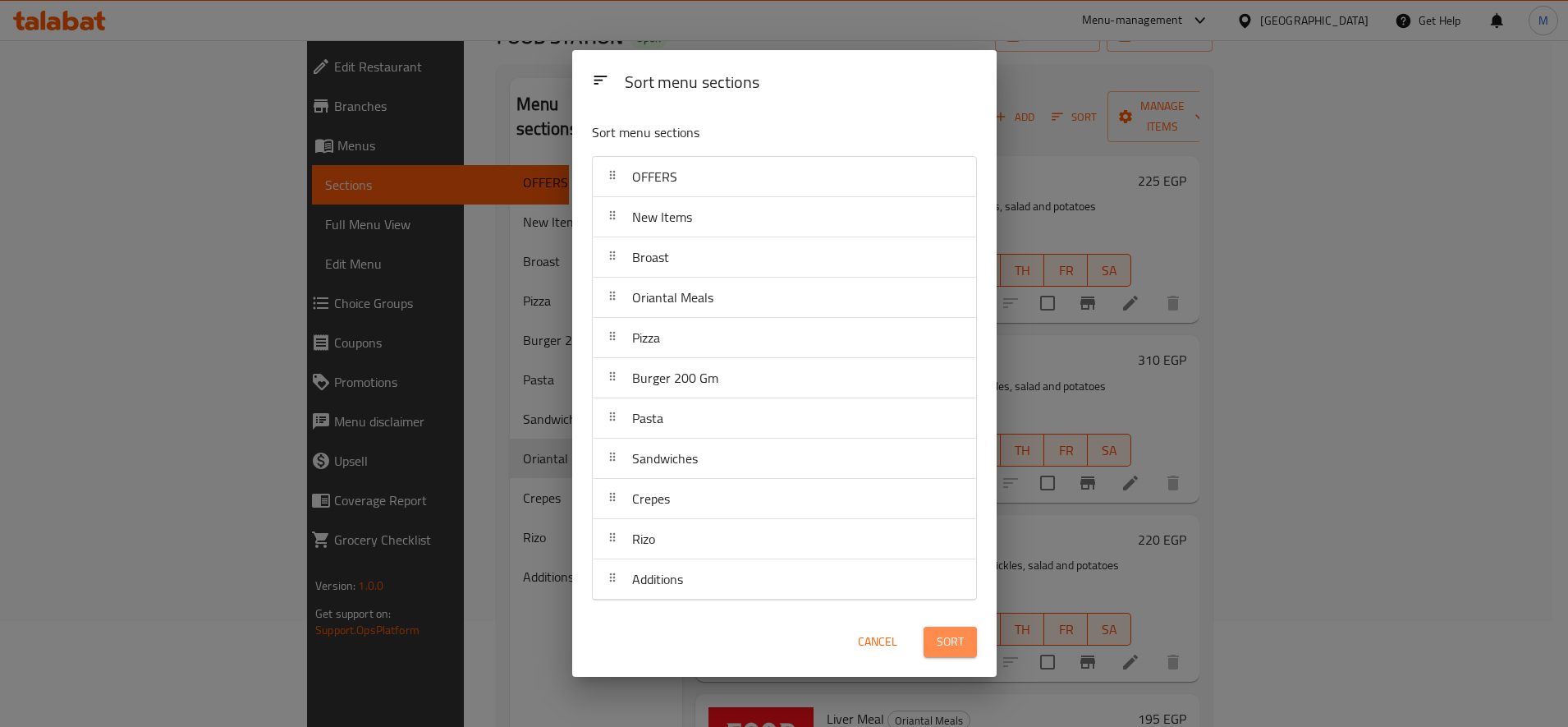
click at [946, 645] on span "Sort" at bounding box center [950, 642] width 27 height 21
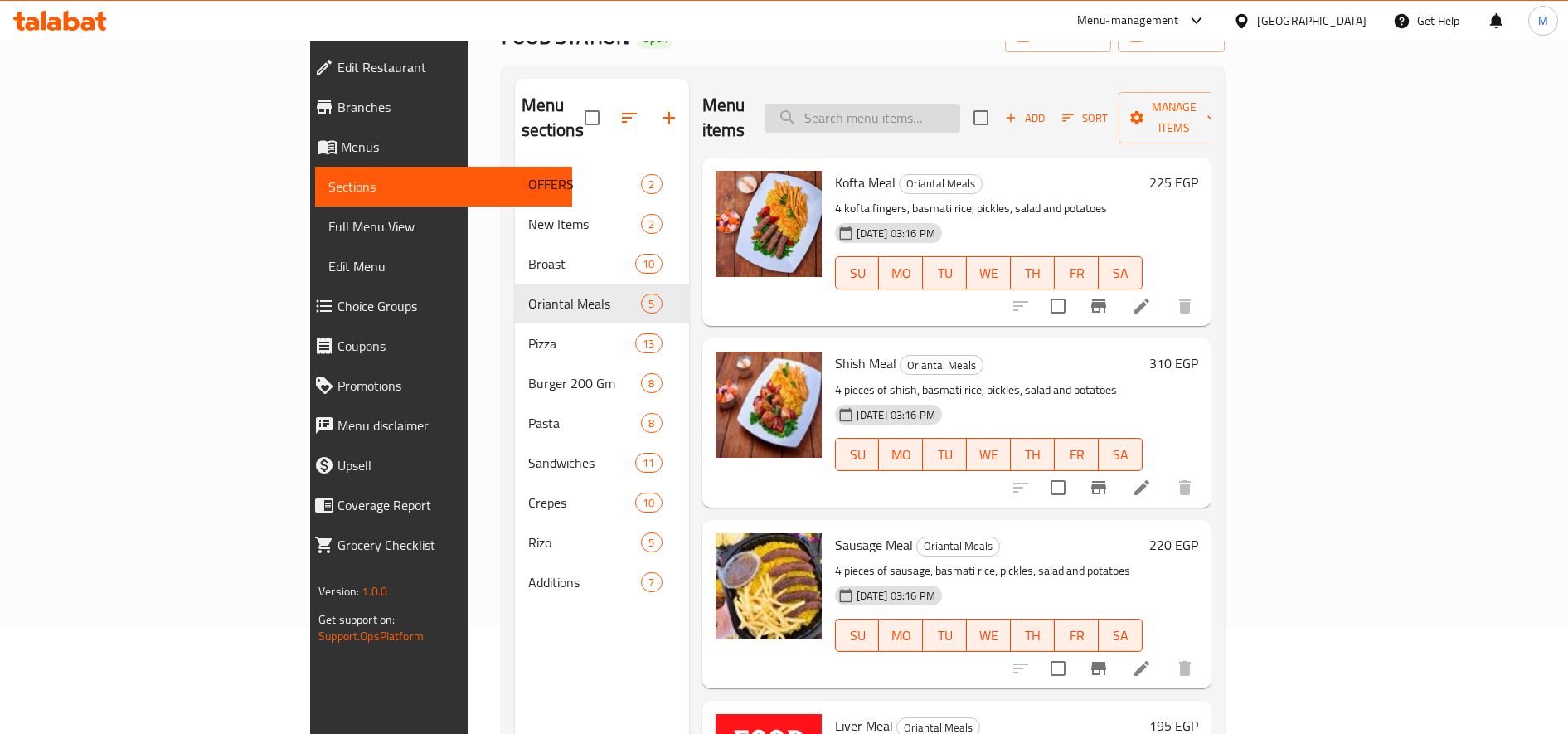
click at [912, 107] on input "search" at bounding box center [862, 118] width 196 height 29
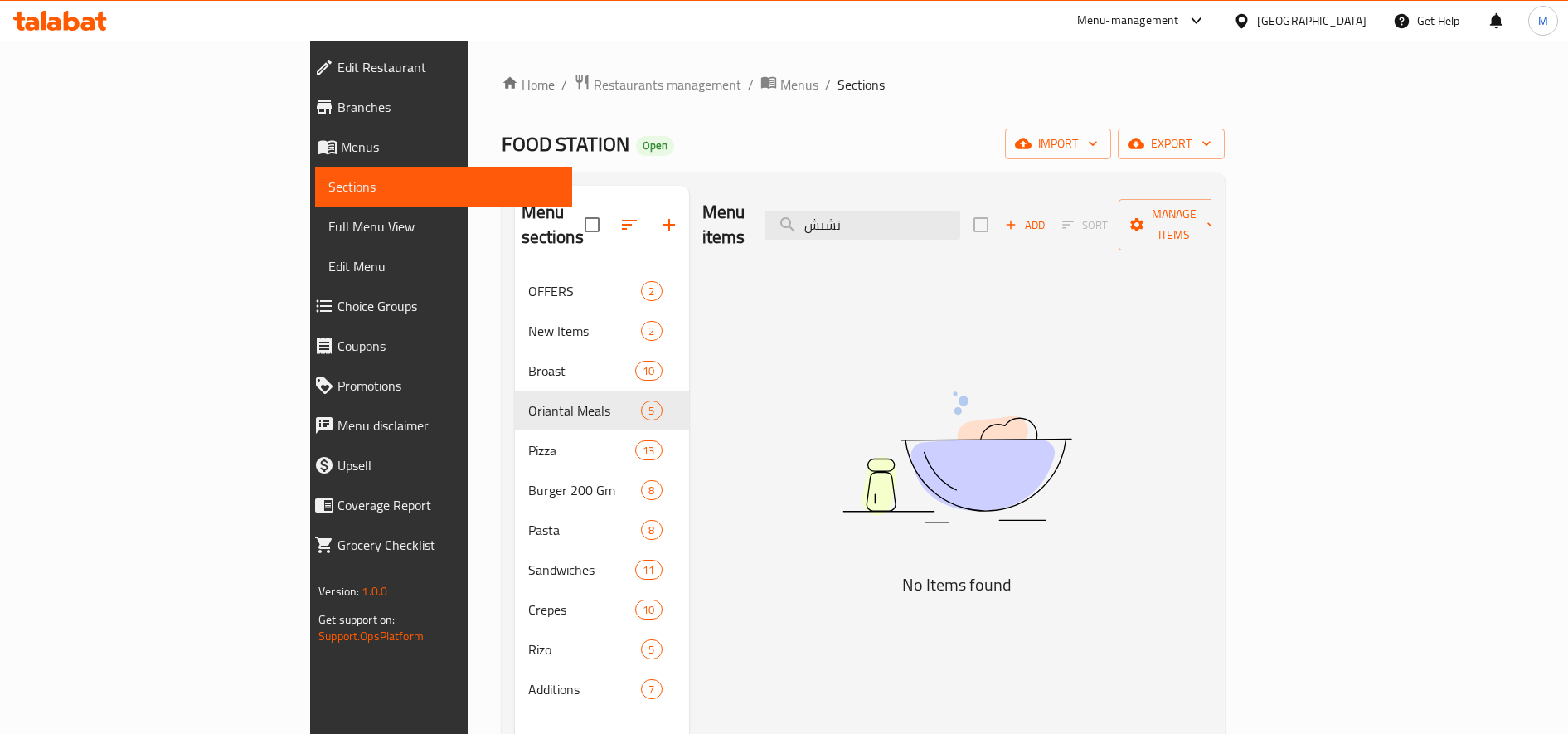
scroll to position [1, 0]
type input "نشىش"
click at [594, 78] on span "Restaurants management" at bounding box center [668, 84] width 148 height 20
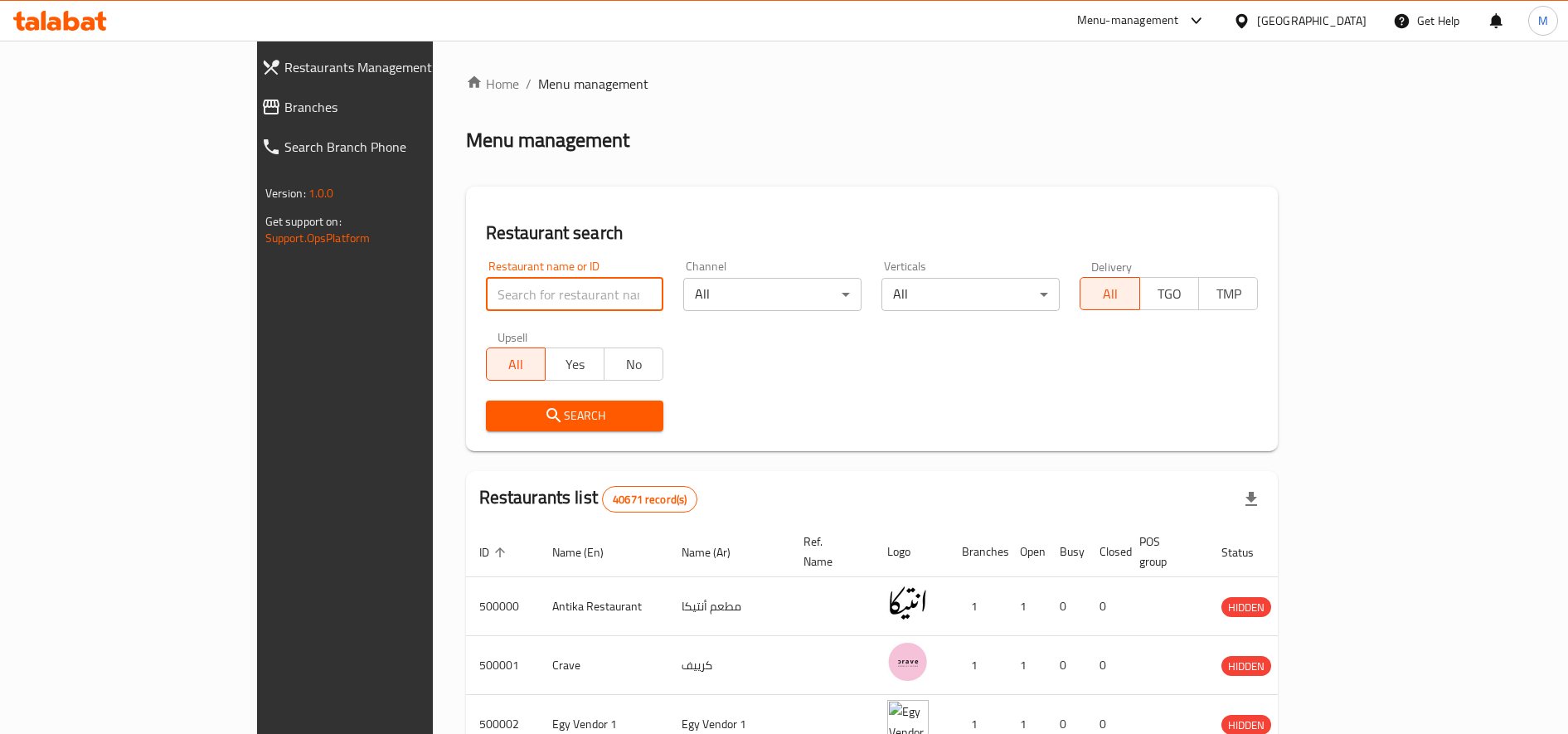
click at [486, 287] on input "search" at bounding box center [575, 294] width 178 height 33
type input "Kanary"
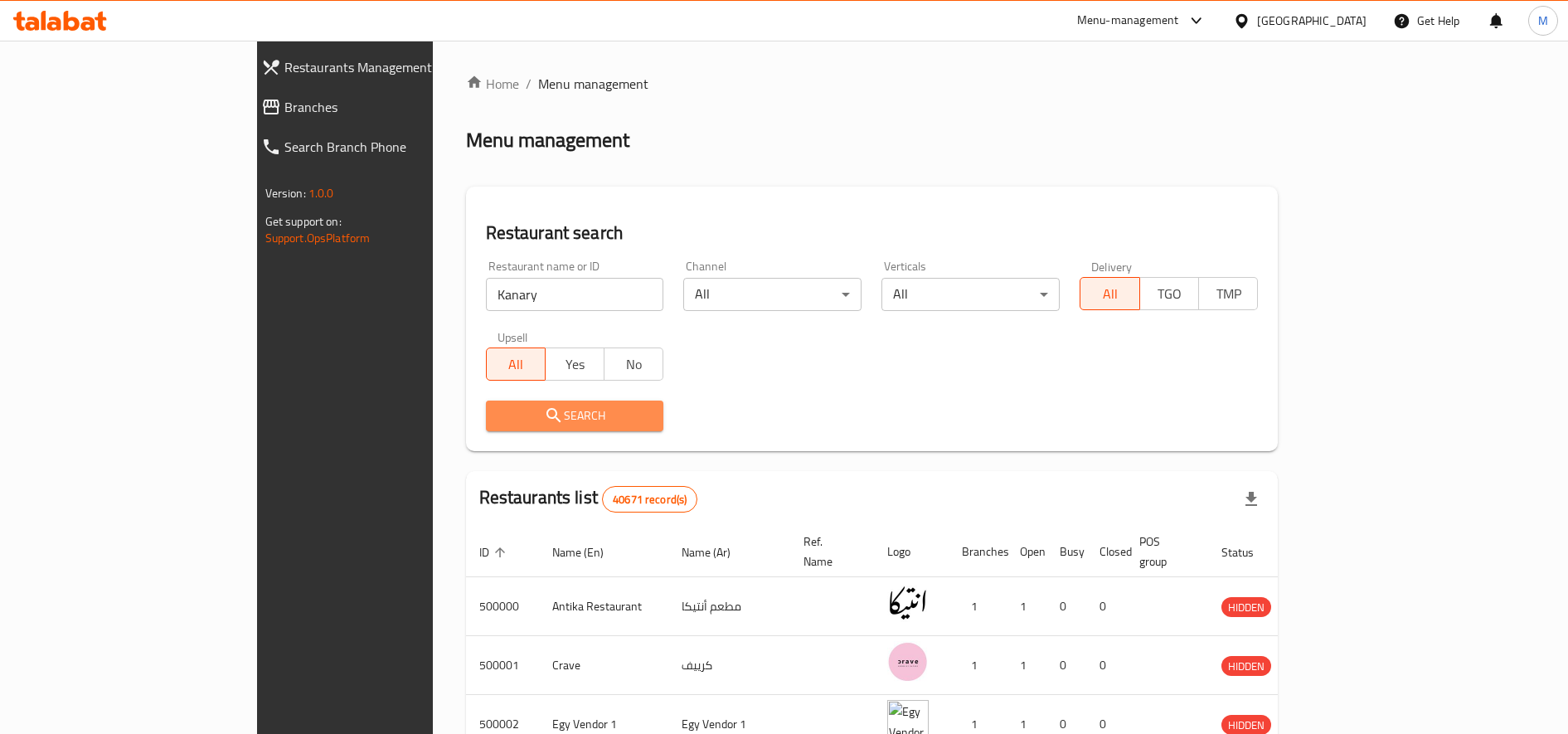
click at [500, 424] on span "Search" at bounding box center [576, 416] width 152 height 21
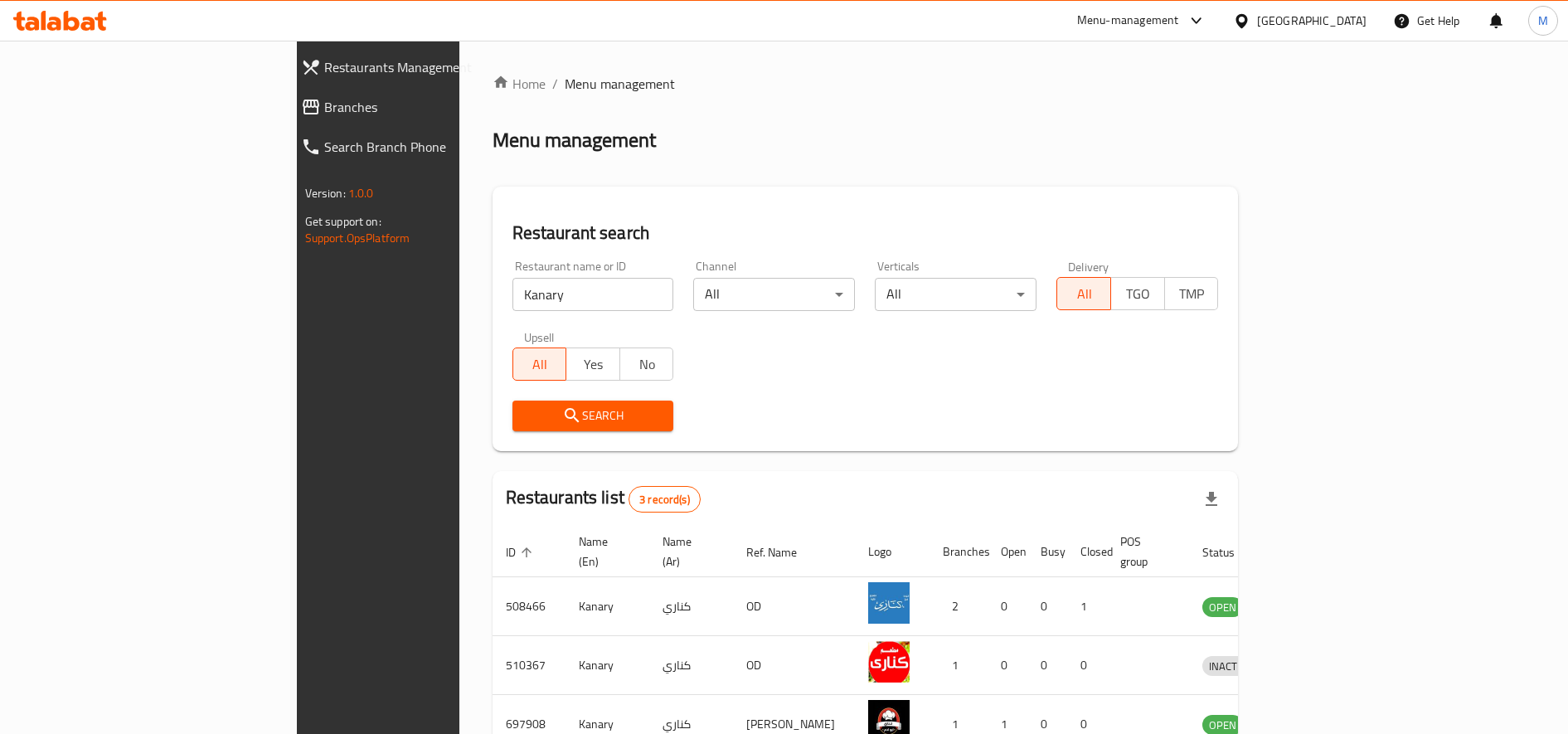
scroll to position [91, 0]
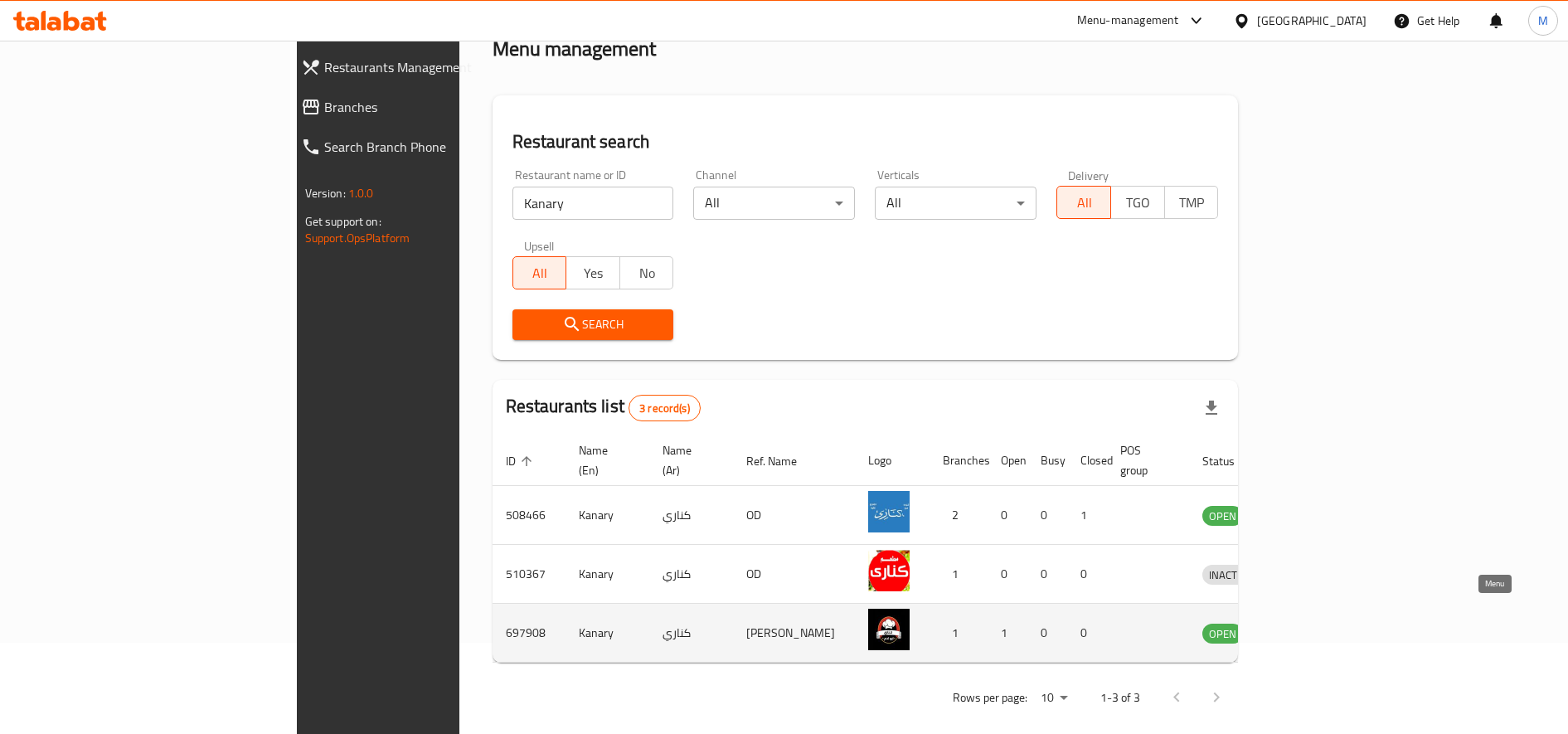
click at [1323, 623] on link "enhanced table" at bounding box center [1307, 633] width 30 height 20
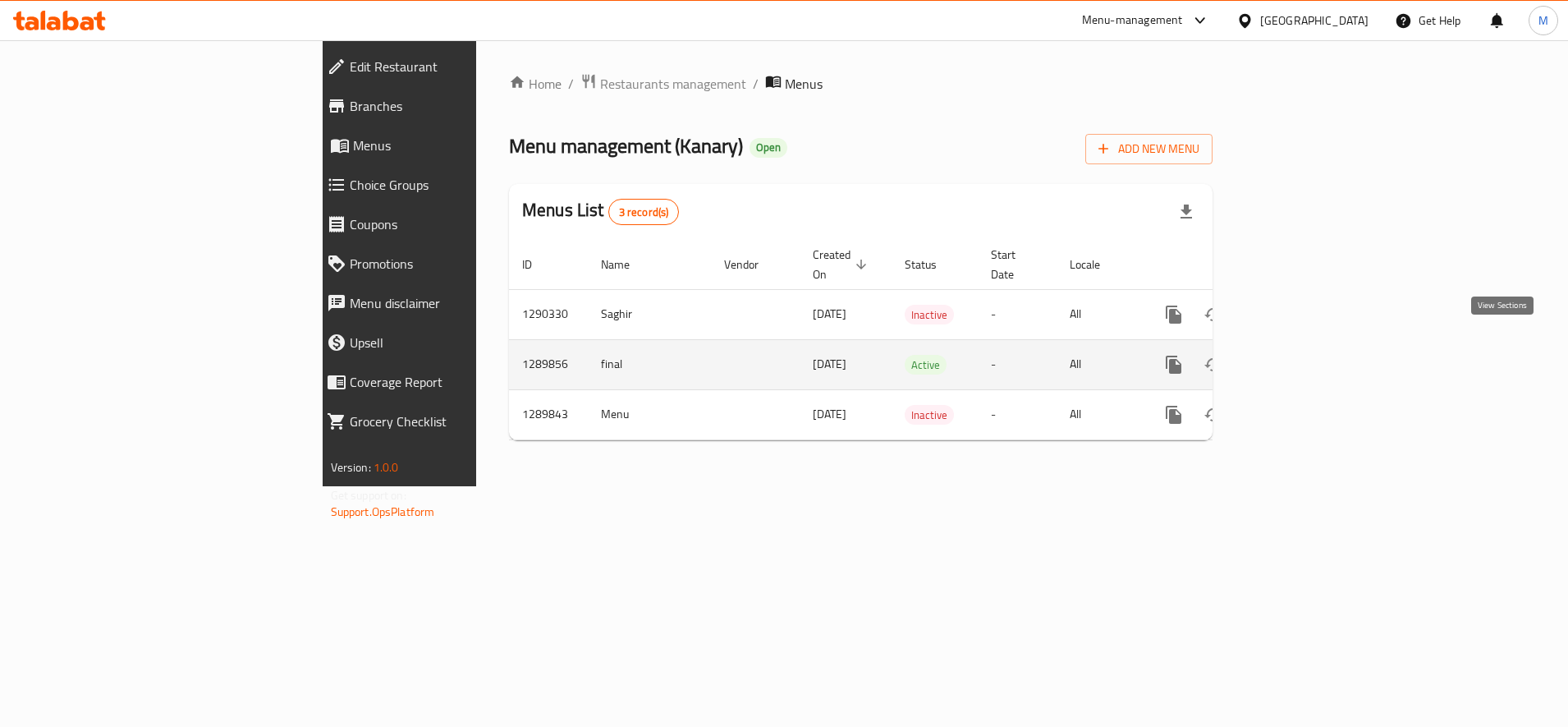
click at [1302, 355] on icon "enhanced table" at bounding box center [1292, 365] width 20 height 20
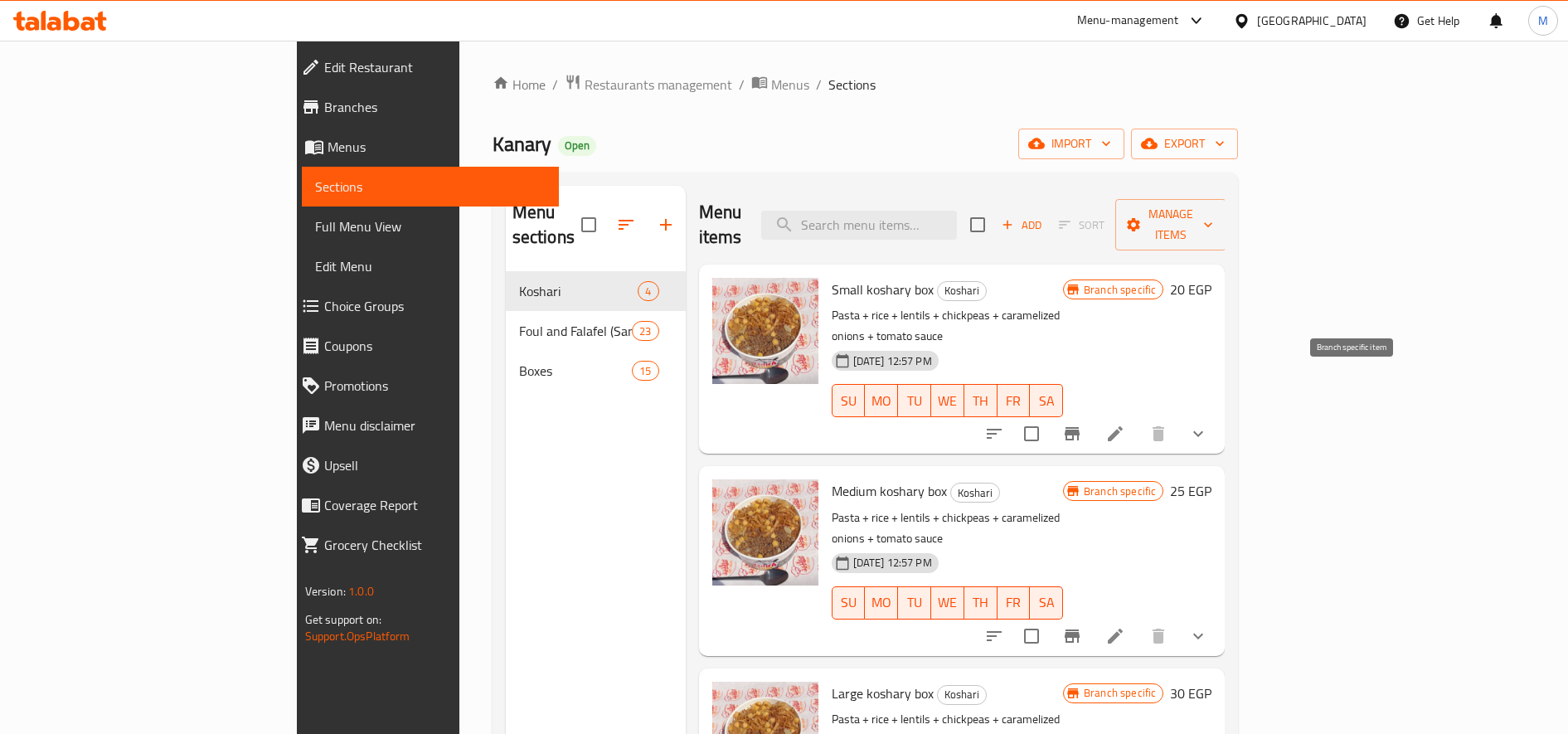
click at [1083, 424] on icon "Branch-specific-item" at bounding box center [1073, 434] width 20 height 20
click at [995, 211] on input "checkbox" at bounding box center [977, 224] width 35 height 35
checkbox input "true"
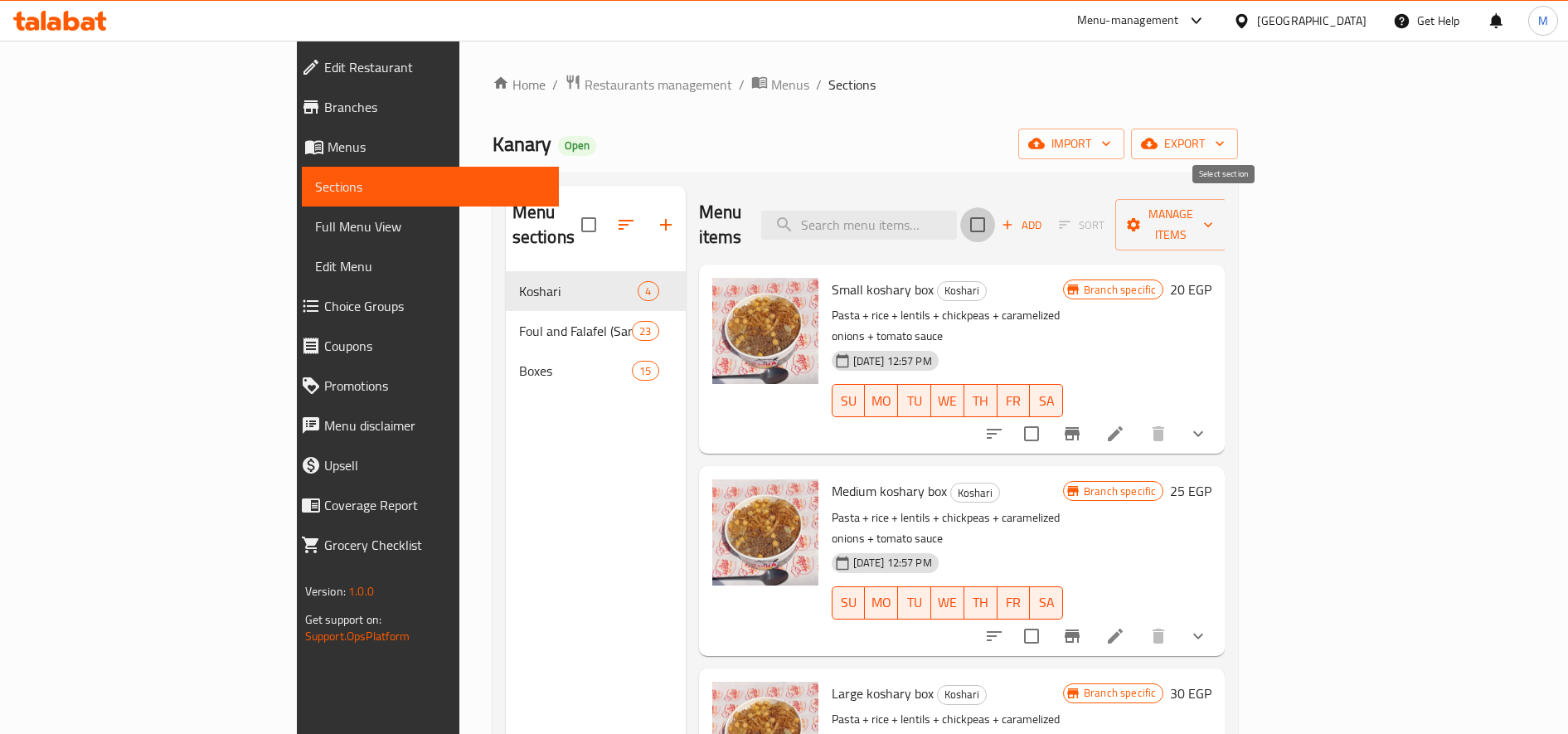
checkbox input "true"
click at [1214, 220] on span "Manage items" at bounding box center [1171, 224] width 84 height 41
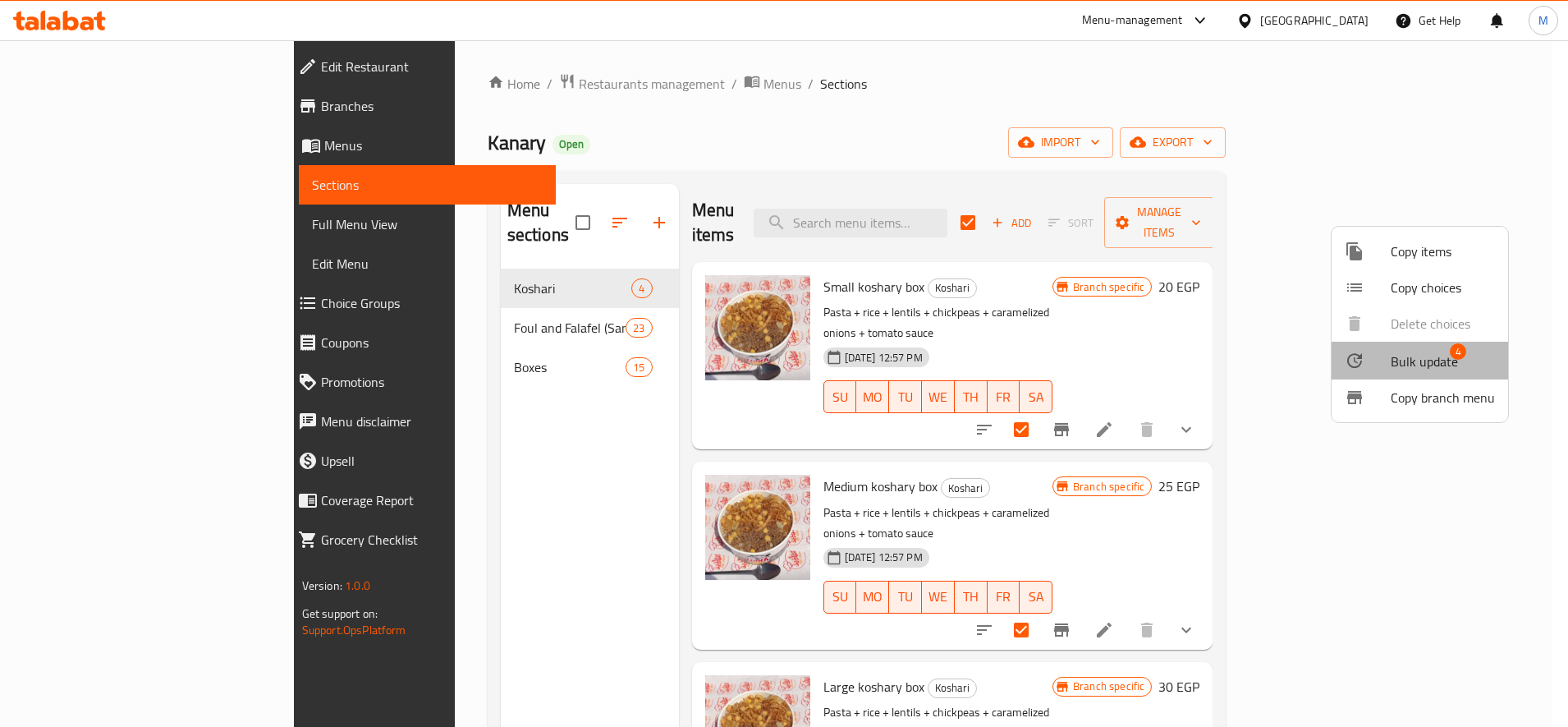
click at [1373, 342] on li "Bulk update 4" at bounding box center [1419, 360] width 176 height 38
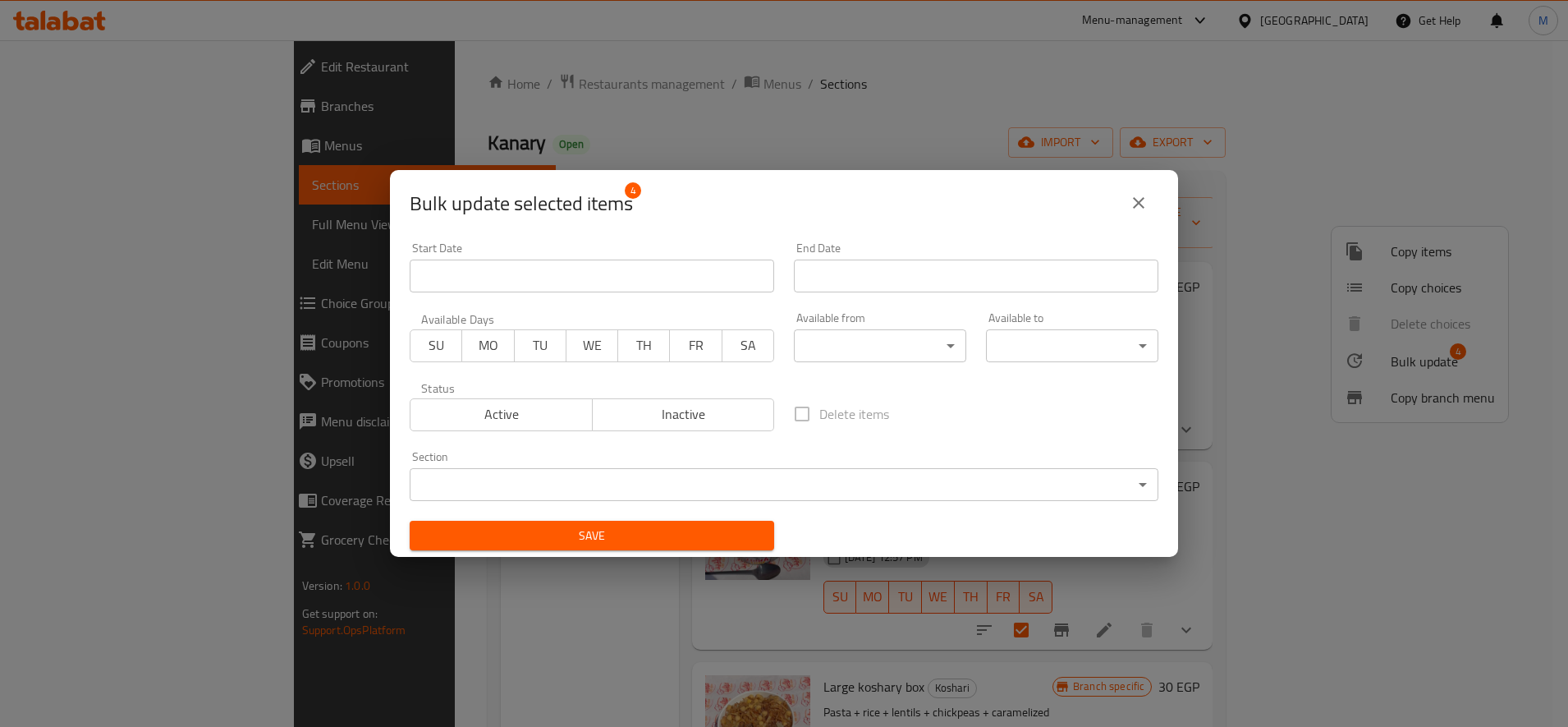
click at [875, 352] on body "​ Menu-management [GEOGRAPHIC_DATA] Get Help M Edit Restaurant Branches Menus S…" at bounding box center [784, 384] width 1568 height 687
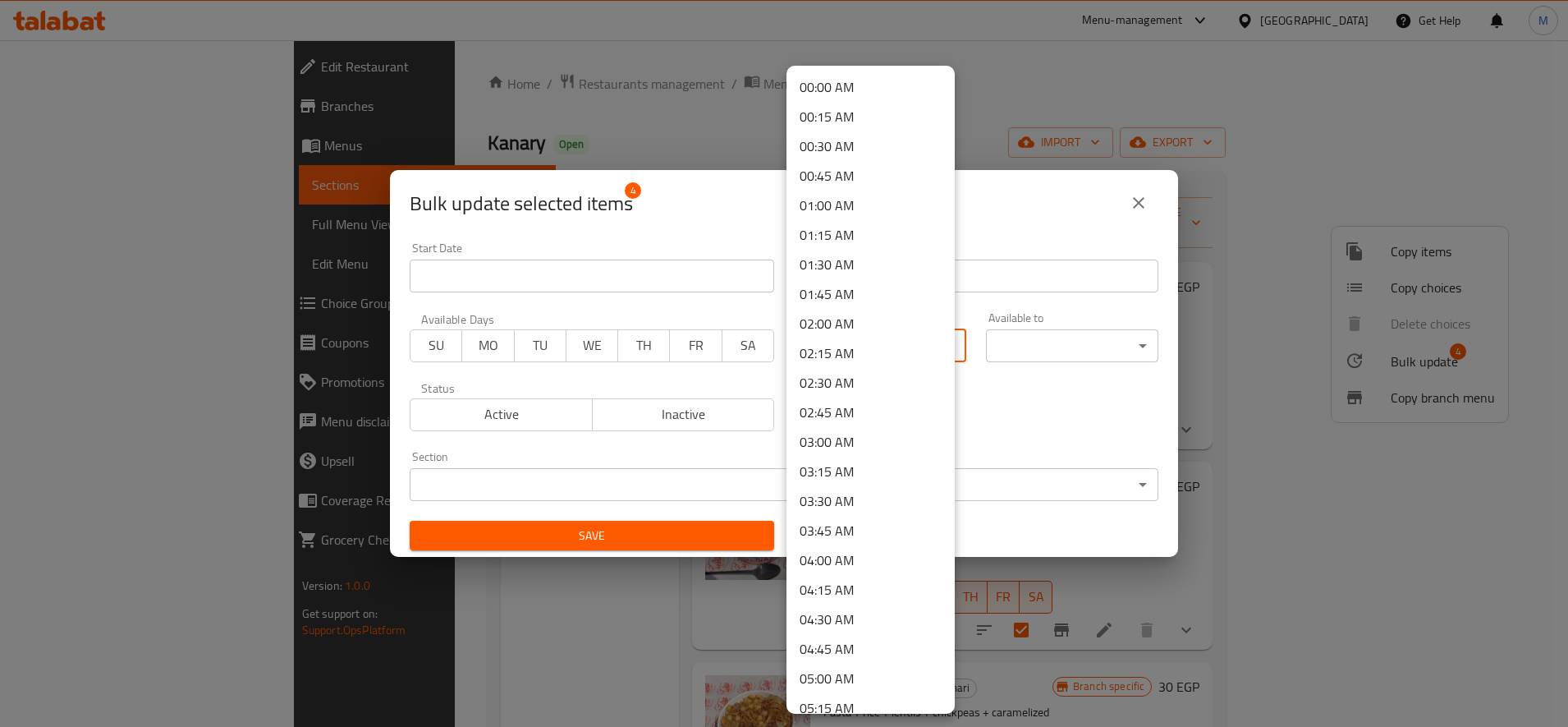
scroll to position [881, 0]
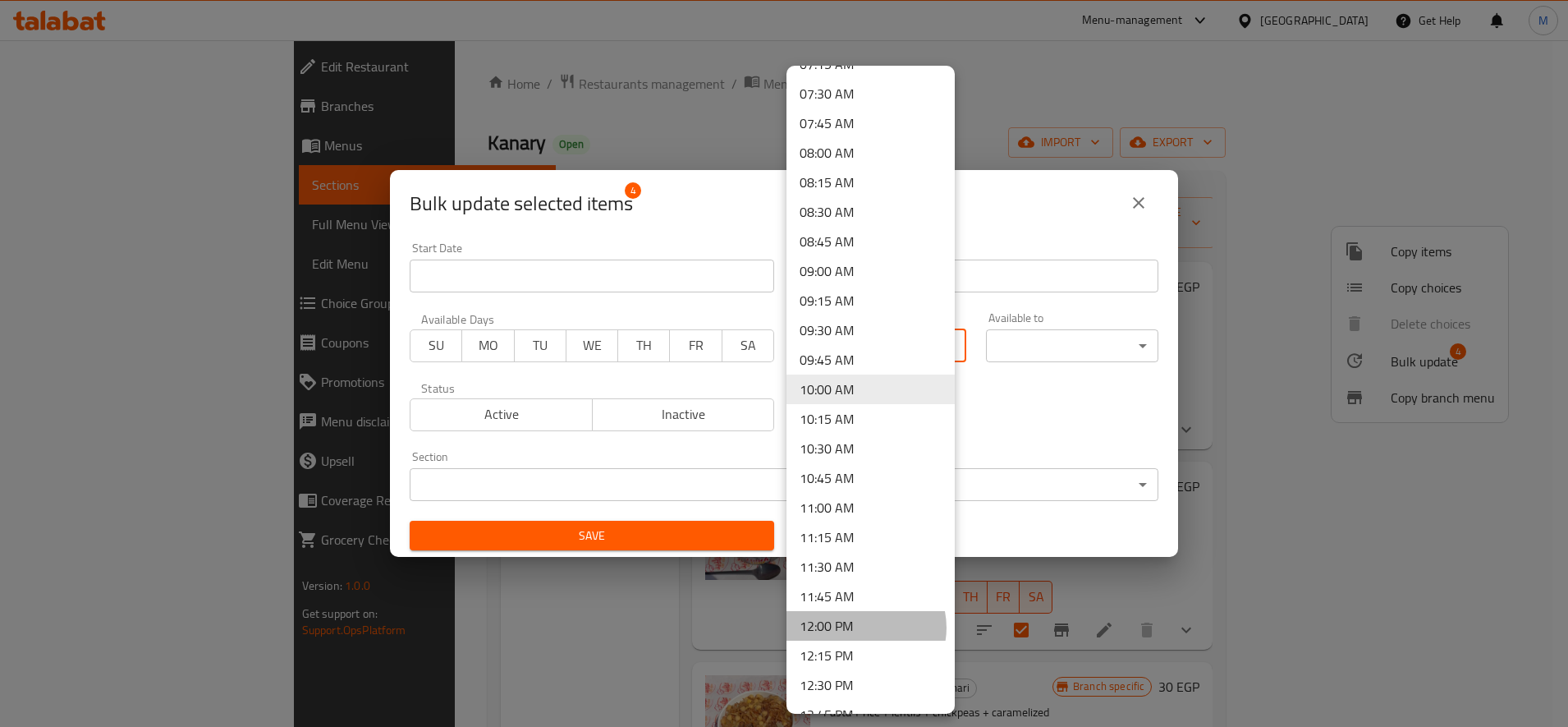
click at [865, 628] on li "12:00 PM" at bounding box center [870, 625] width 168 height 29
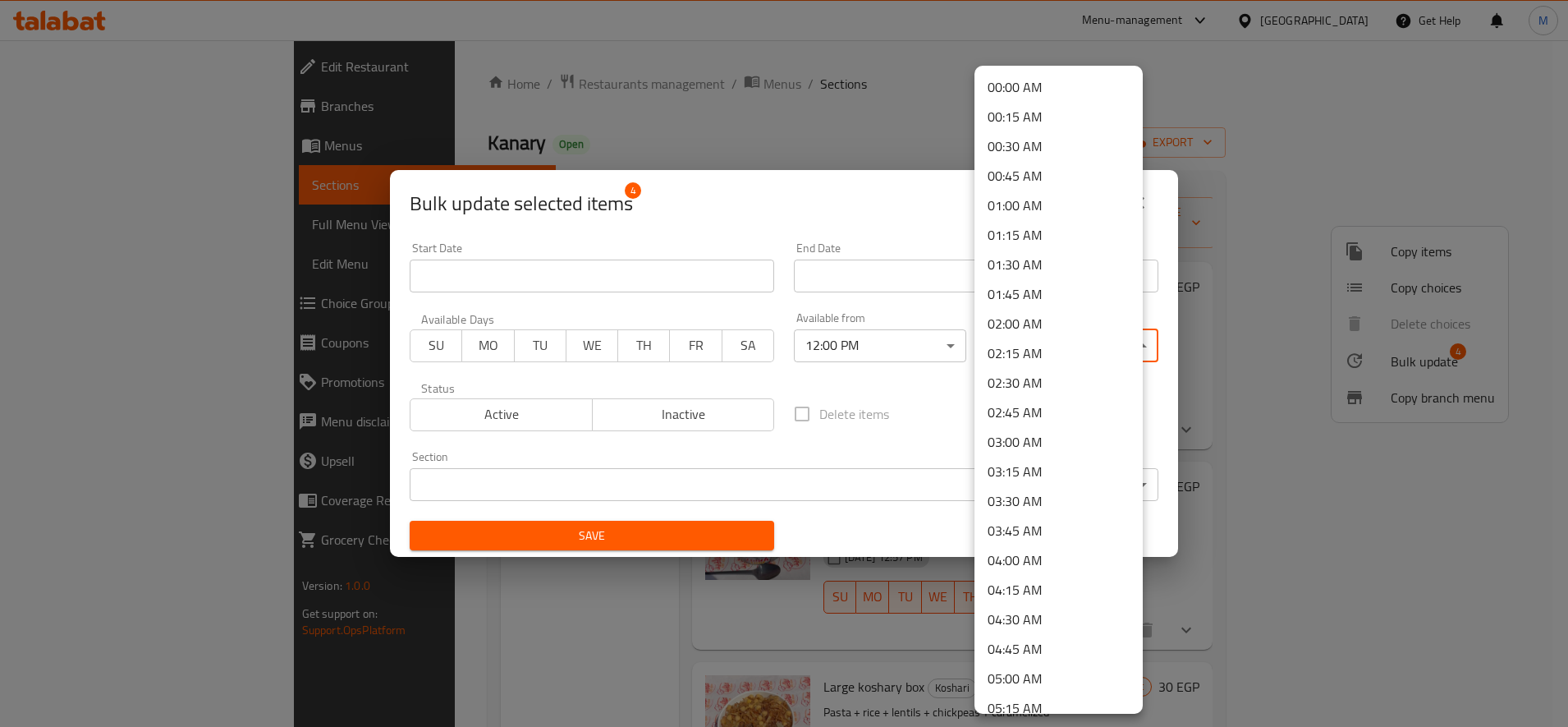
click at [1048, 353] on body "​ Menu-management [GEOGRAPHIC_DATA] Get Help M Edit Restaurant Branches Menus S…" at bounding box center [784, 384] width 1568 height 687
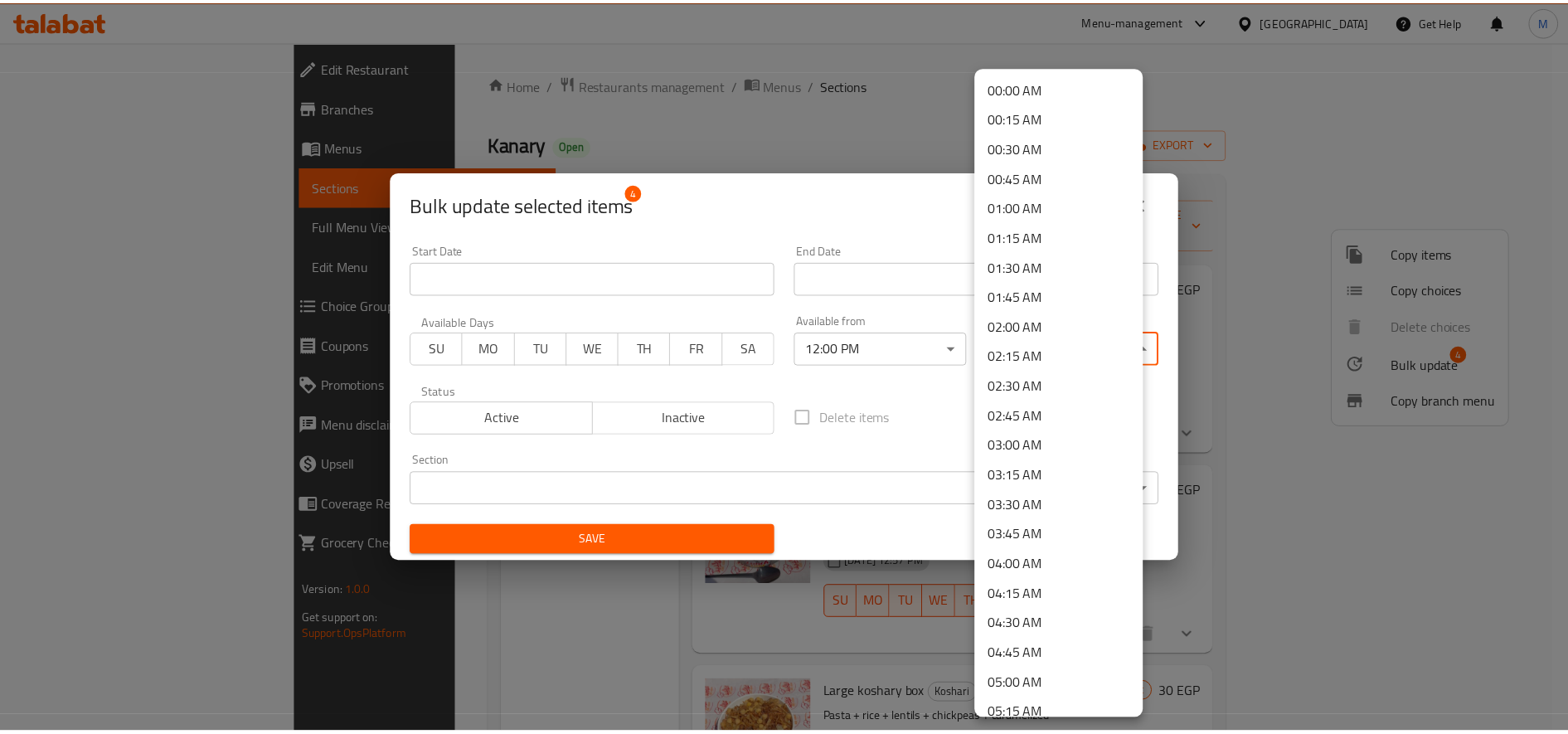
scroll to position [2083, 0]
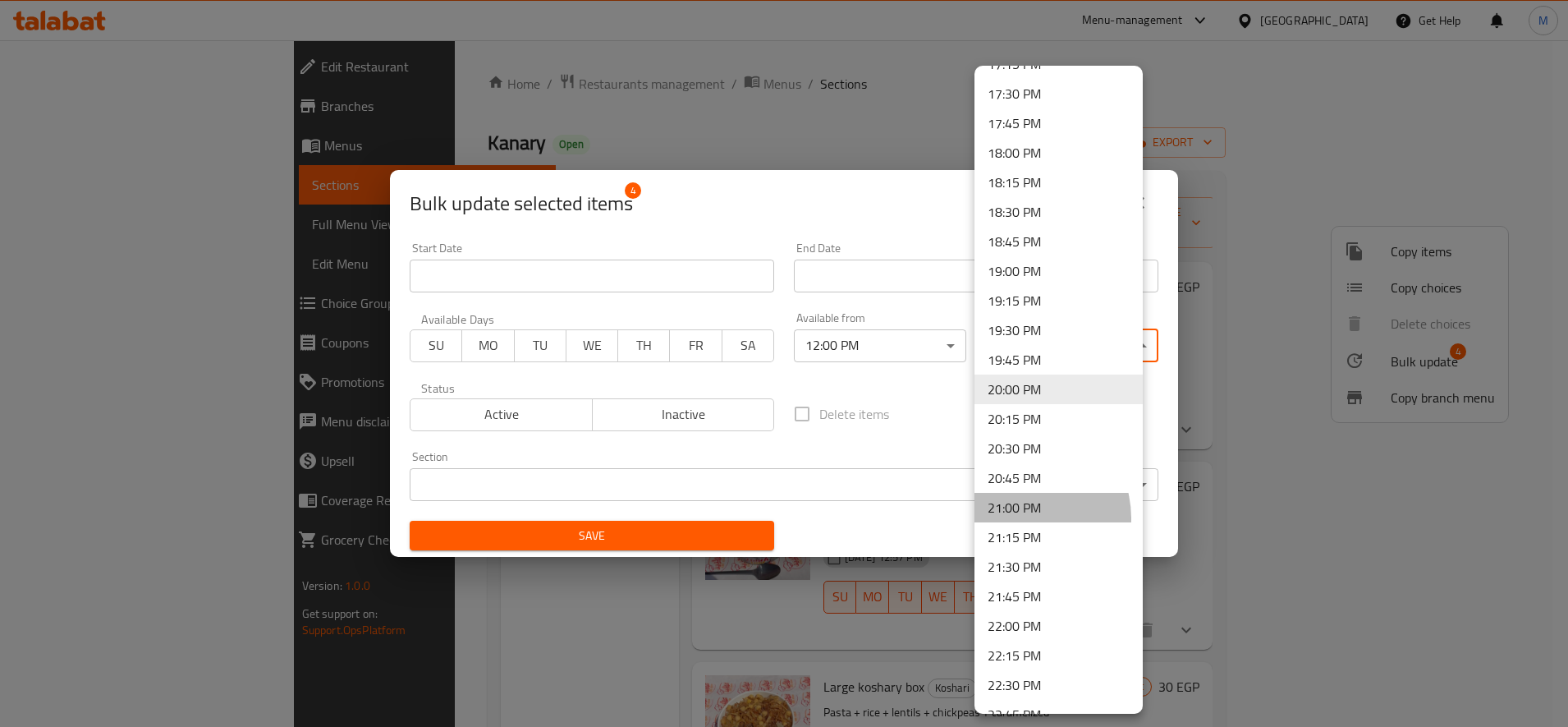
click at [1018, 518] on li "21:00 PM" at bounding box center [1058, 507] width 168 height 29
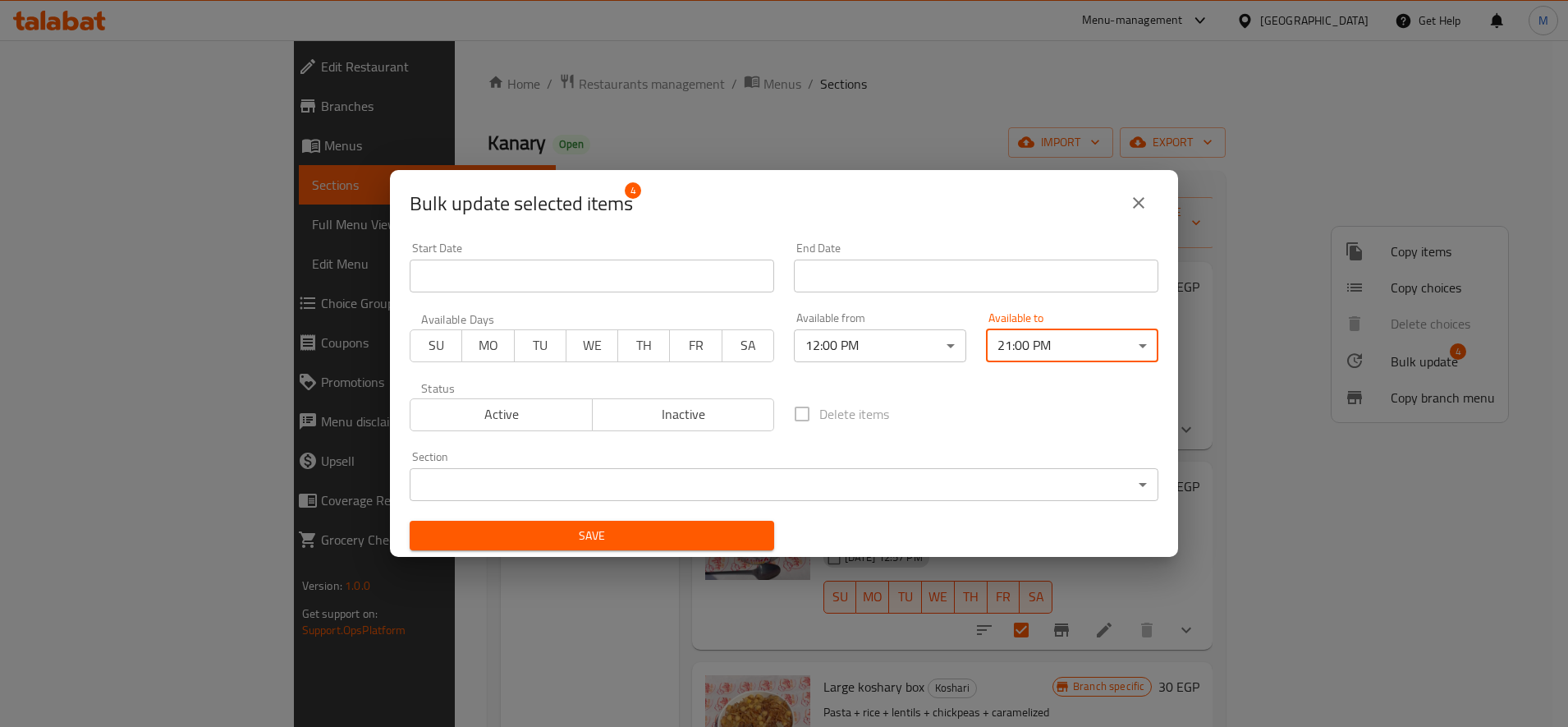
click at [649, 537] on span "Save" at bounding box center [591, 536] width 338 height 21
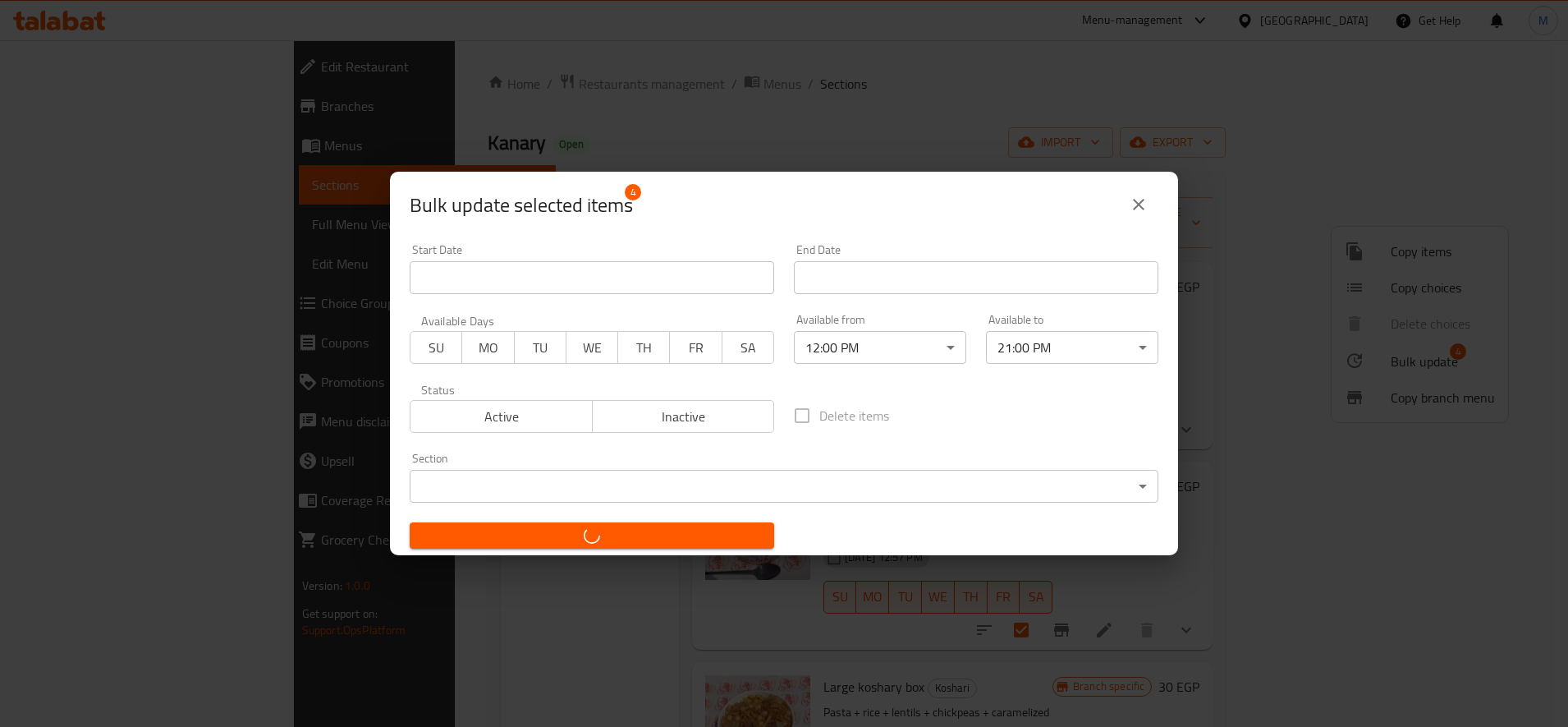
checkbox input "false"
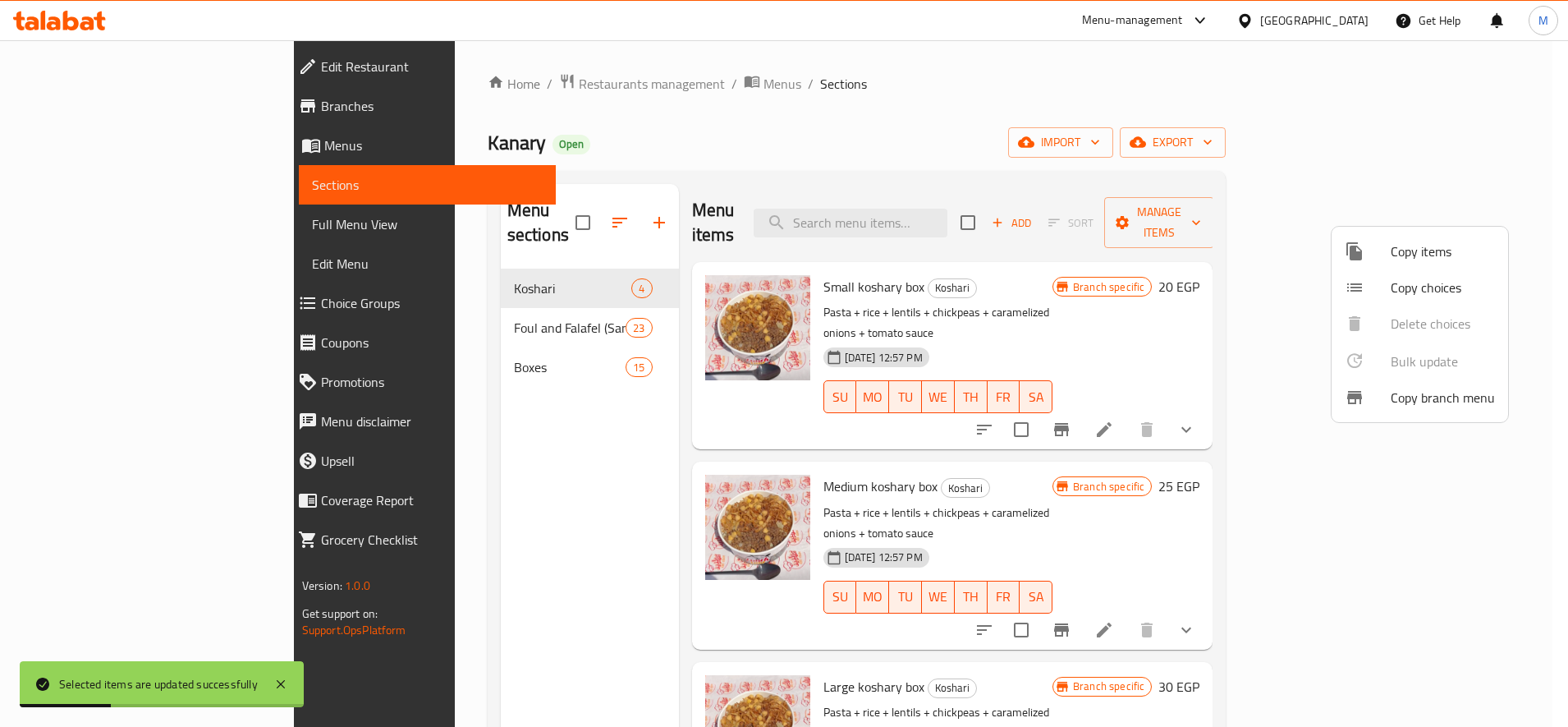
click at [1253, 250] on div at bounding box center [784, 364] width 1568 height 727
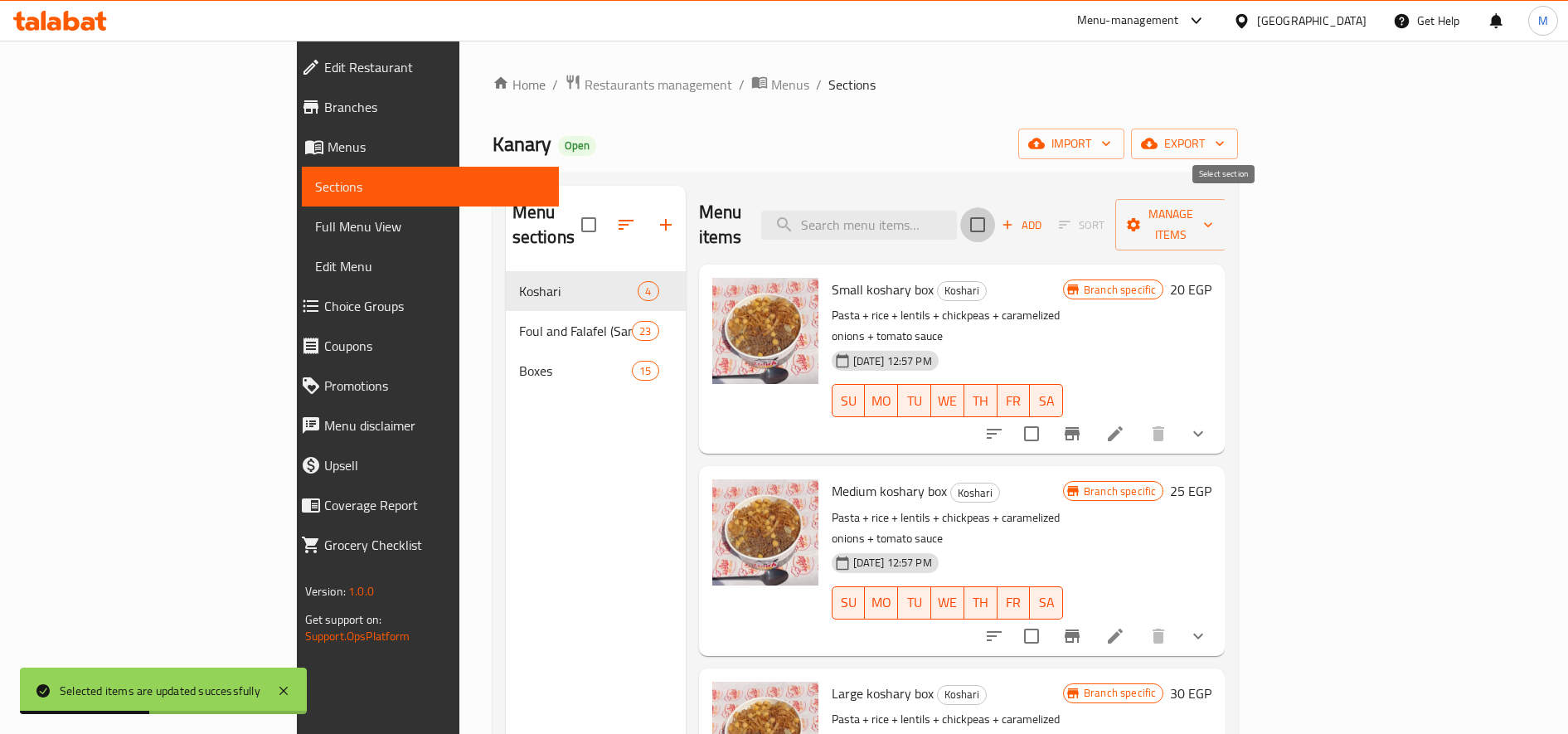
click at [995, 208] on input "checkbox" at bounding box center [977, 224] width 35 height 35
checkbox input "true"
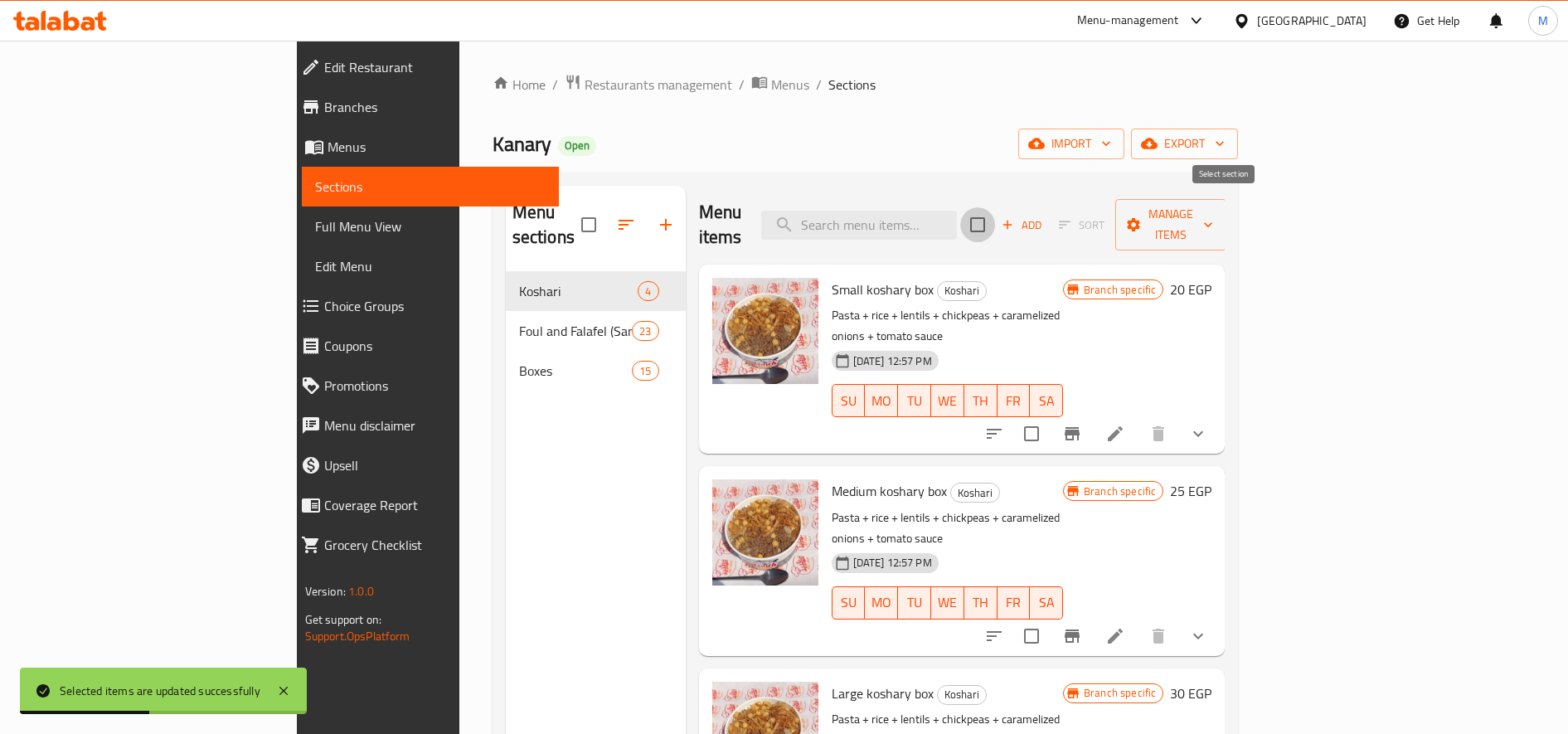
checkbox input "true"
click at [1214, 213] on span "Manage items" at bounding box center [1171, 224] width 84 height 41
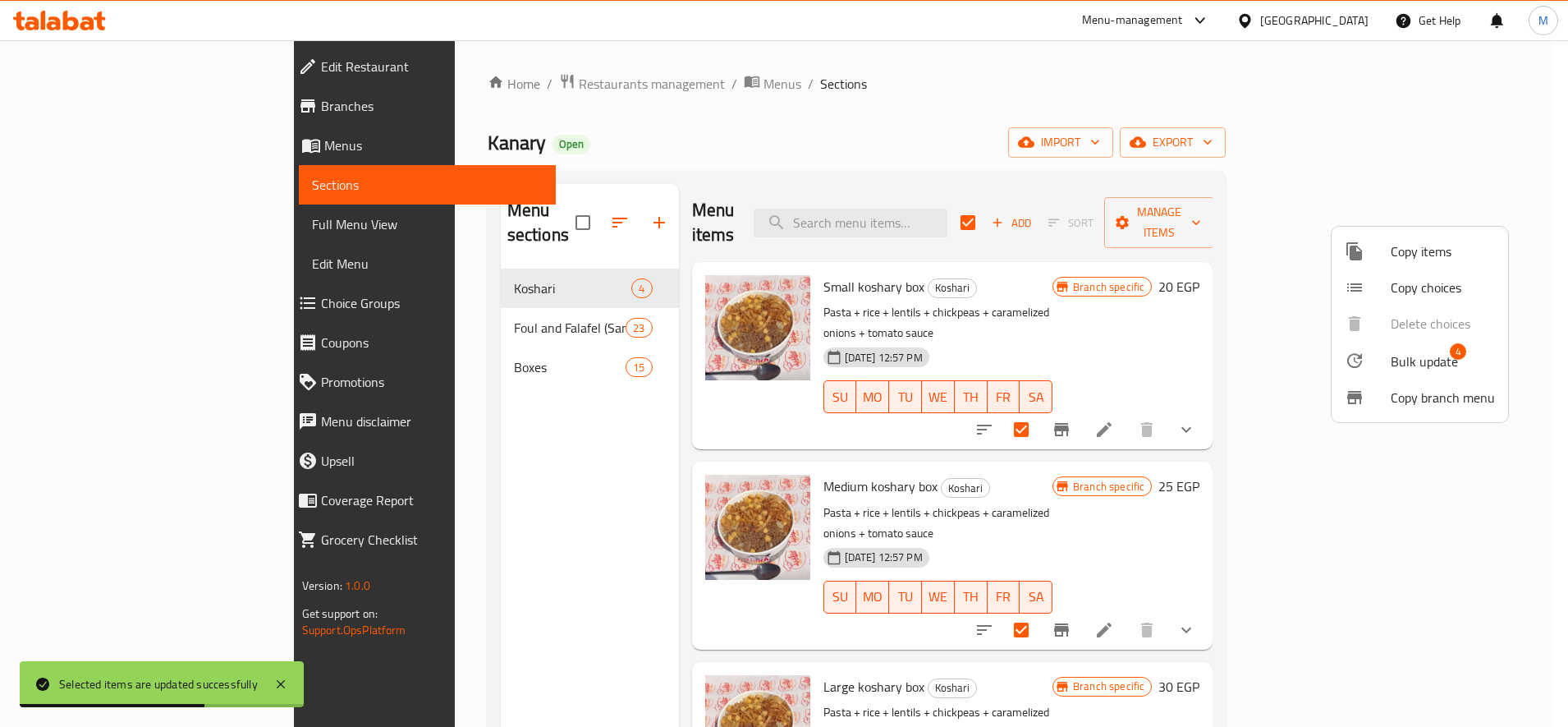
click at [1400, 358] on span "Bulk update" at bounding box center [1424, 362] width 68 height 20
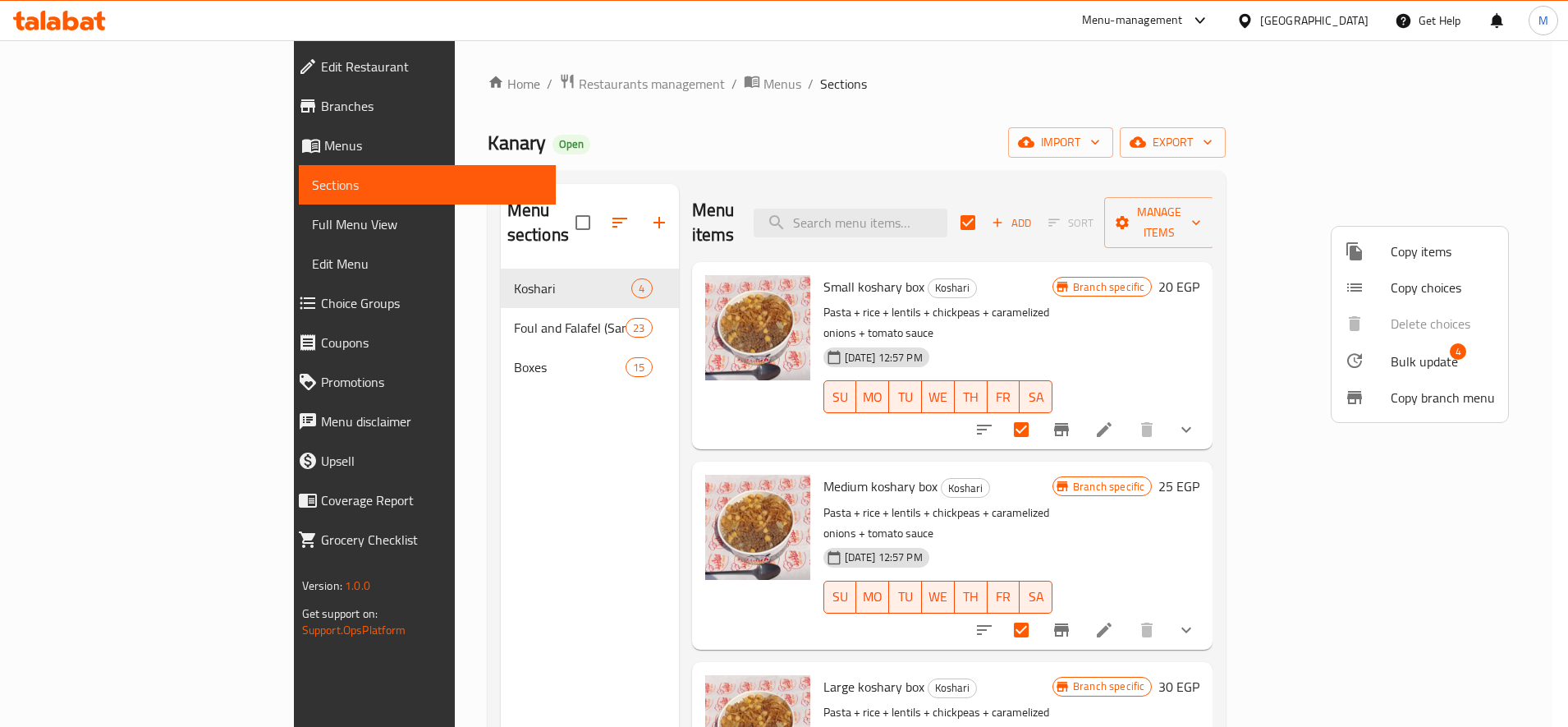
click at [1250, 302] on div at bounding box center [784, 364] width 1568 height 727
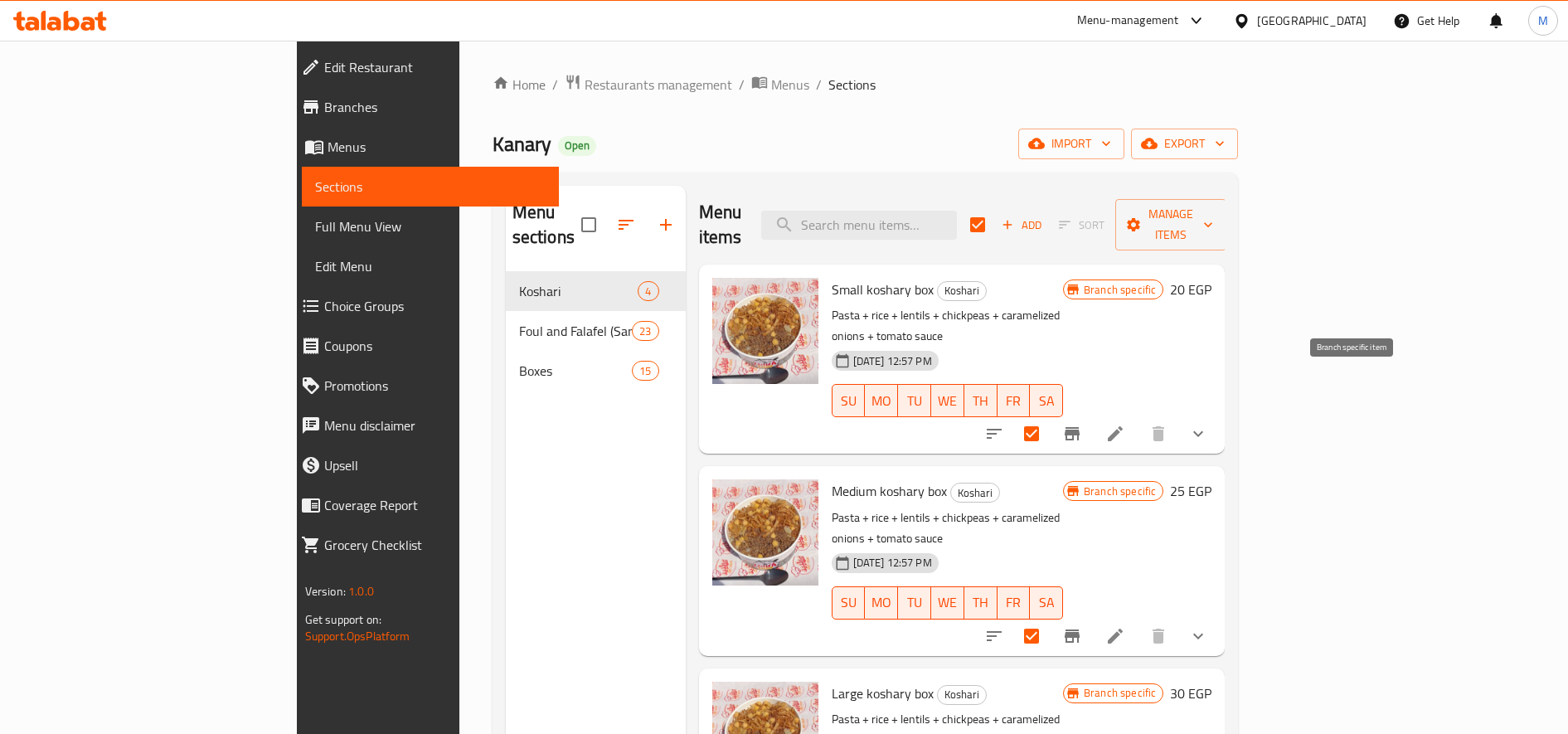
click at [1080, 427] on icon "Branch-specific-item" at bounding box center [1073, 434] width 15 height 13
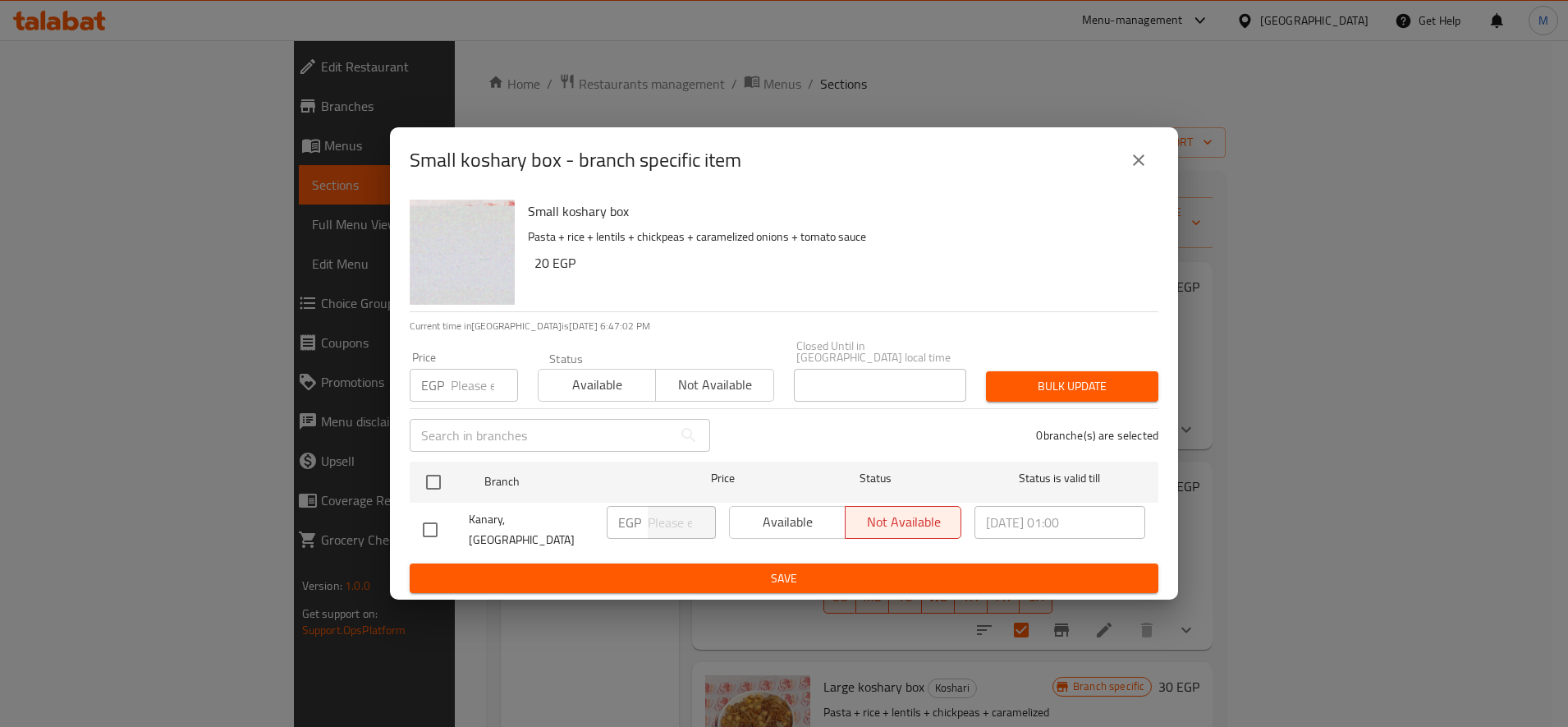
click at [441, 523] on input "checkbox" at bounding box center [429, 529] width 34 height 34
checkbox input "true"
click at [804, 526] on span "Available" at bounding box center [788, 521] width 103 height 24
click at [793, 549] on ul "Branch Price Status Status is valid till [GEOGRAPHIC_DATA], [GEOGRAPHIC_DATA] E…" at bounding box center [784, 509] width 748 height 109
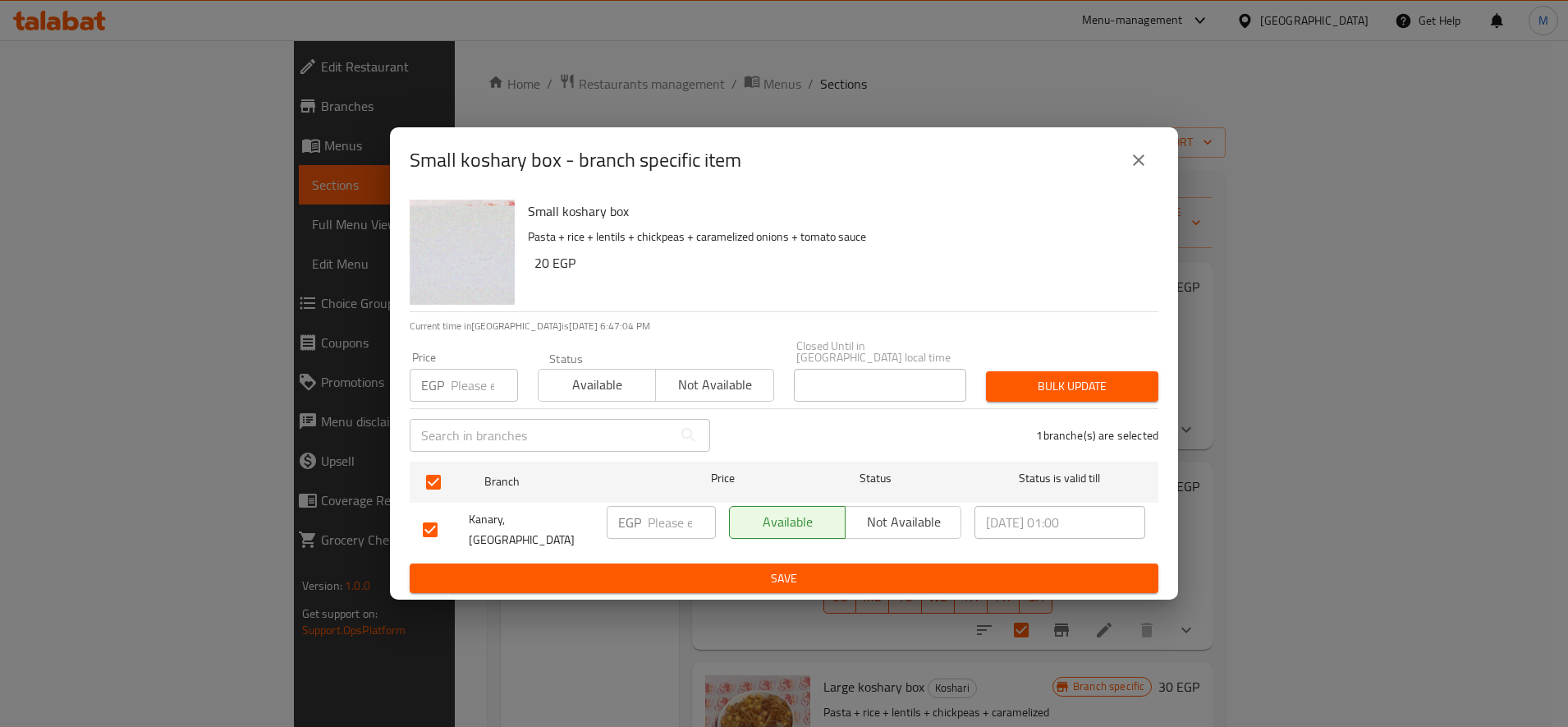
click at [792, 568] on span "Save" at bounding box center [784, 578] width 723 height 21
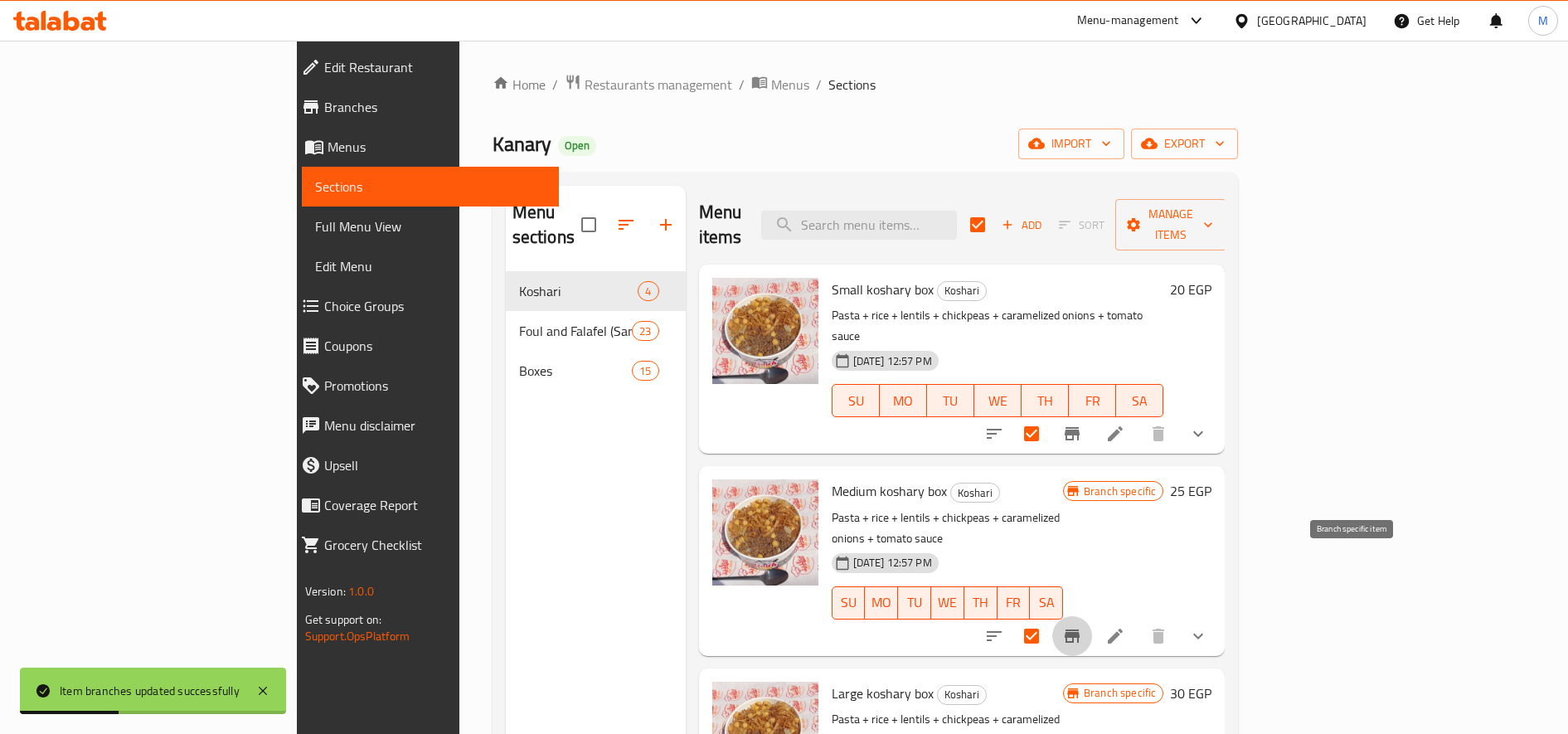
click at [1080, 629] on icon "Branch-specific-item" at bounding box center [1073, 636] width 15 height 13
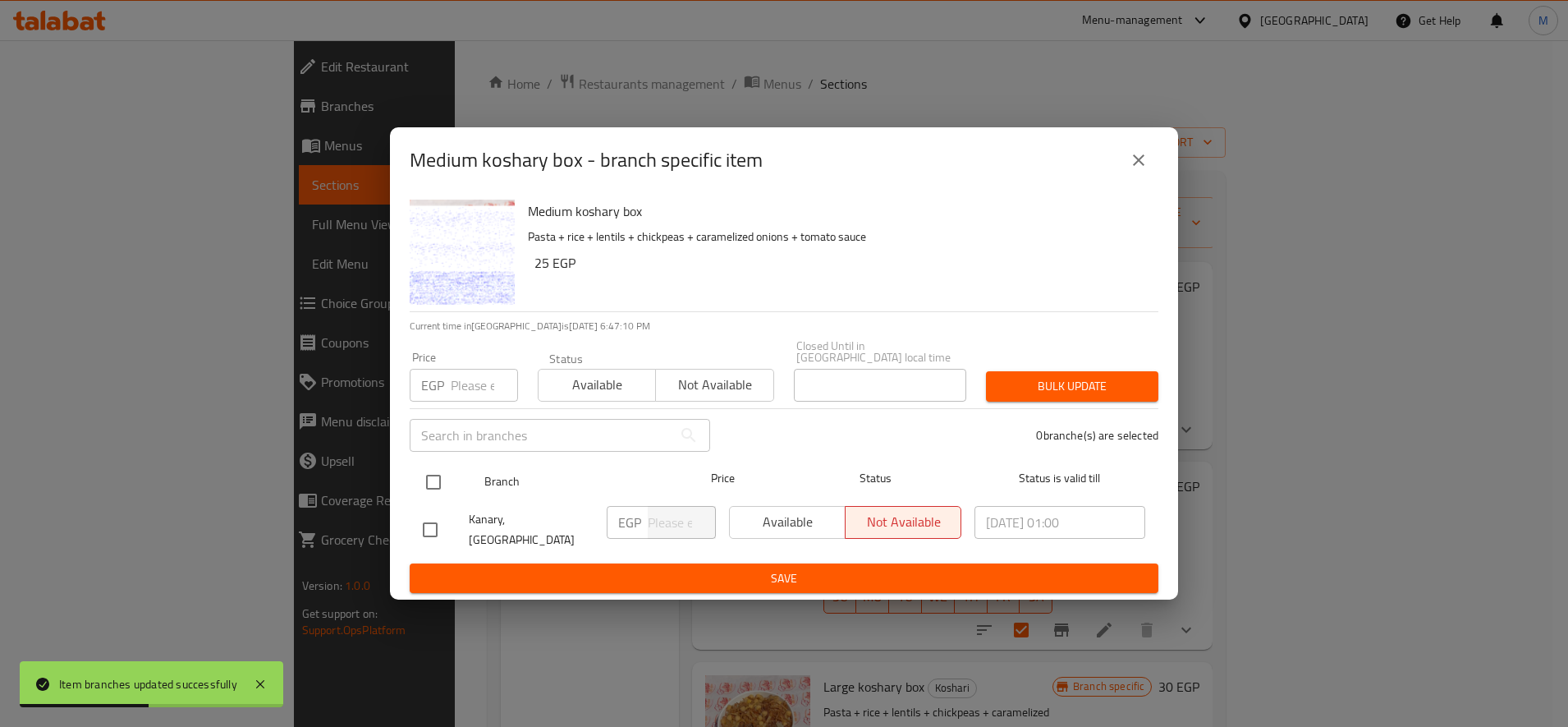
click at [436, 486] on input "checkbox" at bounding box center [433, 481] width 34 height 34
checkbox input "true"
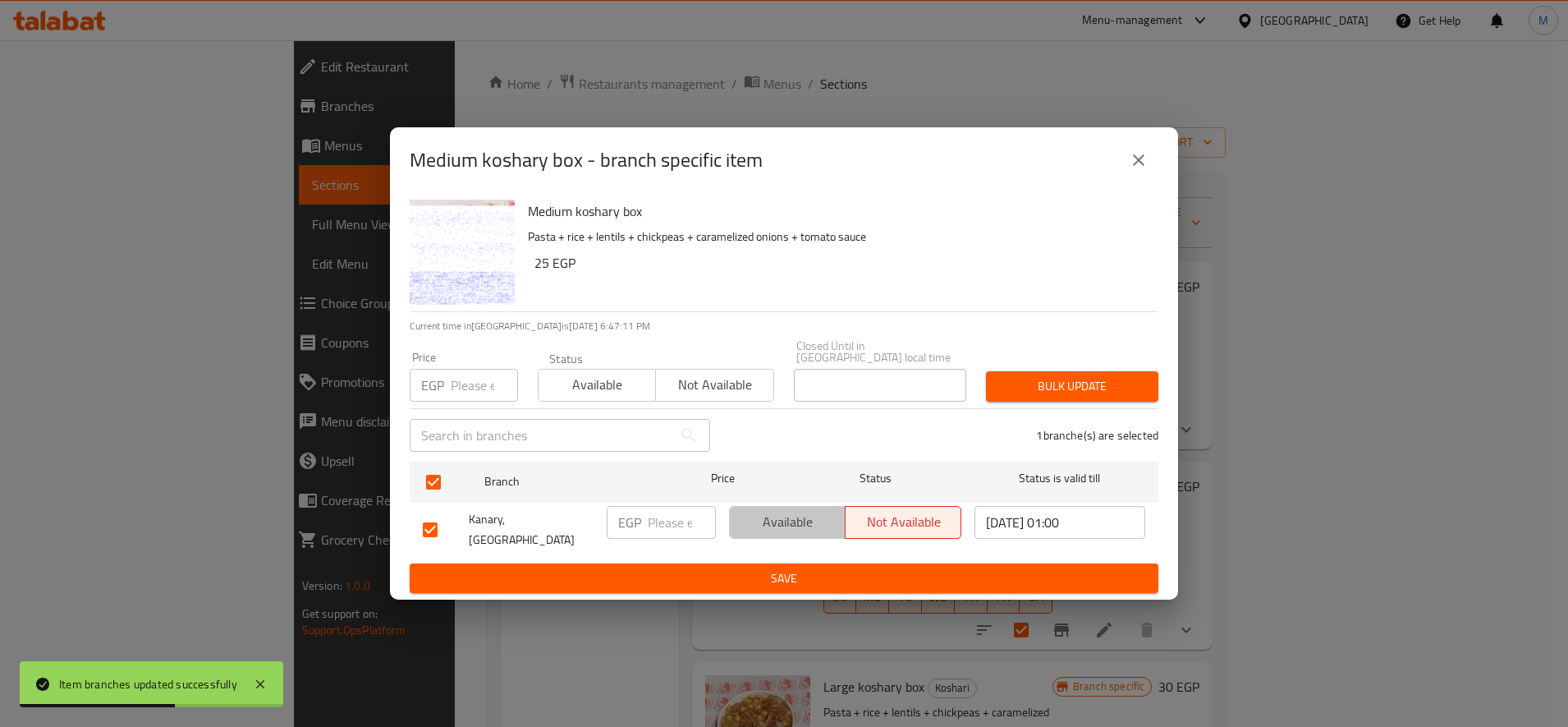
click at [775, 518] on span "Available" at bounding box center [788, 521] width 103 height 24
click at [814, 568] on span "Save" at bounding box center [784, 578] width 723 height 21
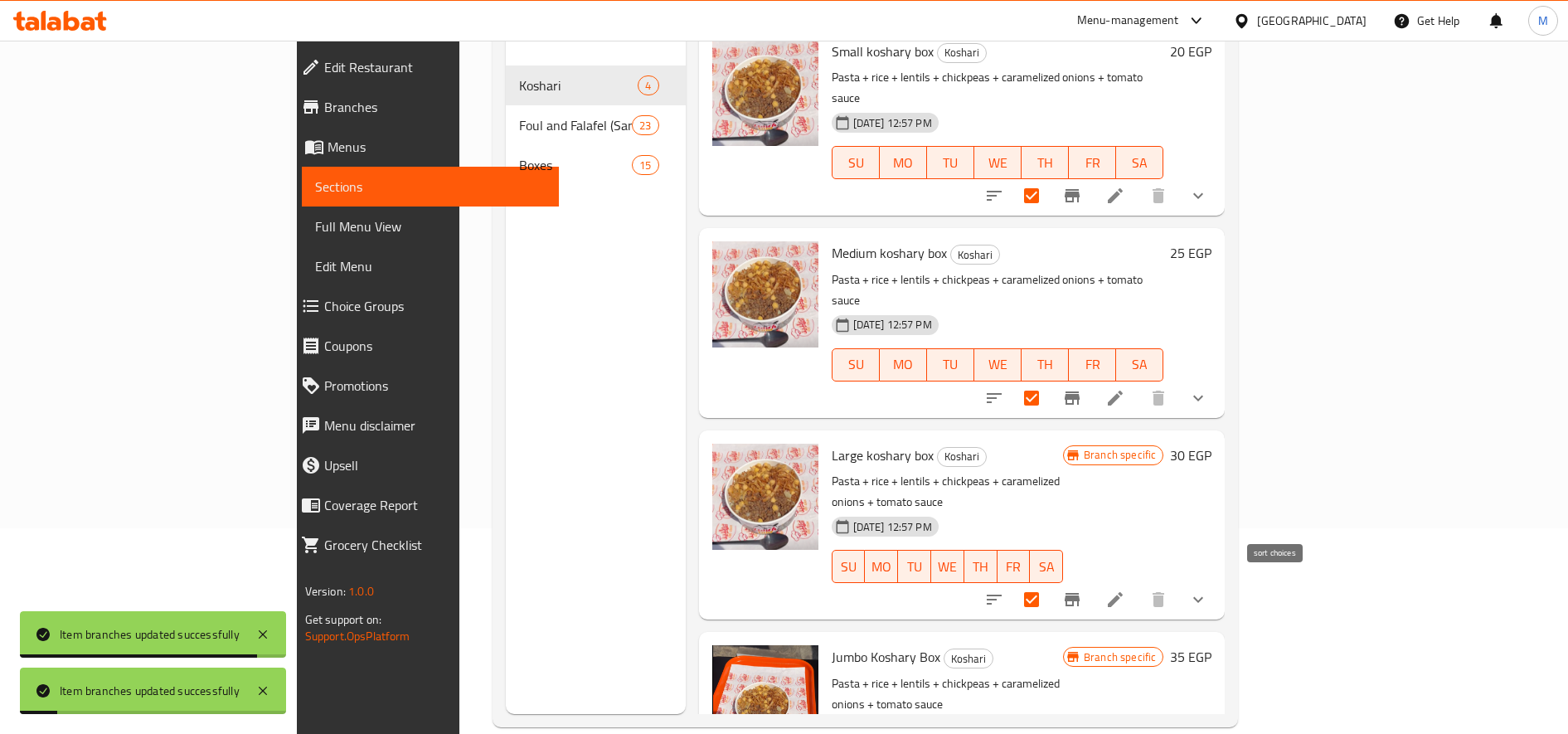
scroll to position [217, 0]
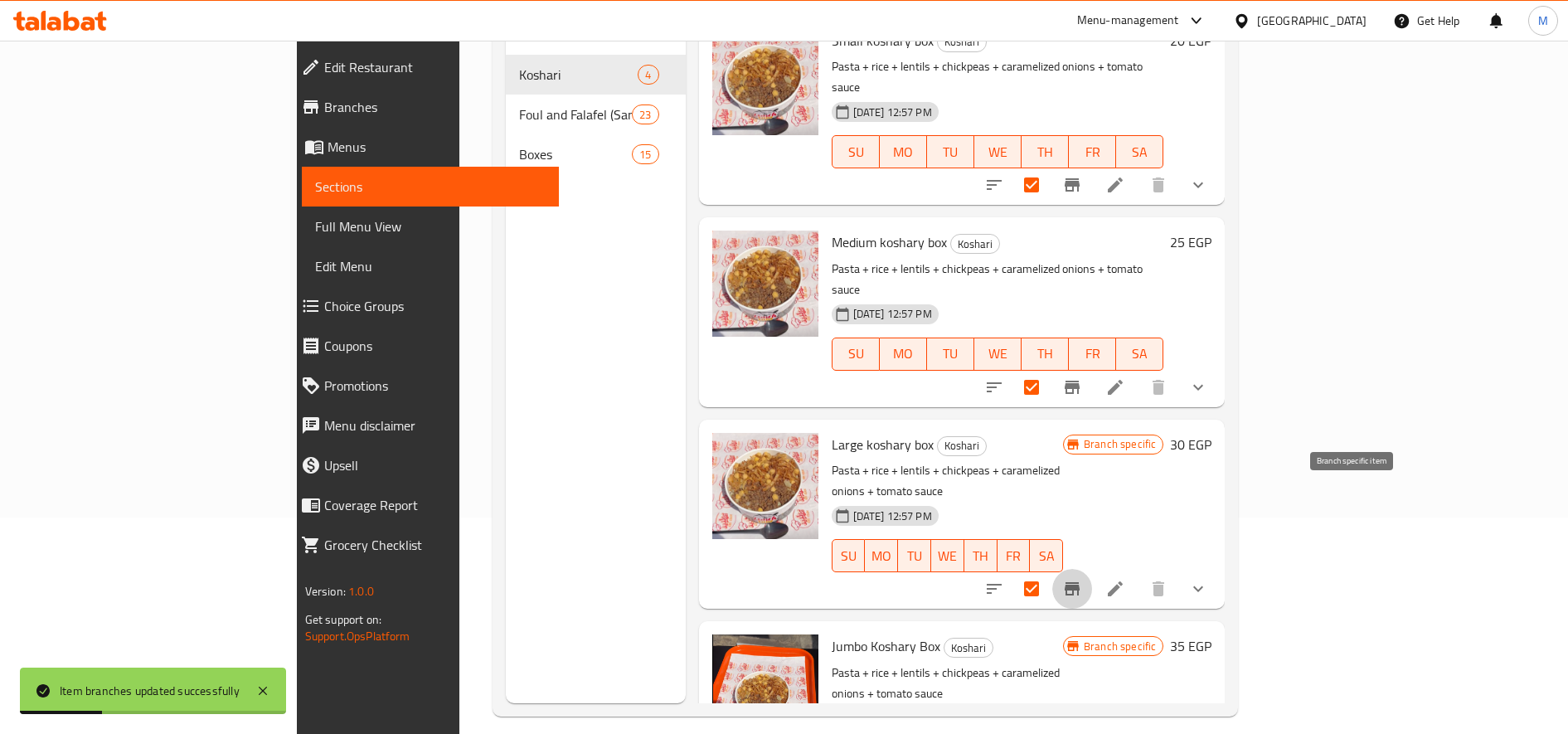
click at [1083, 579] on icon "Branch-specific-item" at bounding box center [1073, 589] width 20 height 20
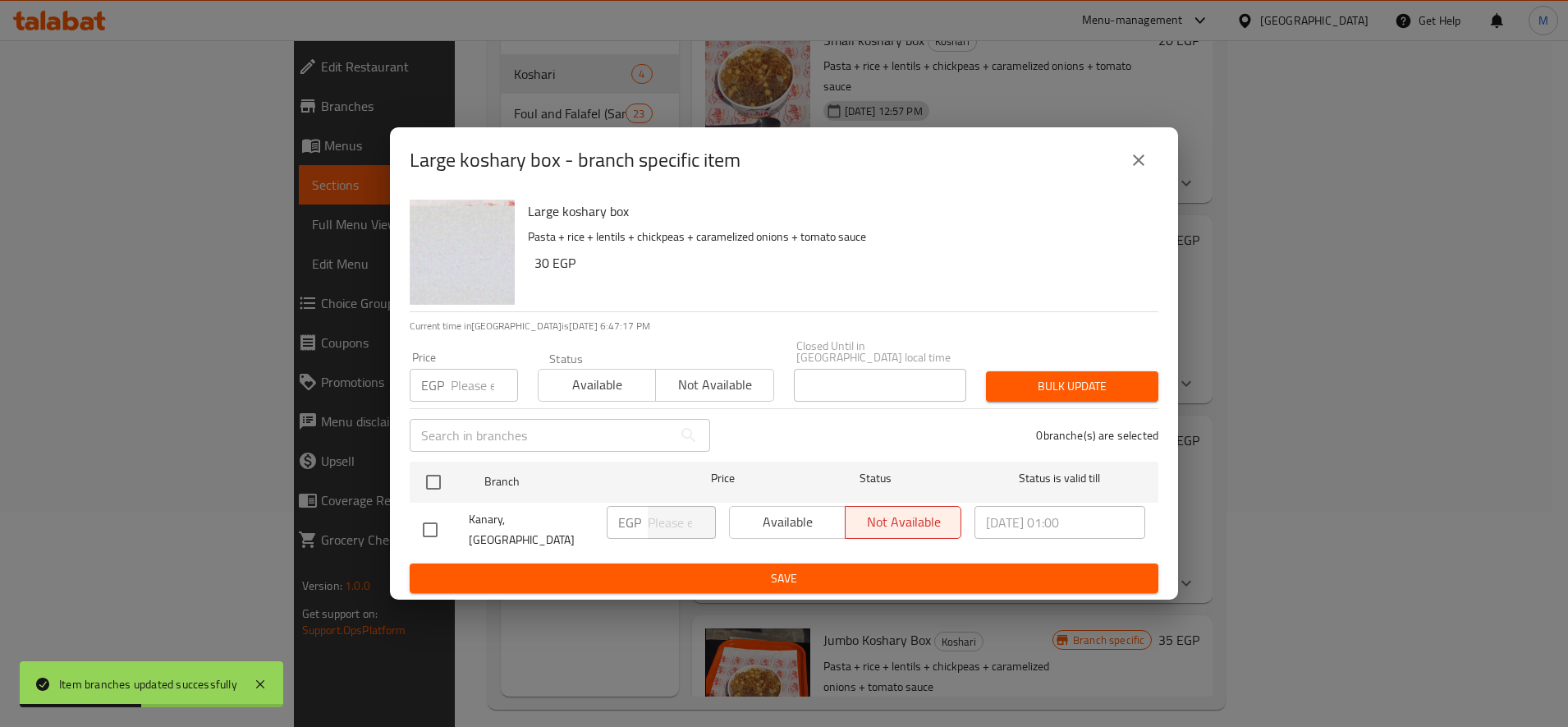
click at [602, 394] on span "Available" at bounding box center [597, 384] width 104 height 24
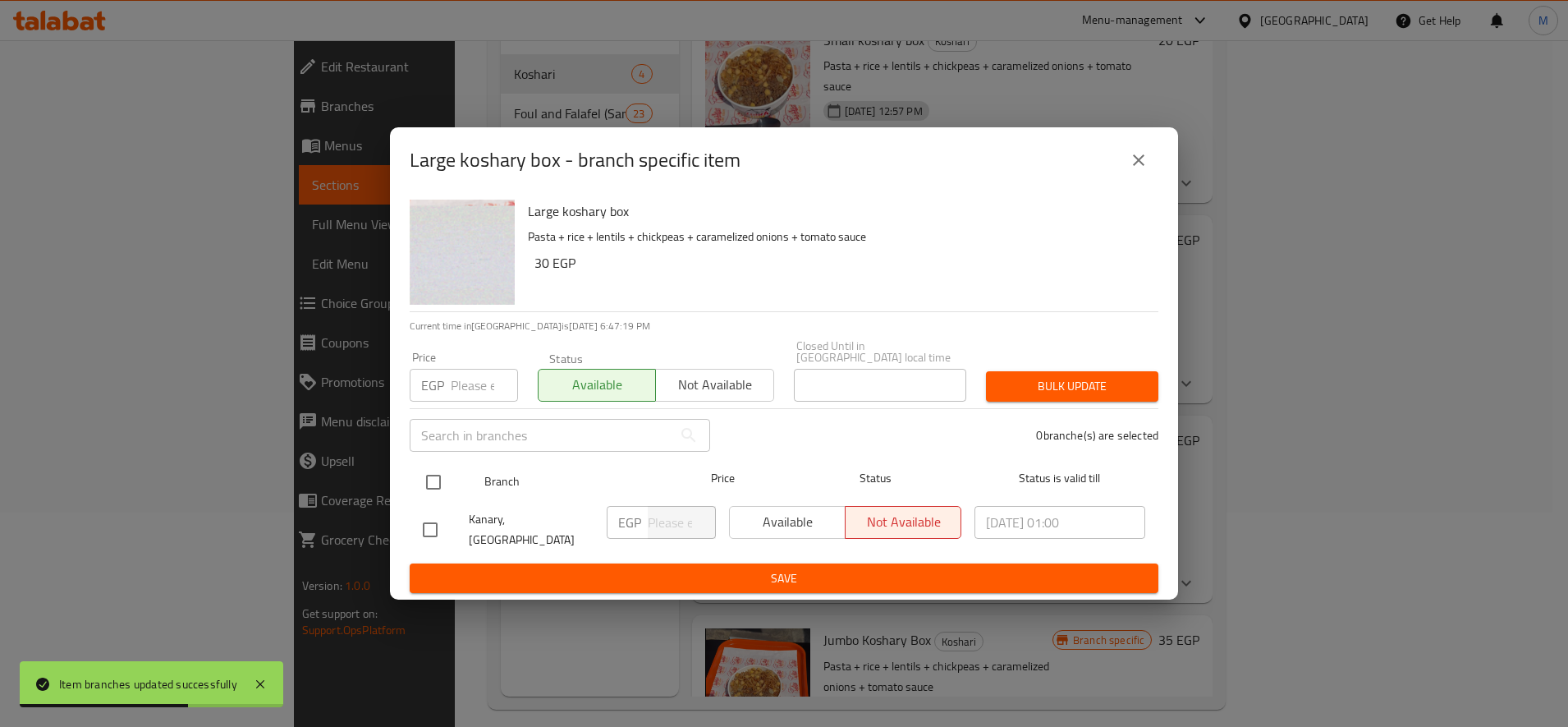
click at [435, 484] on input "checkbox" at bounding box center [433, 481] width 34 height 34
checkbox input "true"
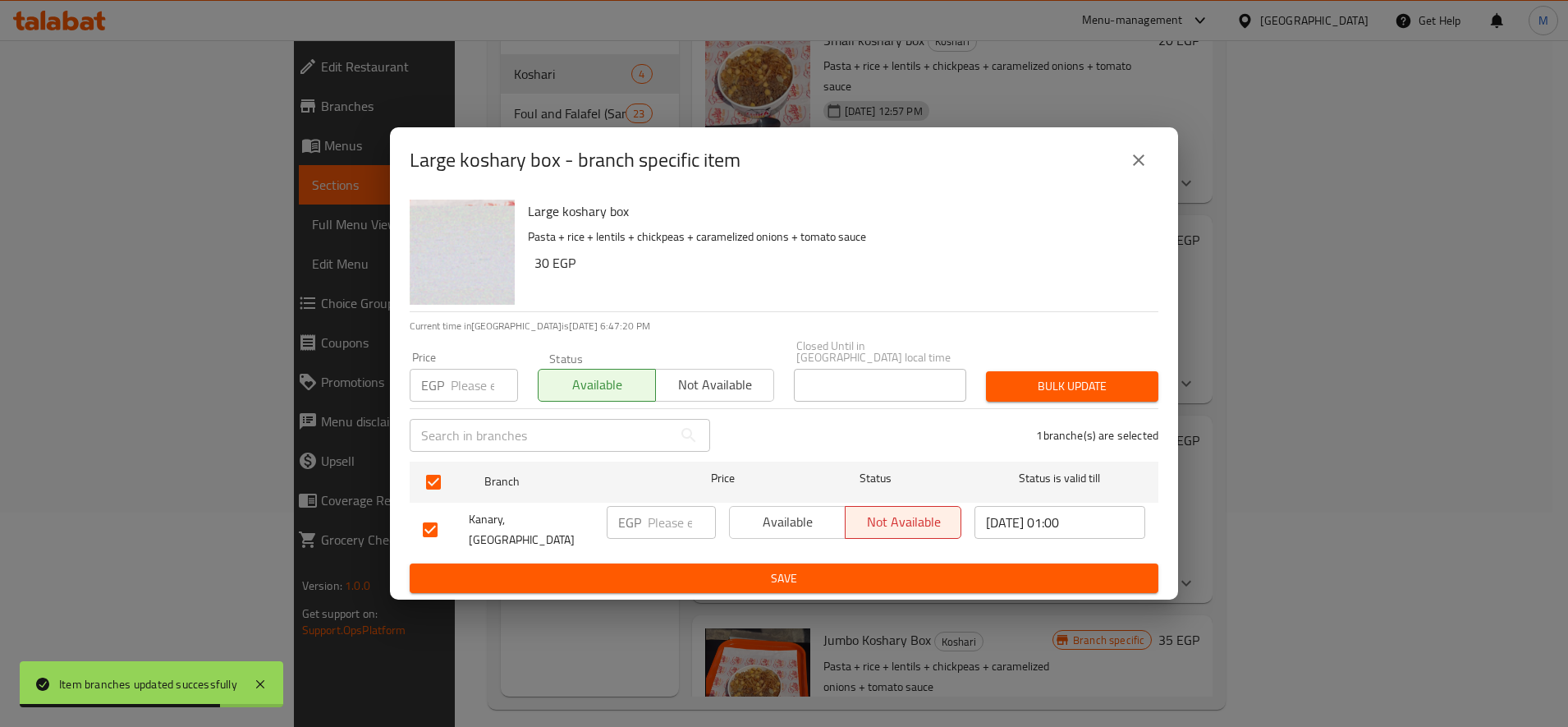
click at [1003, 391] on span "Bulk update" at bounding box center [1072, 386] width 146 height 21
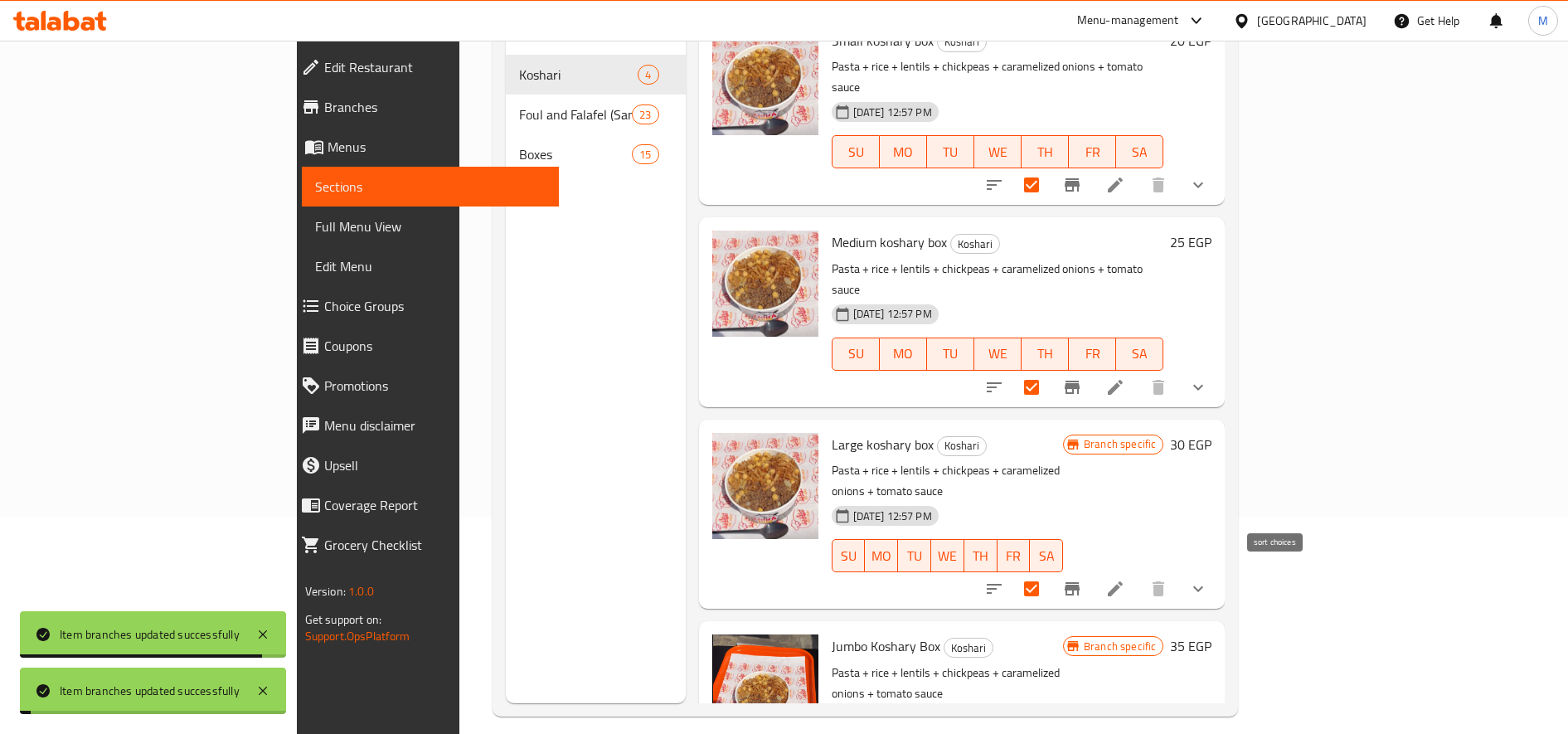
scroll to position [232, 0]
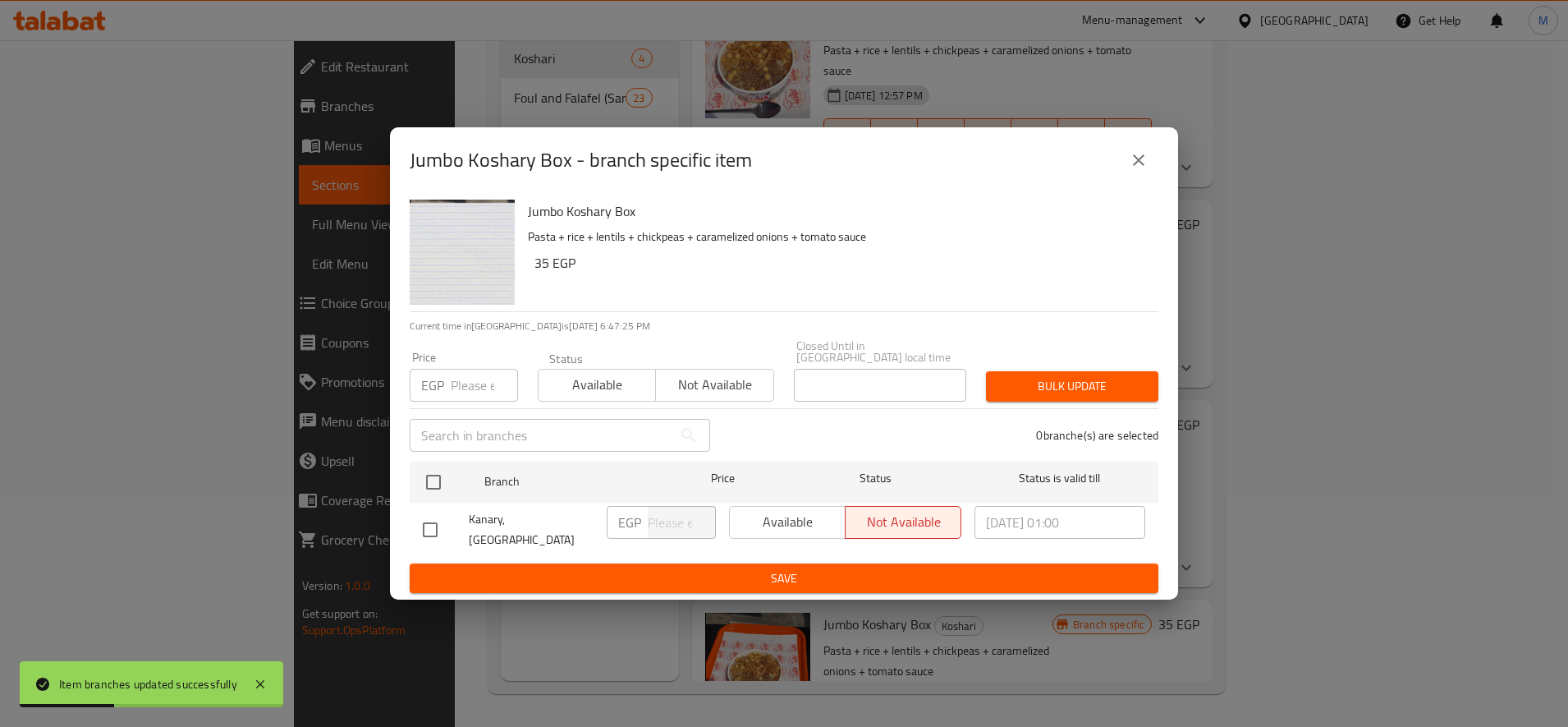
click at [776, 521] on div "Available Not available" at bounding box center [845, 521] width 232 height 33
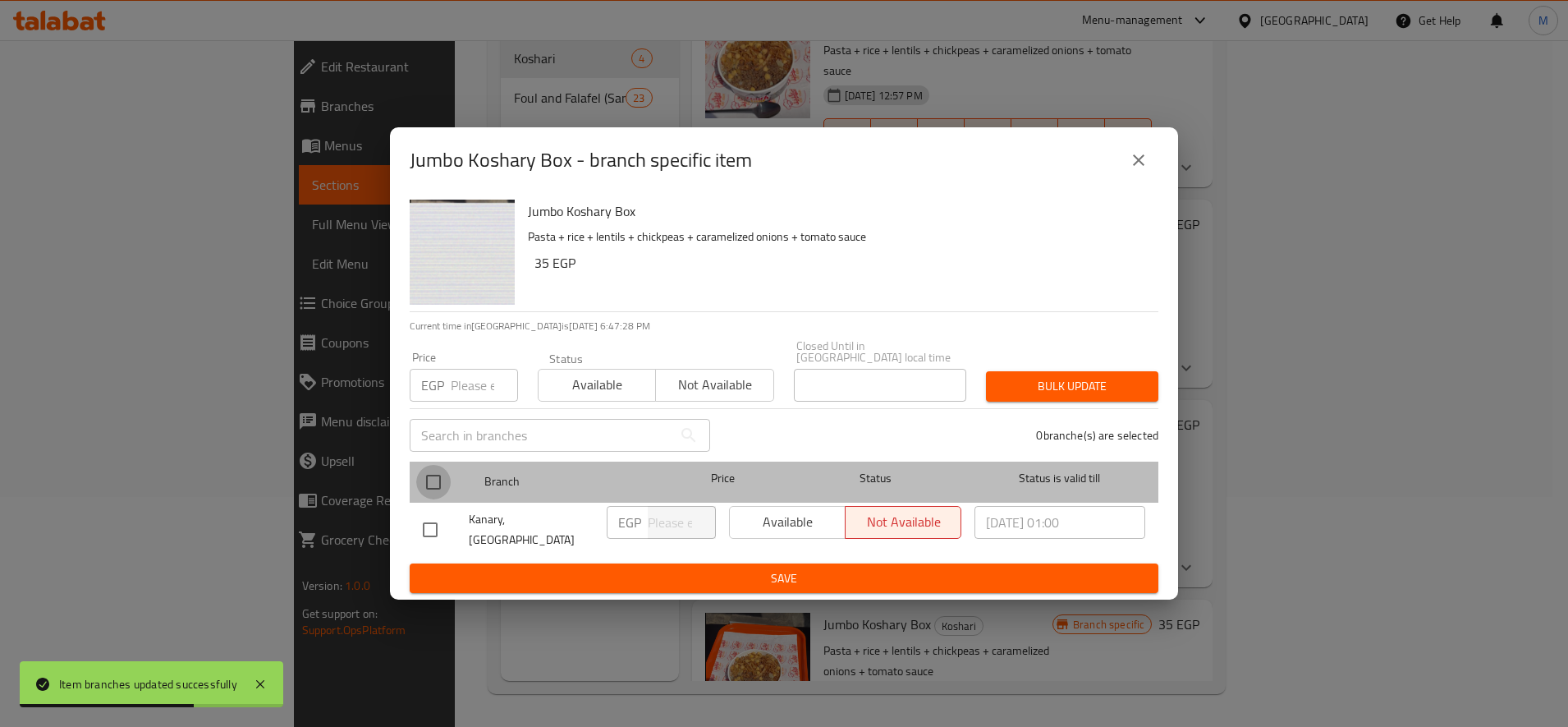
click at [430, 491] on input "checkbox" at bounding box center [433, 481] width 34 height 34
checkbox input "true"
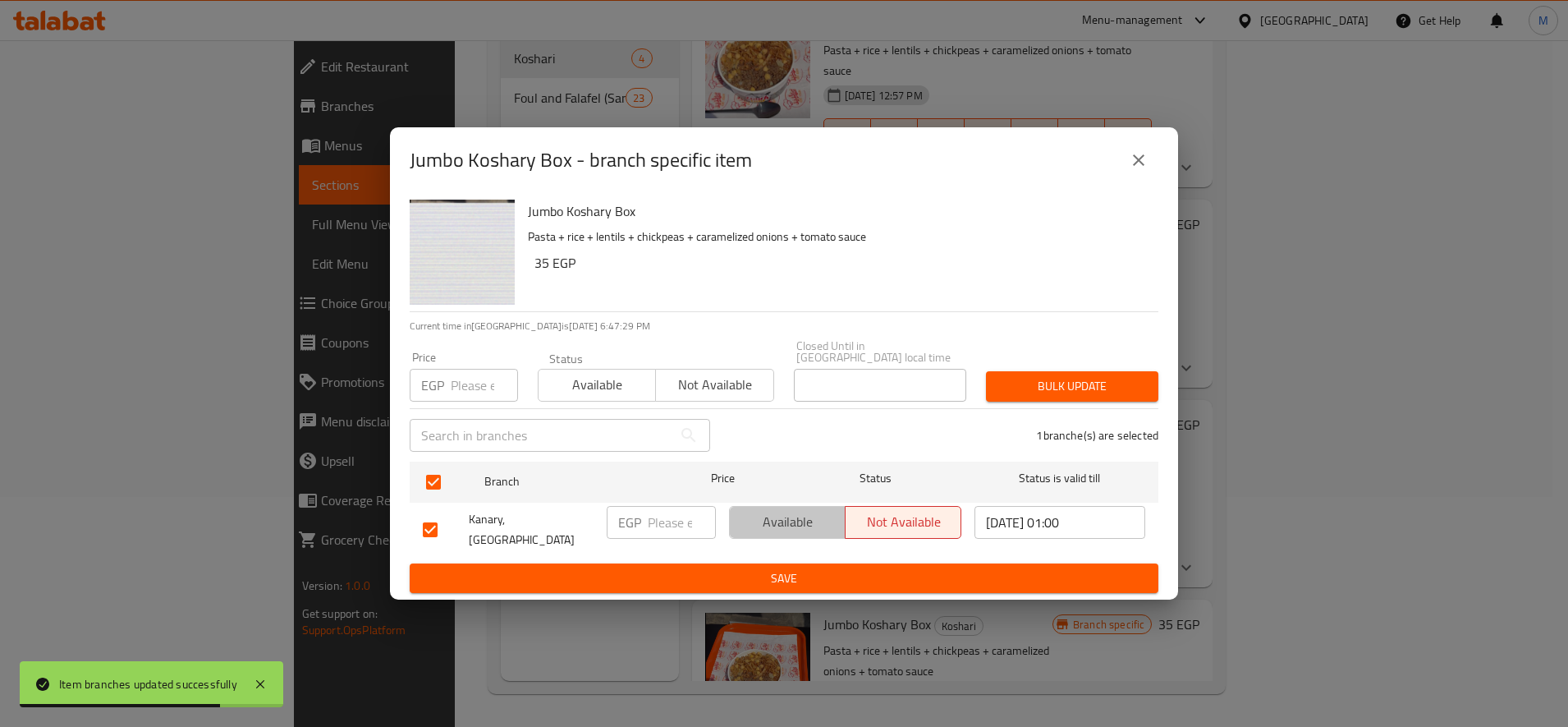
click at [774, 531] on span "Available" at bounding box center [788, 521] width 103 height 24
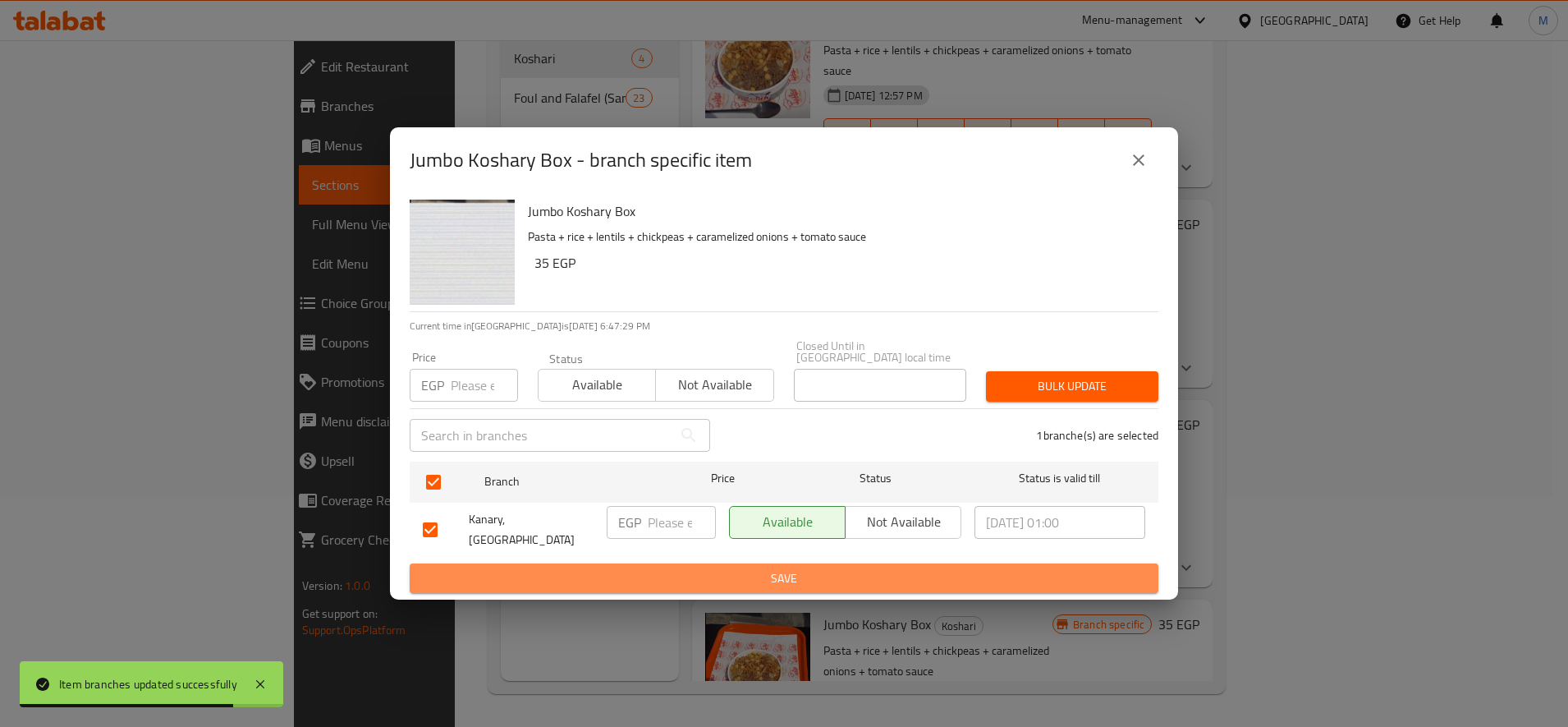
click at [765, 568] on span "Save" at bounding box center [784, 578] width 723 height 21
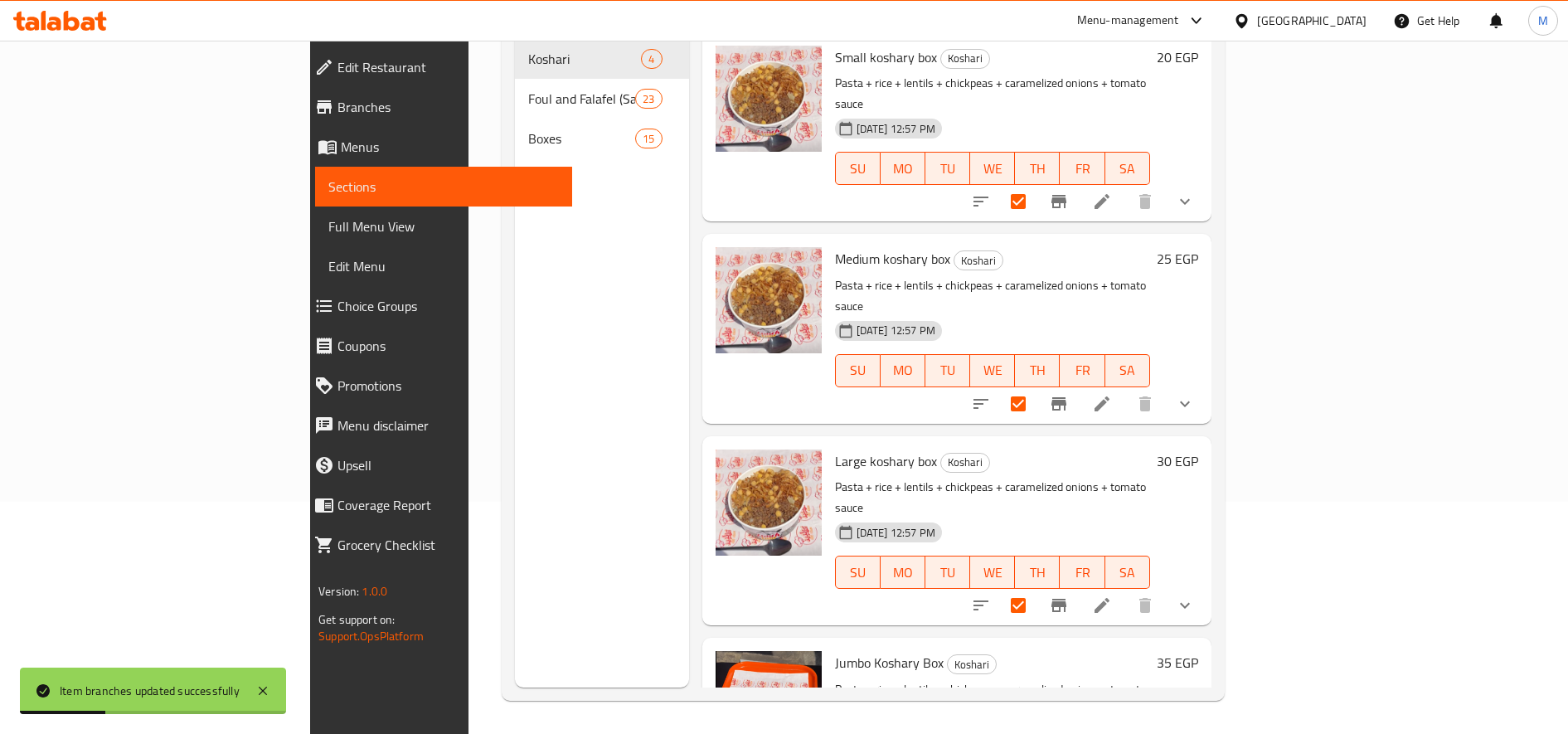
scroll to position [0, 0]
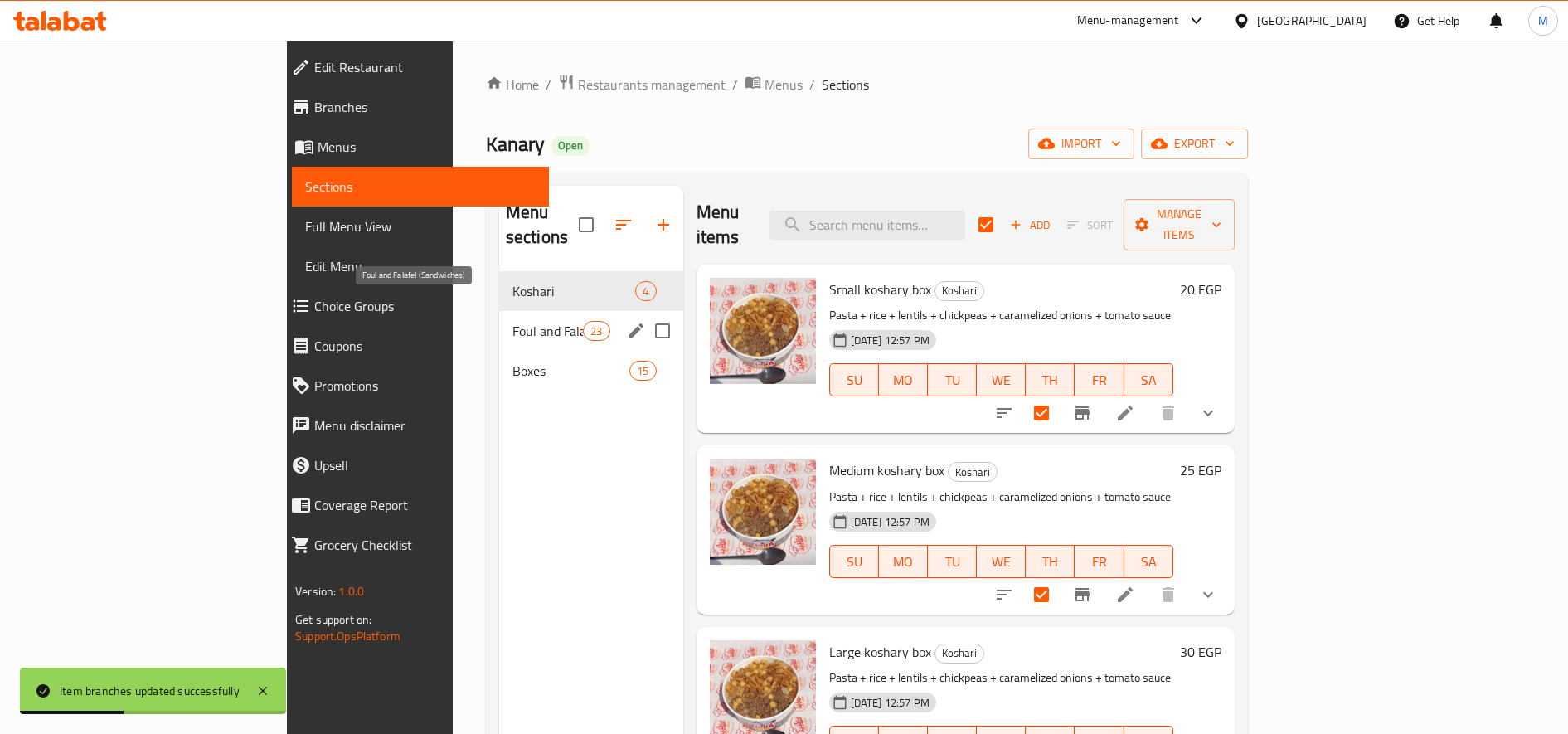
click at [512, 321] on span "Foul and Falafel (Sandwiches)" at bounding box center [548, 331] width 71 height 20
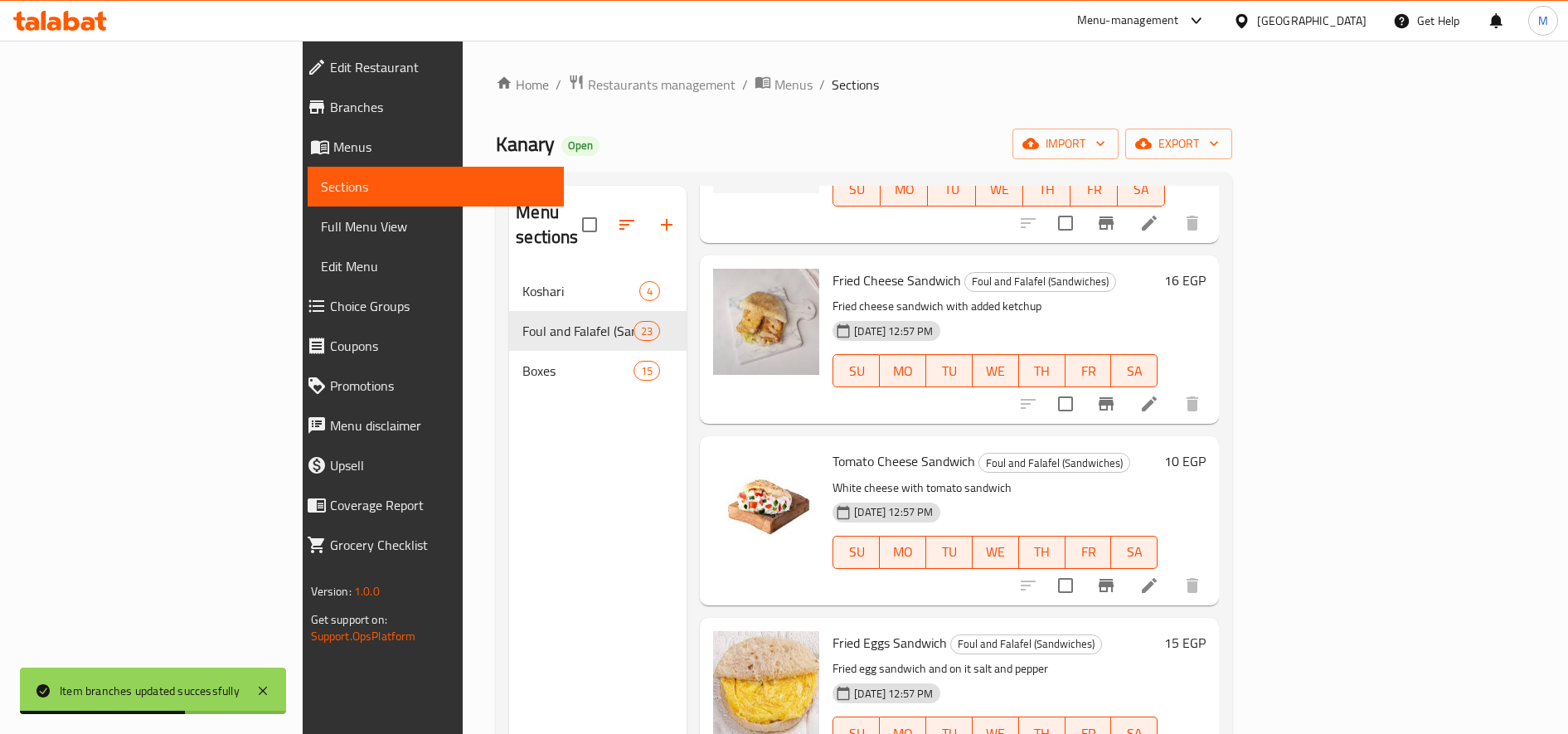
scroll to position [747, 0]
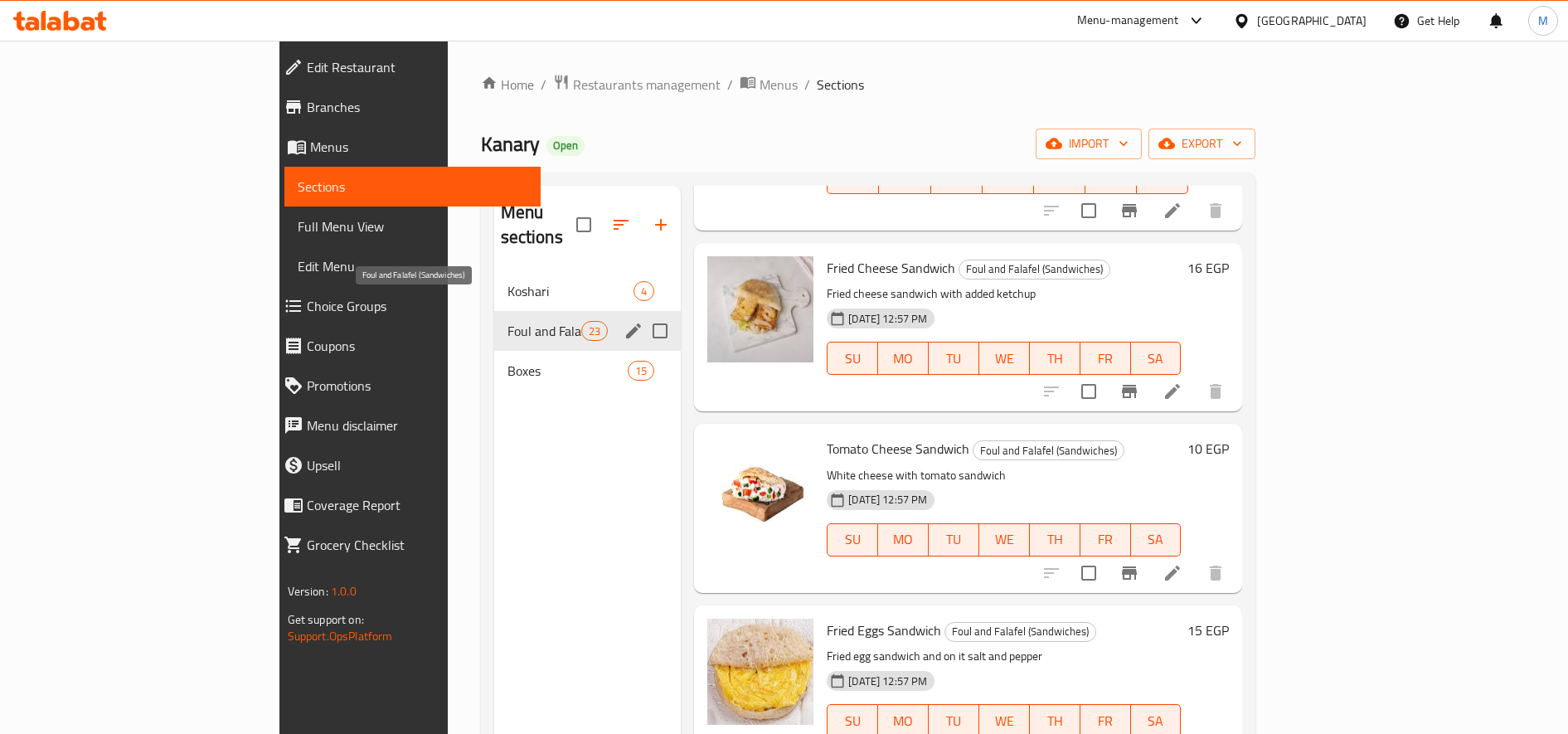
click at [507, 321] on span "Foul and Falafel (Sandwiches)" at bounding box center [543, 331] width 73 height 20
click at [507, 361] on span "Boxes" at bounding box center [543, 371] width 73 height 20
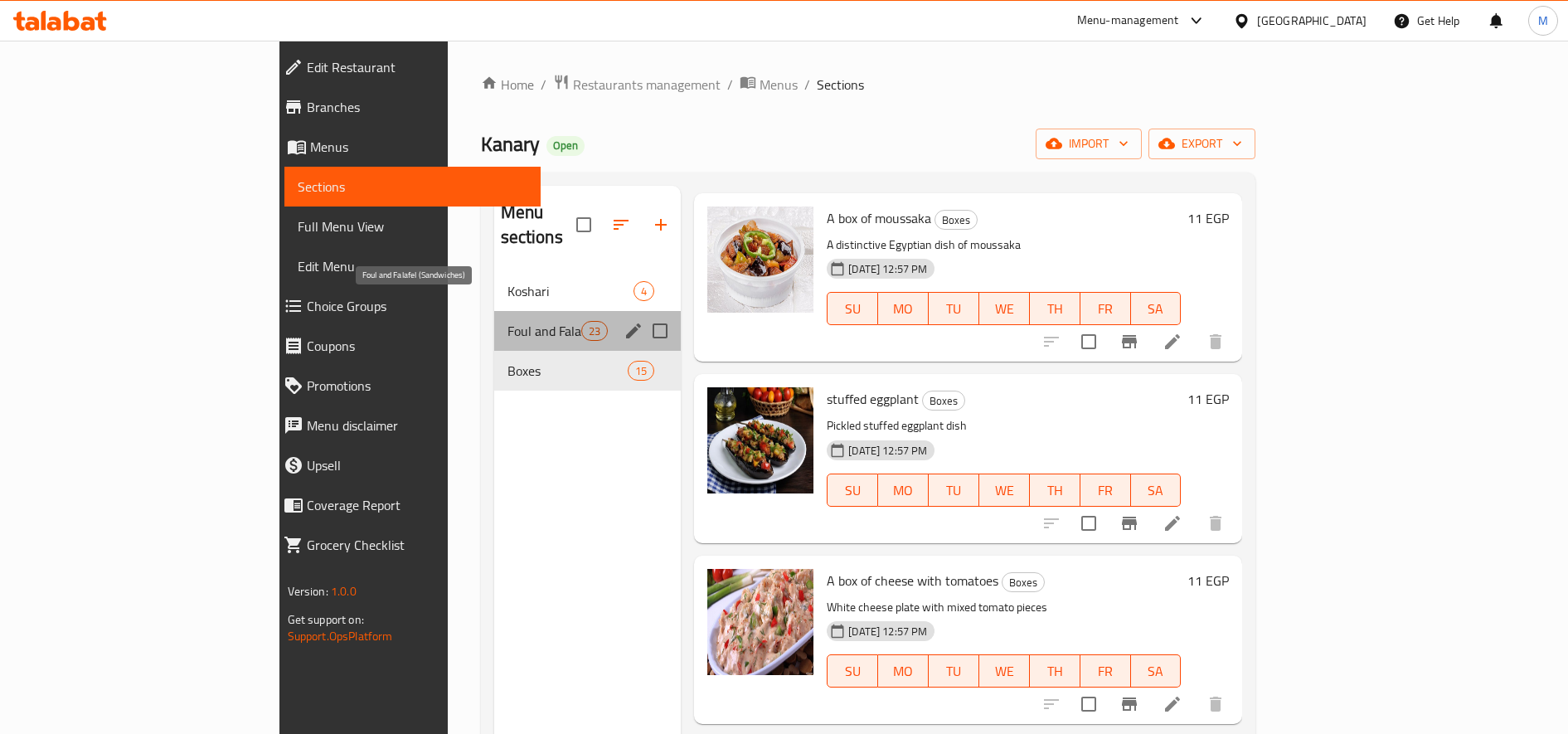
click at [507, 321] on span "Foul and Falafel (Sandwiches)" at bounding box center [543, 331] width 73 height 20
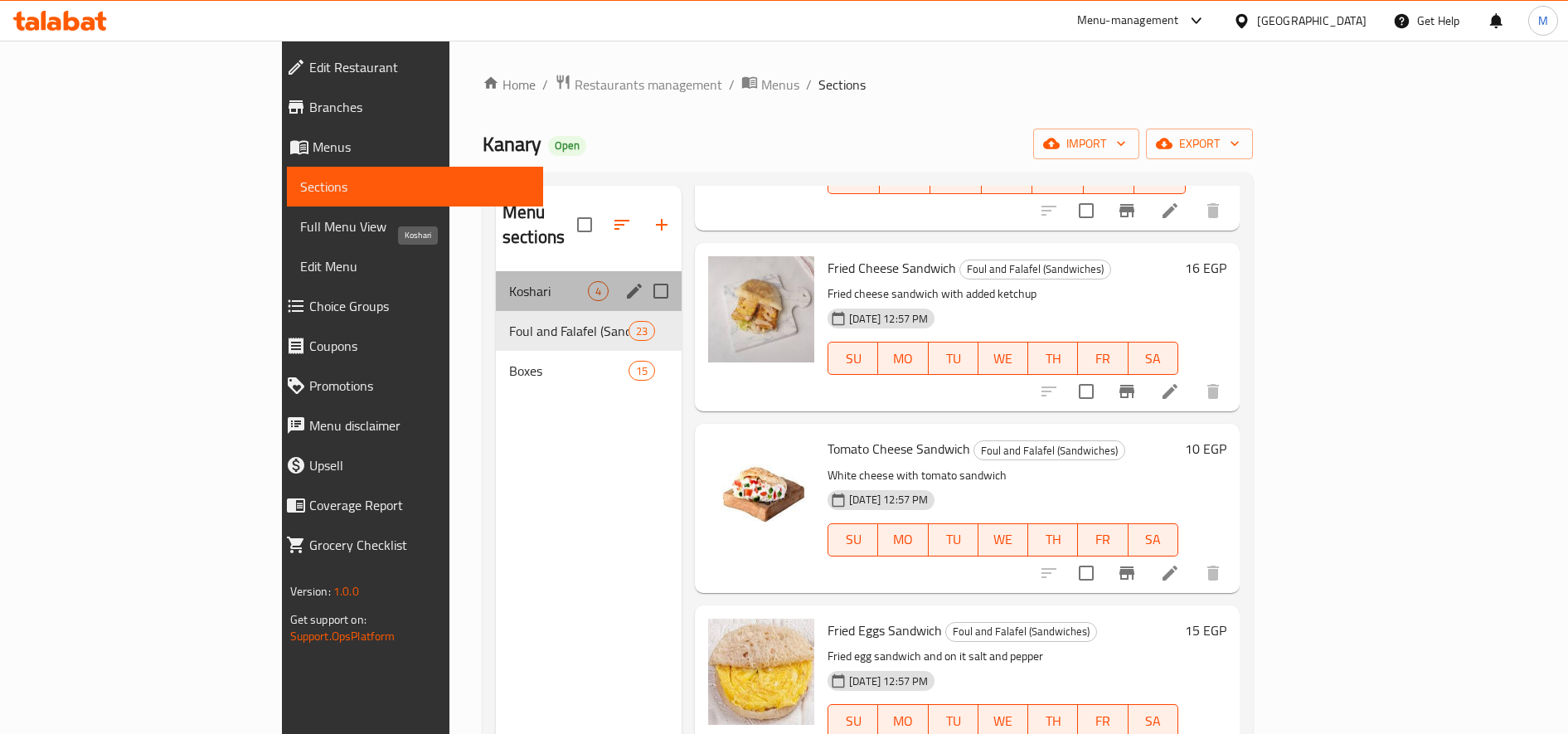
click at [509, 281] on span "Koshari" at bounding box center [548, 291] width 78 height 20
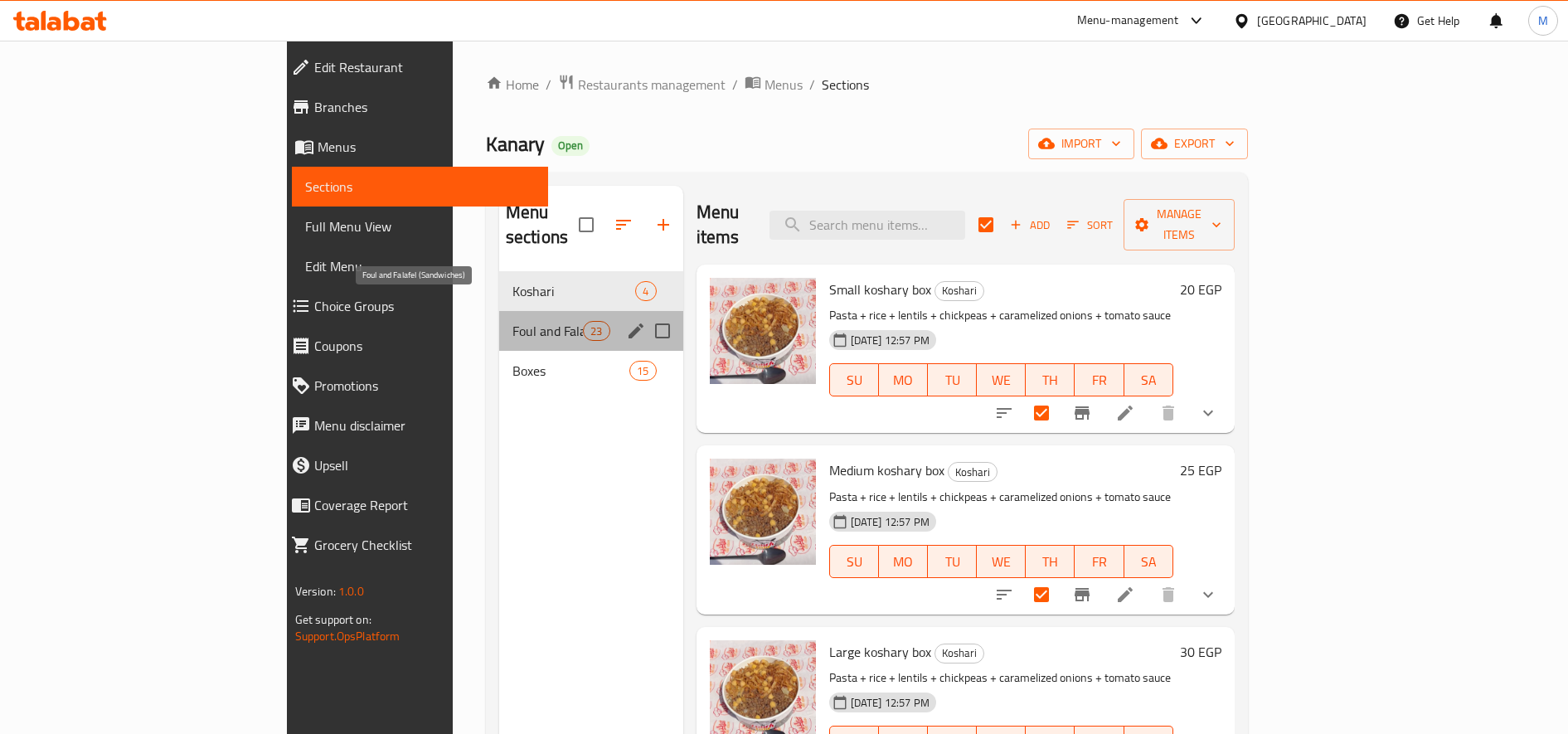
click at [512, 321] on span "Foul and Falafel (Sandwiches)" at bounding box center [548, 331] width 71 height 20
checkbox input "false"
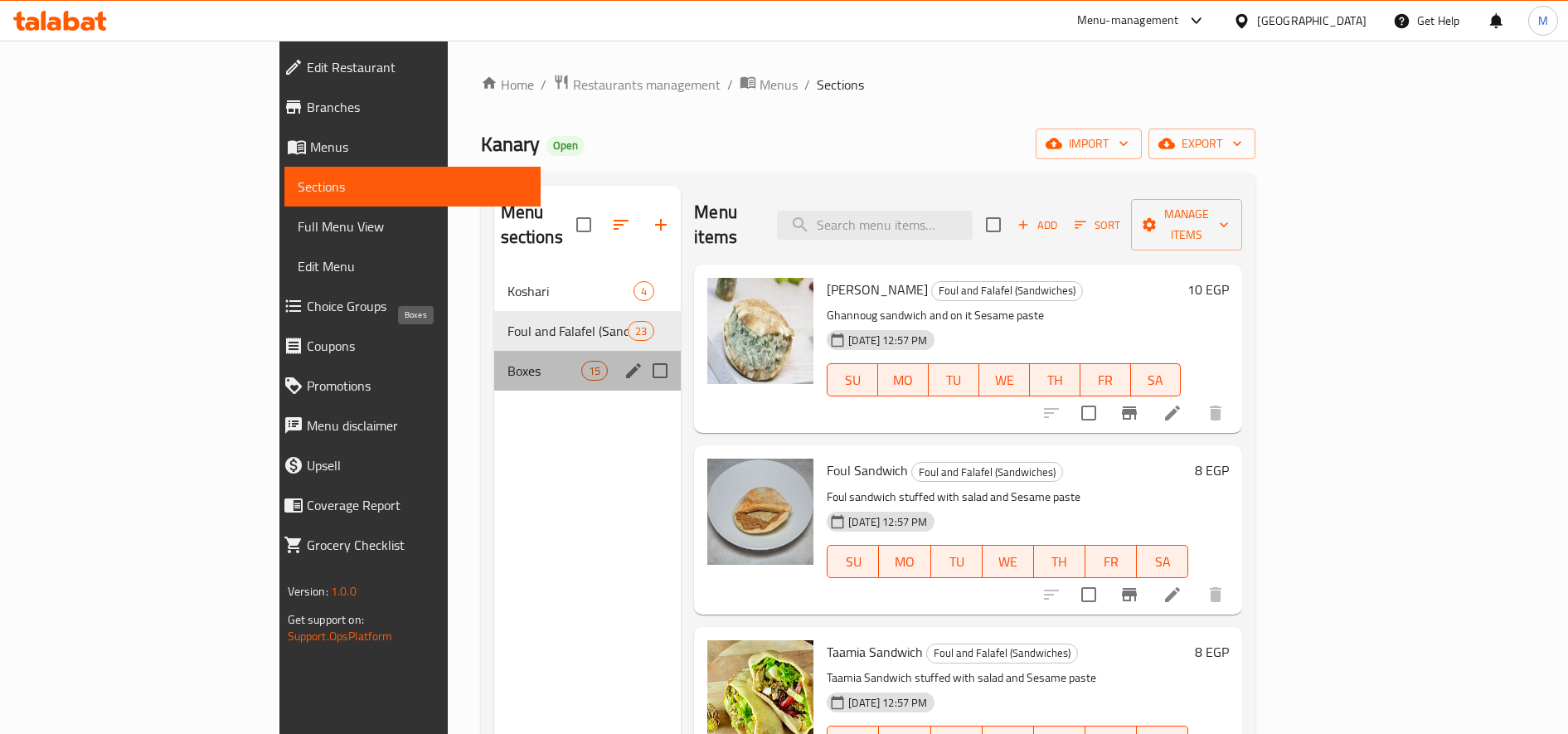
click at [507, 361] on span "Boxes" at bounding box center [543, 371] width 73 height 20
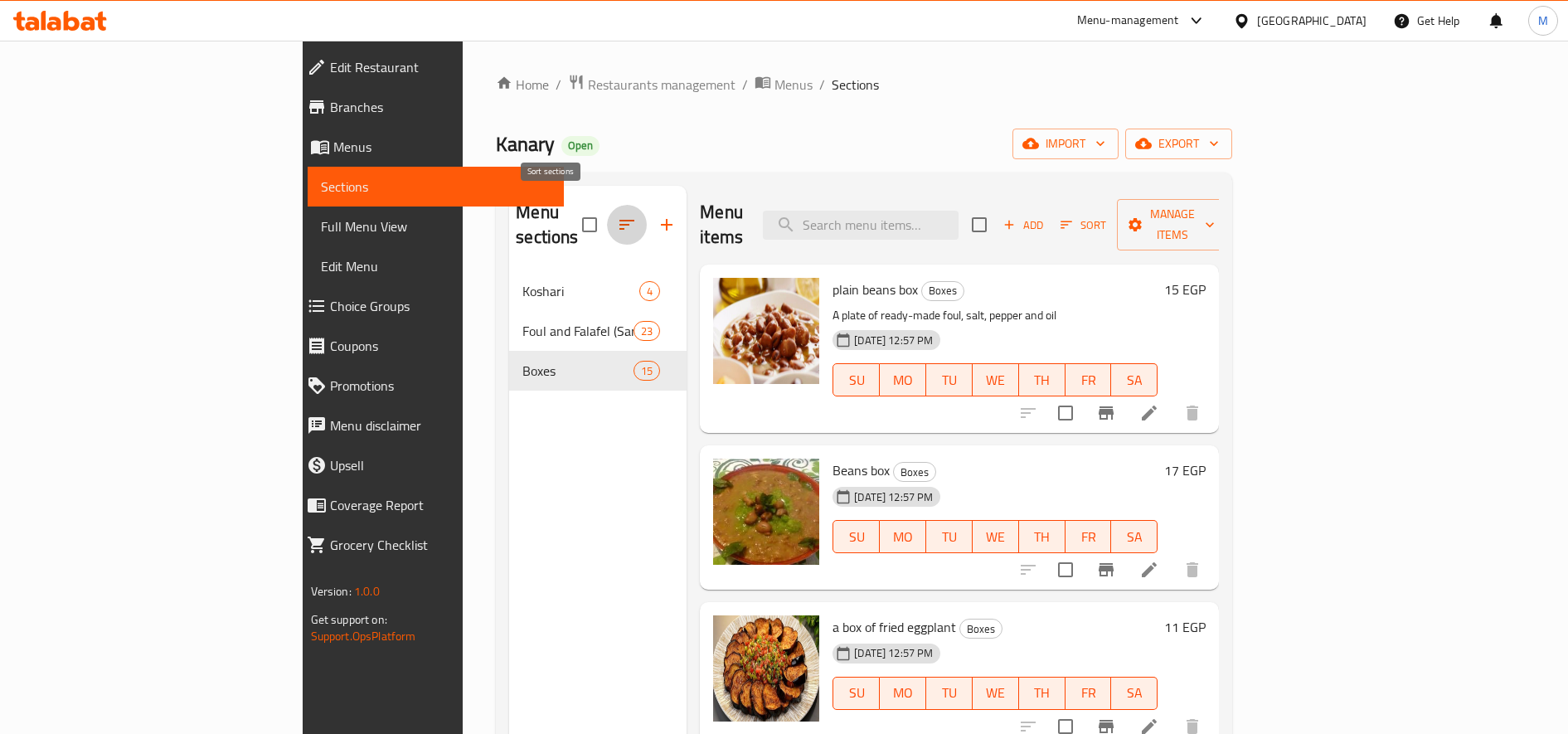
click at [619, 219] on icon "button" at bounding box center [627, 224] width 15 height 10
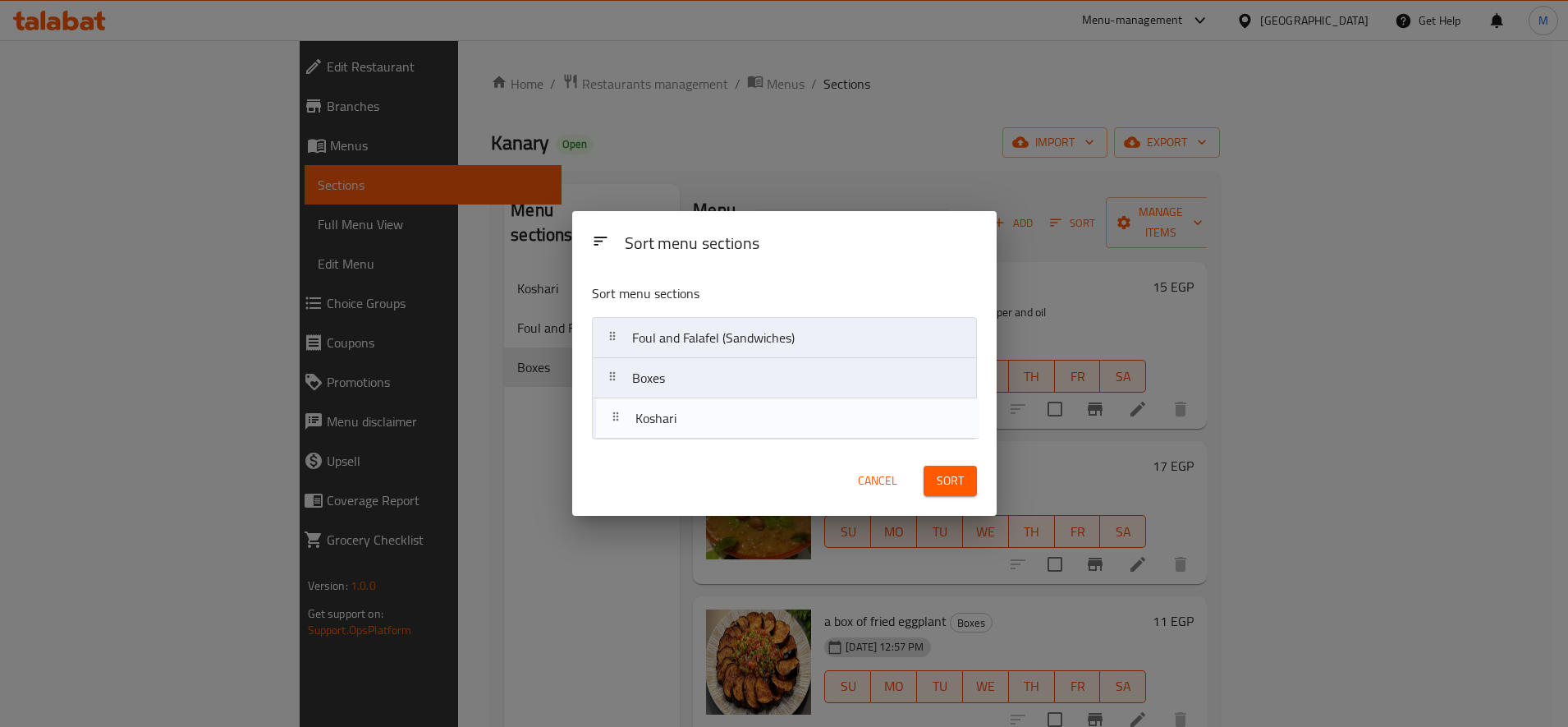
drag, startPoint x: 611, startPoint y: 336, endPoint x: 614, endPoint y: 428, distance: 92.0
click at [614, 428] on nav "Koshari Foul and Falafel (Sandwiches) Boxes" at bounding box center [784, 378] width 385 height 122
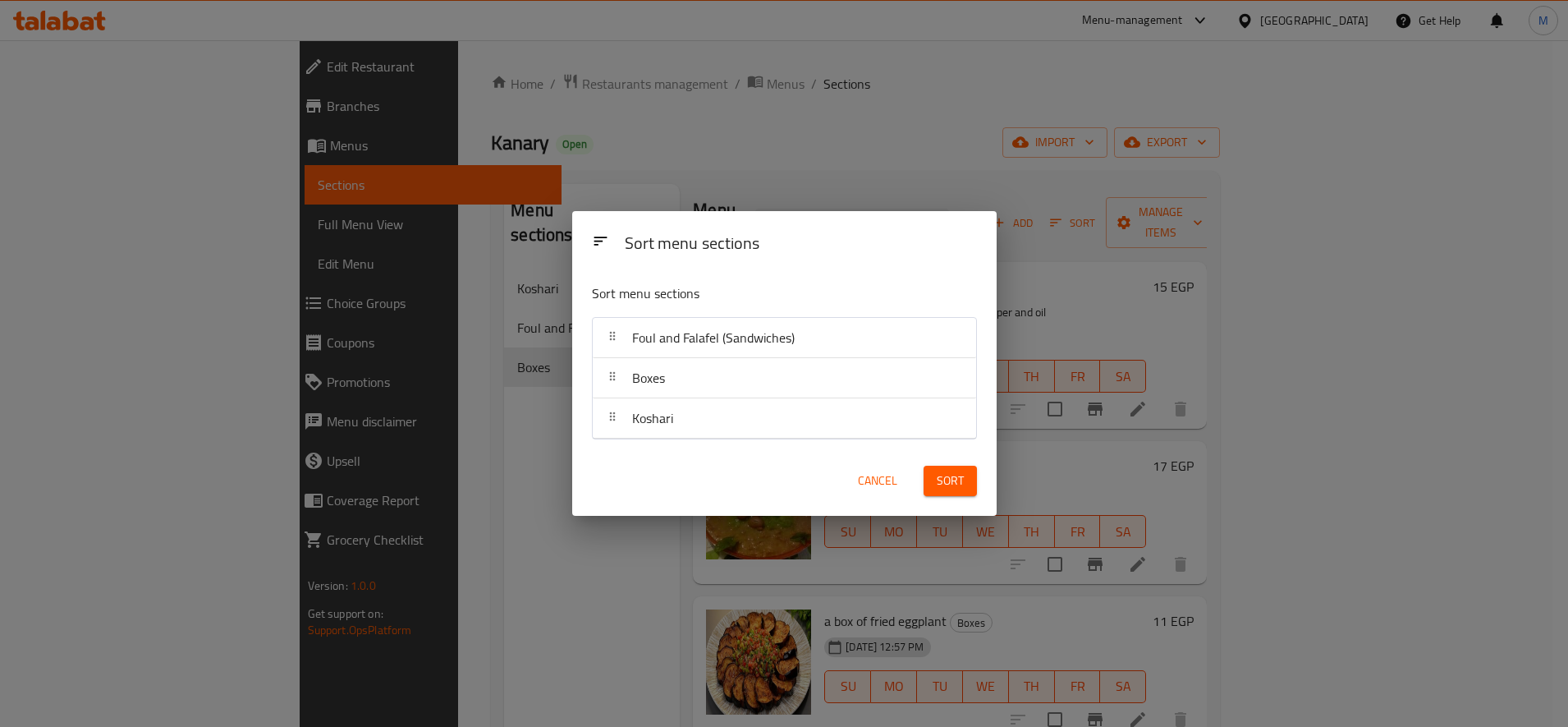
click at [948, 484] on span "Sort" at bounding box center [950, 480] width 27 height 21
